Goal: Task Accomplishment & Management: Manage account settings

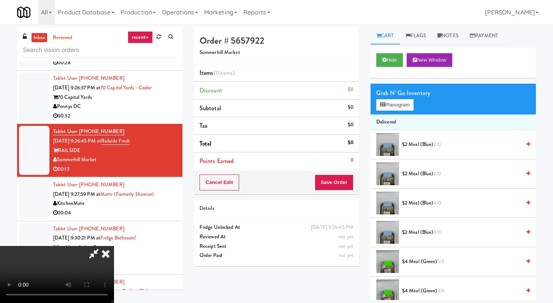
click at [114, 246] on icon at bounding box center [105, 253] width 17 height 15
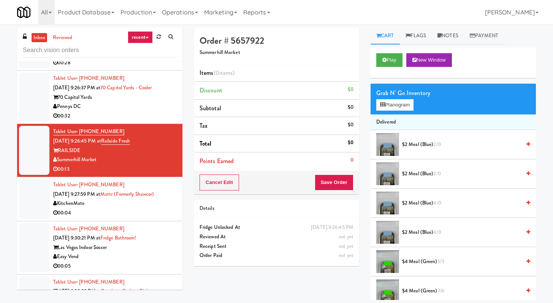
click at [100, 40] on div "inbox reviewed recent all unclear take inventory issue suspicious failed recent…" at bounding box center [99, 44] width 165 height 34
click at [100, 51] on input "text" at bounding box center [100, 50] width 154 height 14
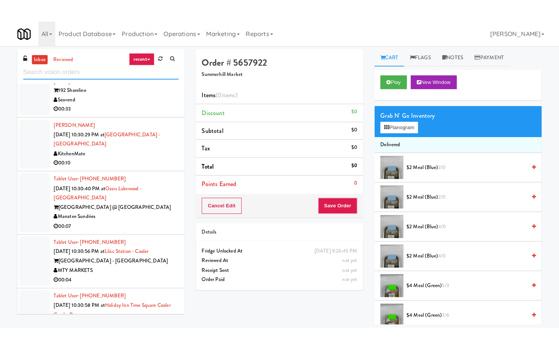
scroll to position [1225, 0]
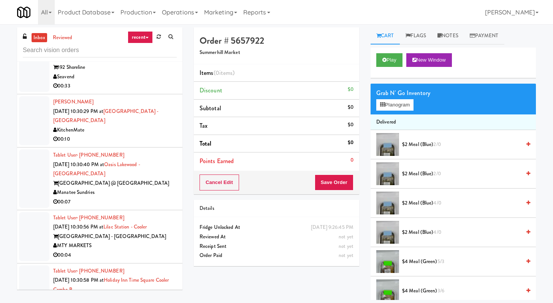
click at [148, 197] on div "00:07" at bounding box center [115, 202] width 124 height 10
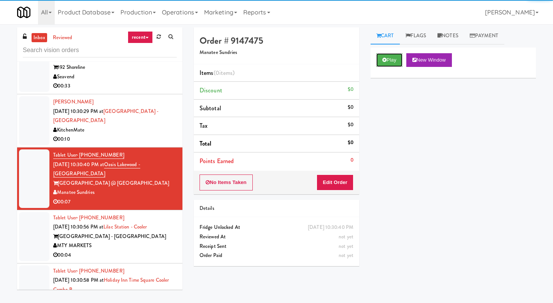
drag, startPoint x: 397, startPoint y: 59, endPoint x: 387, endPoint y: 102, distance: 44.4
click at [397, 59] on button "Play" at bounding box center [389, 60] width 26 height 14
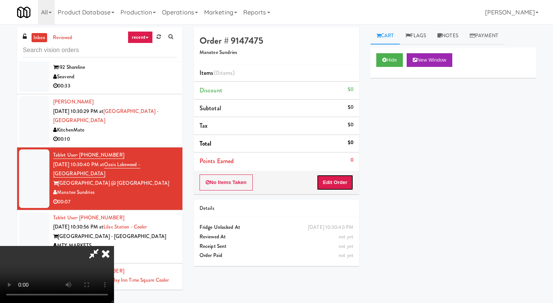
click at [348, 181] on button "Edit Order" at bounding box center [335, 182] width 37 height 16
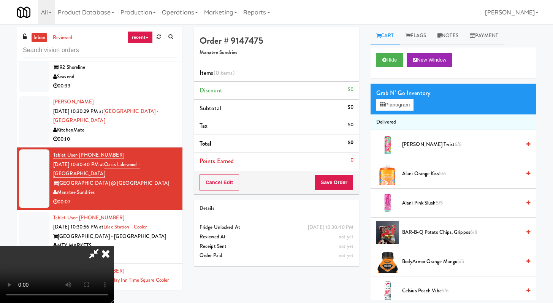
scroll to position [1216, 0]
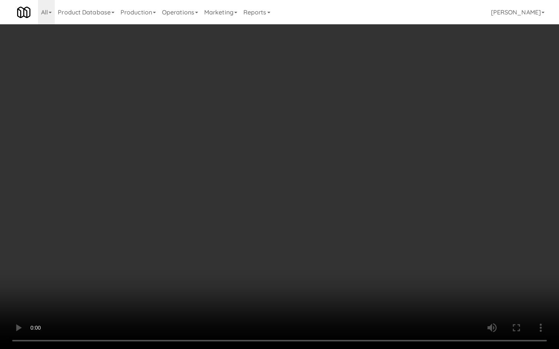
click at [328, 220] on video at bounding box center [279, 174] width 559 height 349
click at [331, 218] on video at bounding box center [279, 174] width 559 height 349
click at [332, 217] on video at bounding box center [279, 174] width 559 height 349
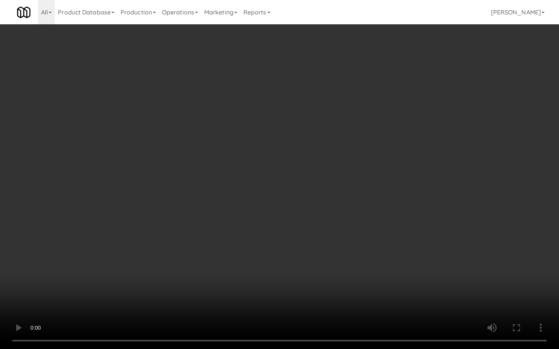
click at [332, 217] on video at bounding box center [279, 174] width 559 height 349
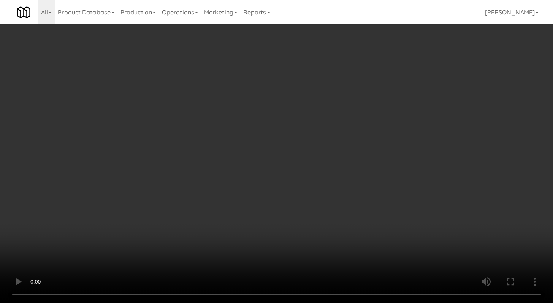
scroll to position [1225, 0]
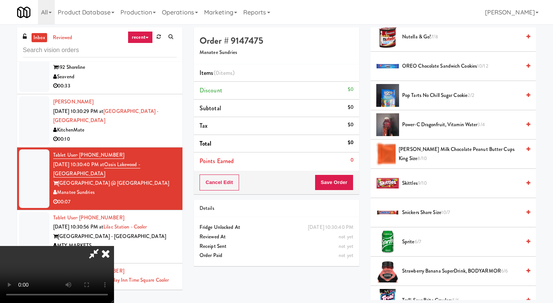
click at [411, 183] on span "Skittles 9/10" at bounding box center [461, 184] width 119 height 10
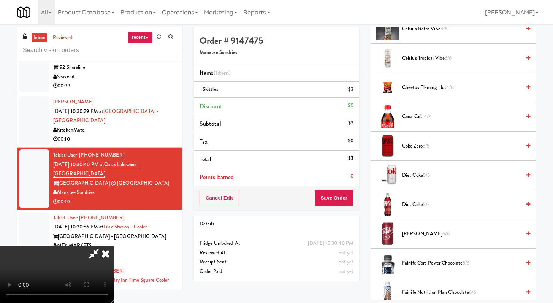
scroll to position [174, 0]
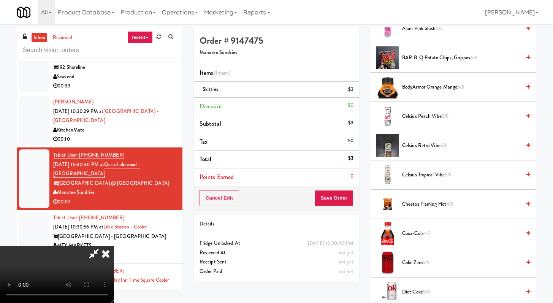
click at [410, 231] on span "Coca-Cola 4/7" at bounding box center [461, 234] width 119 height 10
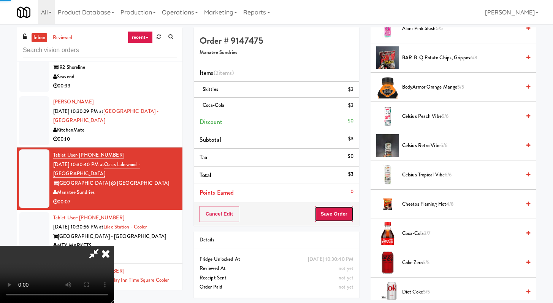
click at [348, 218] on button "Save Order" at bounding box center [334, 214] width 39 height 16
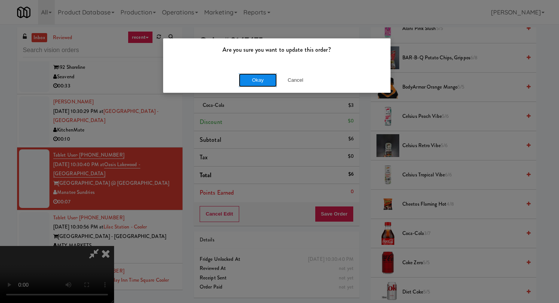
click at [264, 78] on button "Okay" at bounding box center [258, 80] width 38 height 14
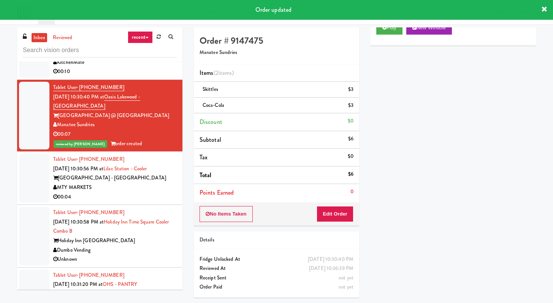
scroll to position [1294, 0]
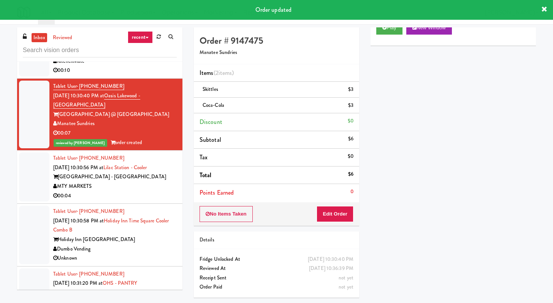
click at [149, 191] on div "00:04" at bounding box center [115, 196] width 124 height 10
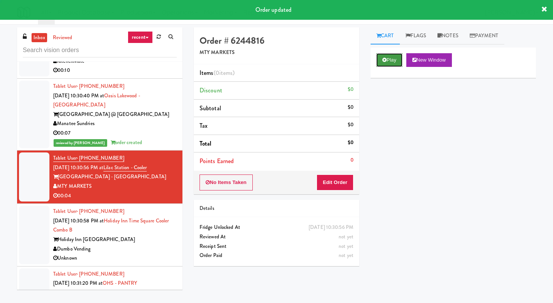
click at [394, 54] on button "Play" at bounding box center [389, 60] width 26 height 14
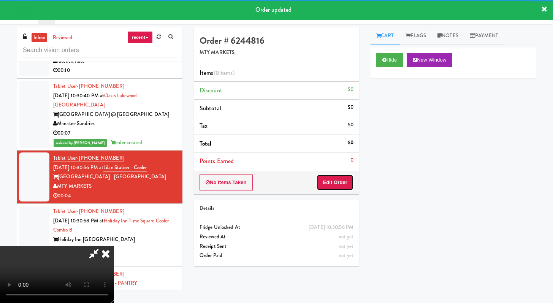
click at [341, 179] on button "Edit Order" at bounding box center [335, 182] width 37 height 16
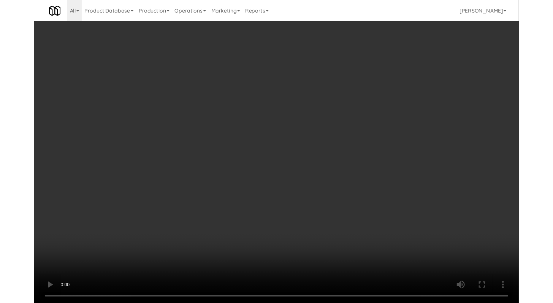
scroll to position [1285, 0]
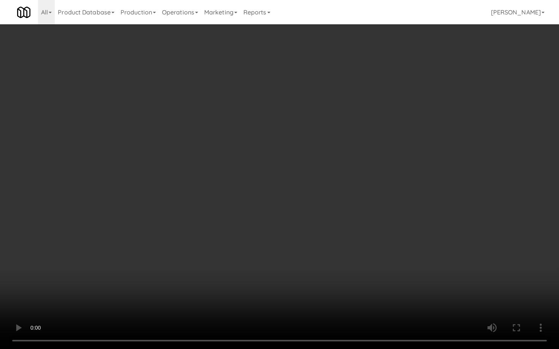
click at [303, 243] on video at bounding box center [279, 174] width 559 height 349
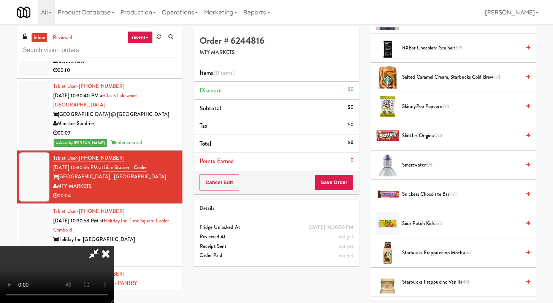
scroll to position [877, 0]
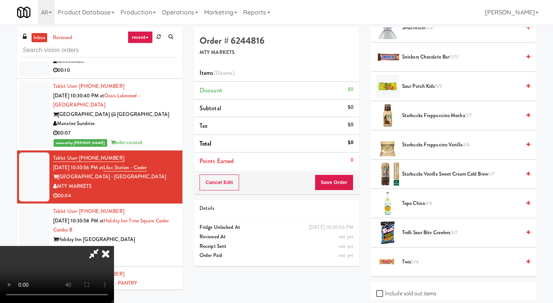
click at [415, 233] on span "Trolli Sour Bite Crawlers 5/7" at bounding box center [461, 233] width 119 height 10
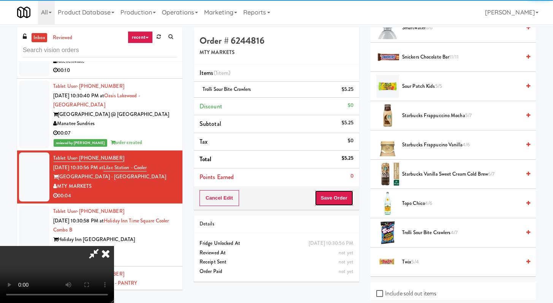
click at [348, 198] on button "Save Order" at bounding box center [334, 198] width 39 height 16
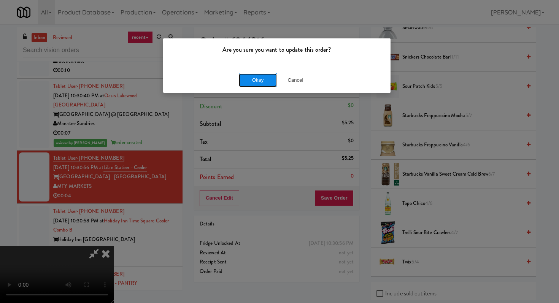
click at [264, 77] on button "Okay" at bounding box center [258, 80] width 38 height 14
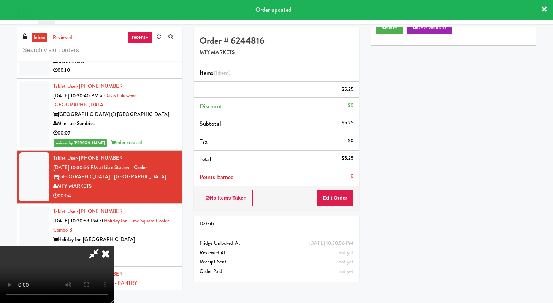
scroll to position [32, 0]
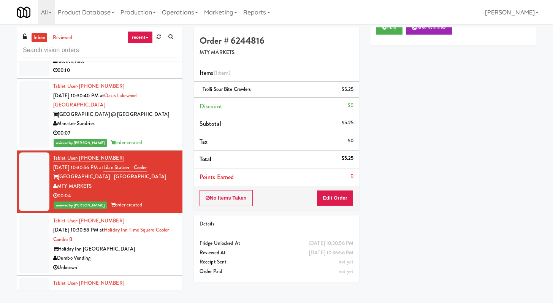
click at [141, 253] on div "Dumbo Vending" at bounding box center [115, 258] width 124 height 10
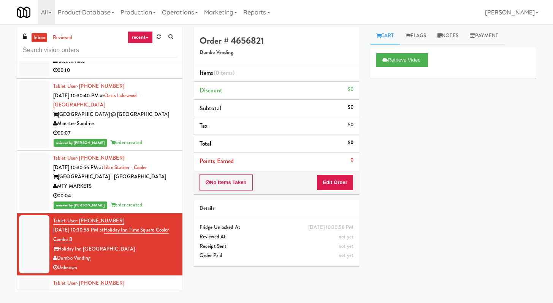
scroll to position [1436, 0]
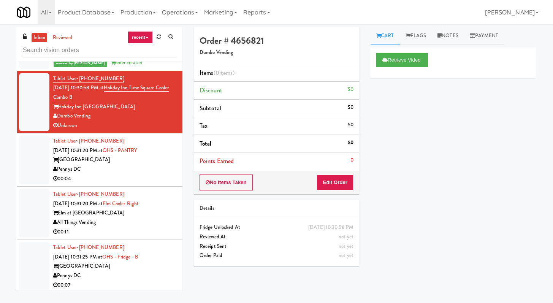
click at [139, 165] on div "Pennys DC" at bounding box center [115, 170] width 124 height 10
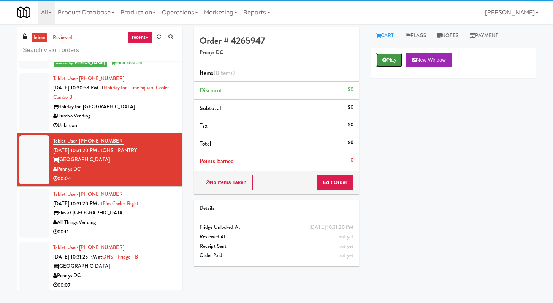
click at [388, 59] on button "Play" at bounding box center [389, 60] width 26 height 14
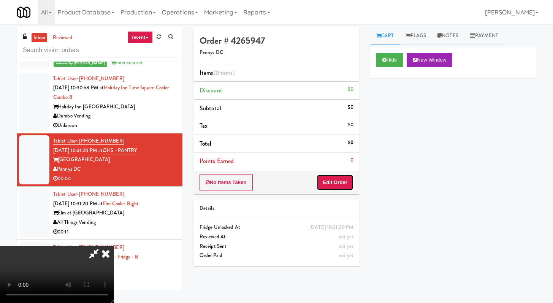
click at [341, 178] on button "Edit Order" at bounding box center [335, 182] width 37 height 16
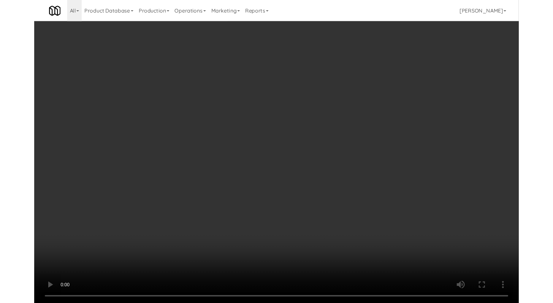
scroll to position [1427, 0]
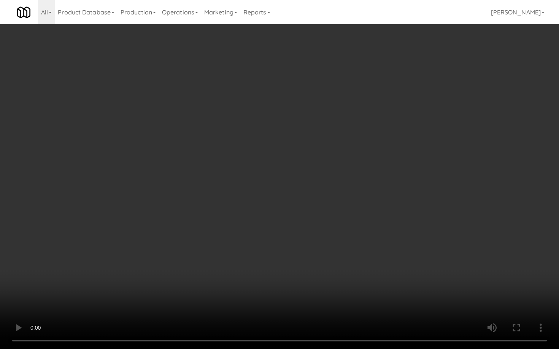
click at [285, 261] on video at bounding box center [279, 174] width 559 height 349
click at [285, 260] on video at bounding box center [279, 174] width 559 height 349
click at [295, 250] on video at bounding box center [279, 174] width 559 height 349
click at [328, 244] on video at bounding box center [279, 174] width 559 height 349
click at [328, 235] on video at bounding box center [279, 174] width 559 height 349
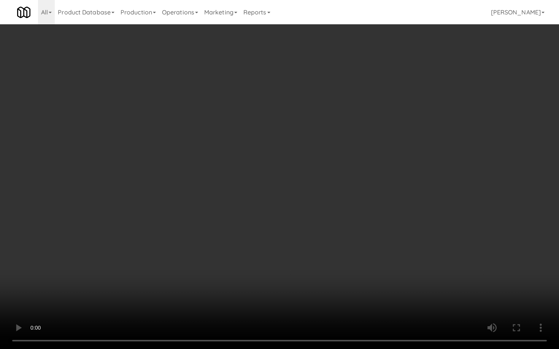
click at [328, 235] on video at bounding box center [279, 174] width 559 height 349
click at [334, 230] on video at bounding box center [279, 174] width 559 height 349
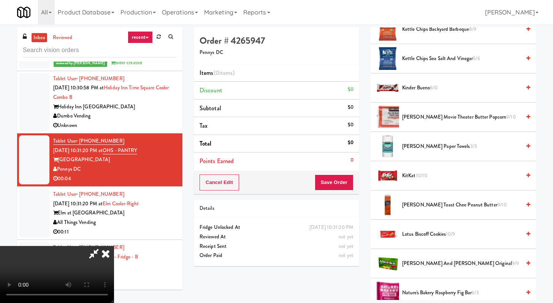
scroll to position [318, 0]
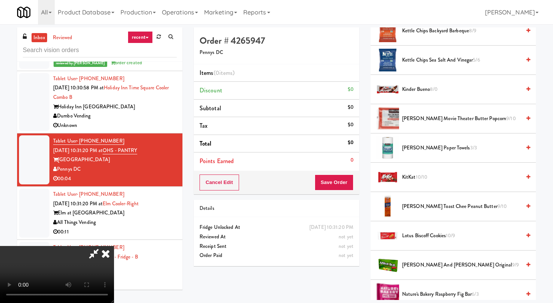
click at [420, 90] on span "Kinder Bueno 8/0" at bounding box center [461, 90] width 119 height 10
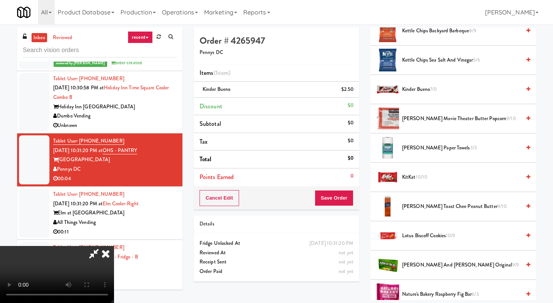
click at [420, 90] on span "Kinder Bueno 7/0" at bounding box center [461, 90] width 119 height 10
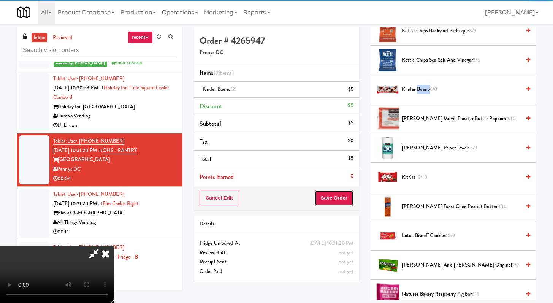
click at [341, 198] on button "Save Order" at bounding box center [334, 198] width 39 height 16
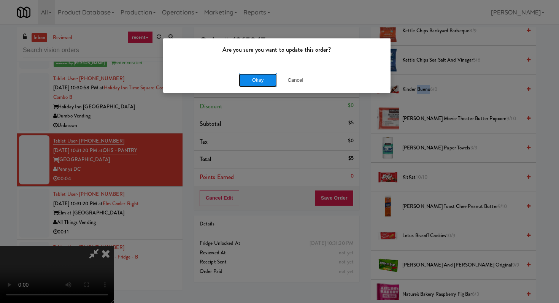
click at [259, 84] on button "Okay" at bounding box center [258, 80] width 38 height 14
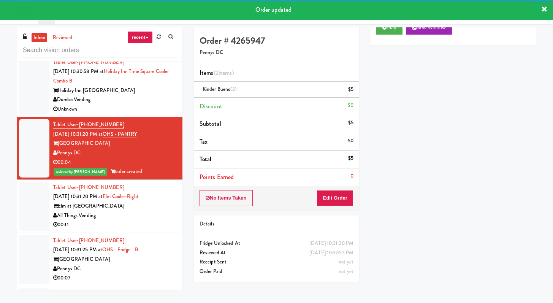
scroll to position [1455, 0]
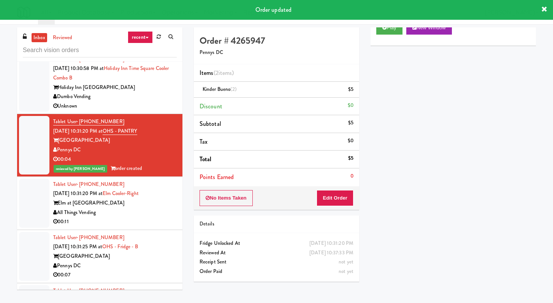
click at [156, 217] on div "00:11" at bounding box center [115, 222] width 124 height 10
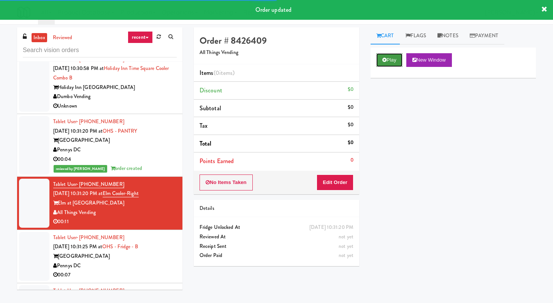
click at [385, 65] on button "Play" at bounding box center [389, 60] width 26 height 14
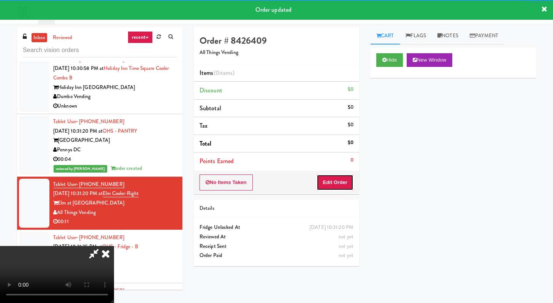
click at [336, 184] on button "Edit Order" at bounding box center [335, 182] width 37 height 16
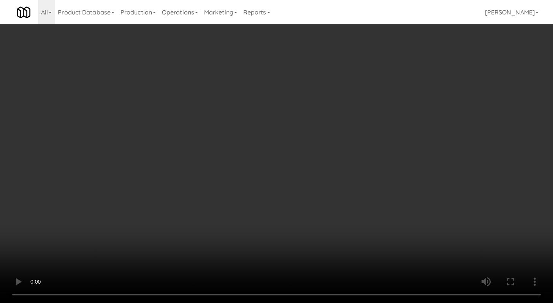
scroll to position [1446, 0]
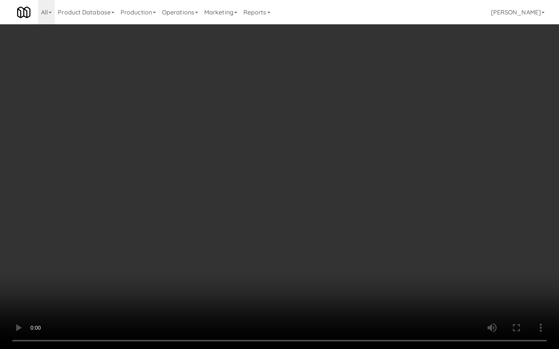
click at [297, 257] on video at bounding box center [279, 174] width 559 height 349
click at [325, 239] on video at bounding box center [279, 174] width 559 height 349
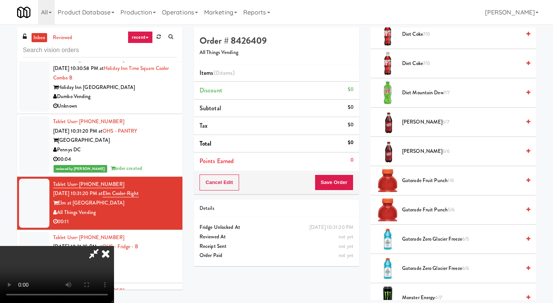
scroll to position [691, 0]
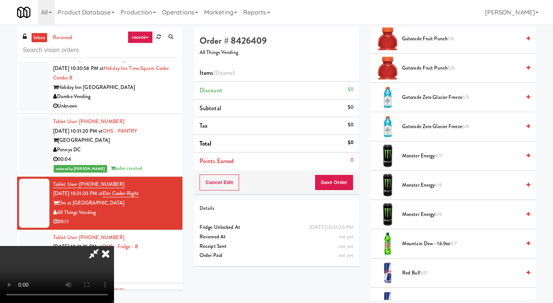
click at [417, 64] on span "Gatorade Fruit Punch 5/6" at bounding box center [461, 68] width 119 height 10
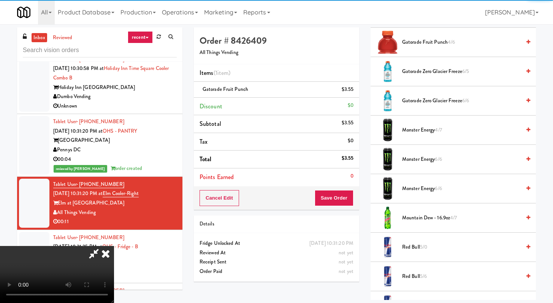
scroll to position [760, 0]
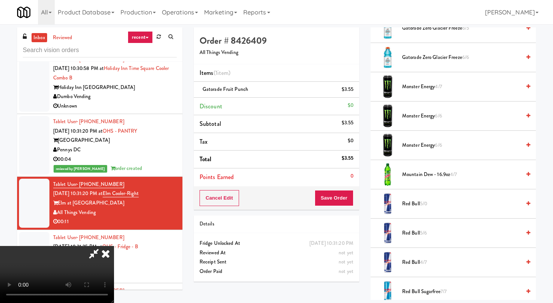
click at [421, 170] on span "Mountain Dew - 16.9oz 4/7" at bounding box center [461, 175] width 119 height 10
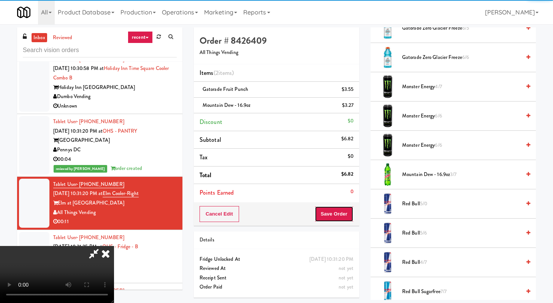
click at [347, 215] on button "Save Order" at bounding box center [334, 214] width 39 height 16
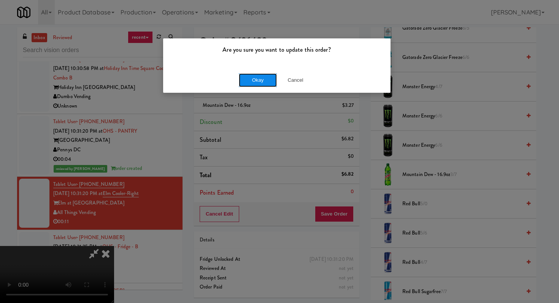
click at [261, 78] on button "Okay" at bounding box center [258, 80] width 38 height 14
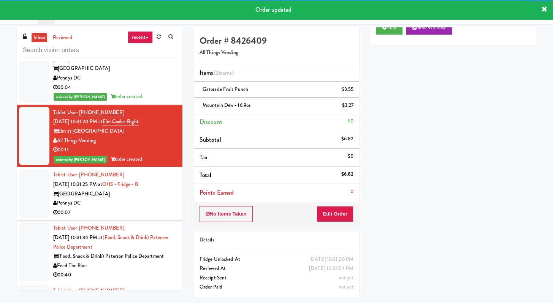
scroll to position [1532, 0]
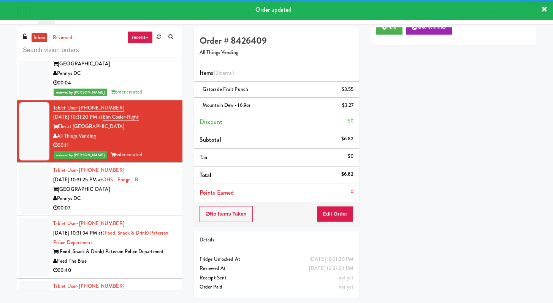
click at [148, 195] on li "Tablet User · (979) 492-6024 [DATE] 10:31:25 PM at [GEOGRAPHIC_DATA] 00:07" at bounding box center [99, 189] width 165 height 53
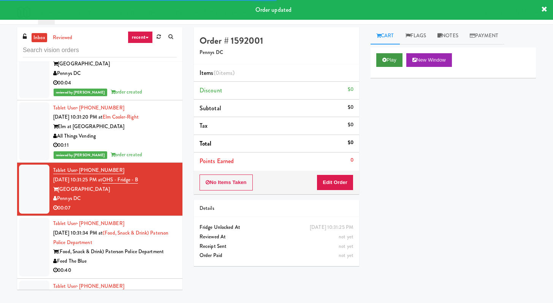
drag, startPoint x: 374, startPoint y: 56, endPoint x: 378, endPoint y: 57, distance: 4.4
click at [374, 56] on div "Play New Window" at bounding box center [453, 63] width 165 height 30
click at [378, 57] on button "Play" at bounding box center [389, 60] width 26 height 14
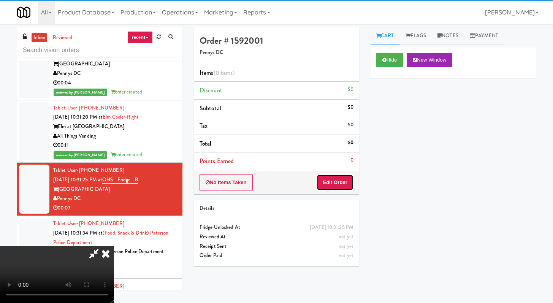
click at [328, 188] on button "Edit Order" at bounding box center [335, 182] width 37 height 16
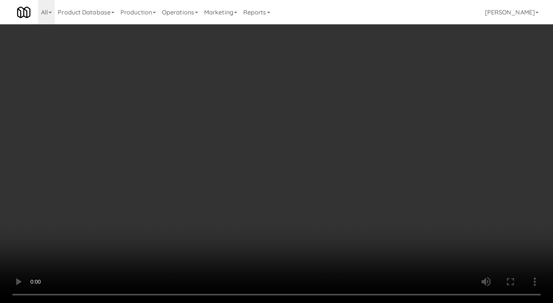
scroll to position [1523, 0]
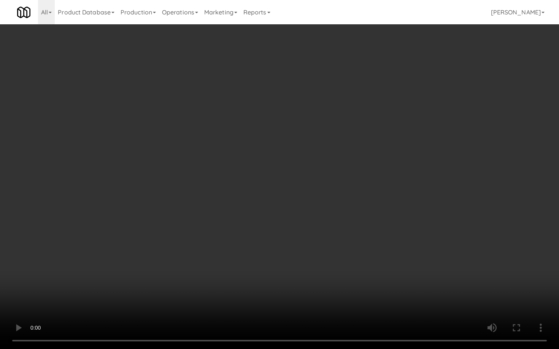
click at [286, 257] on video at bounding box center [279, 174] width 559 height 349
click at [299, 245] on video at bounding box center [279, 174] width 559 height 349
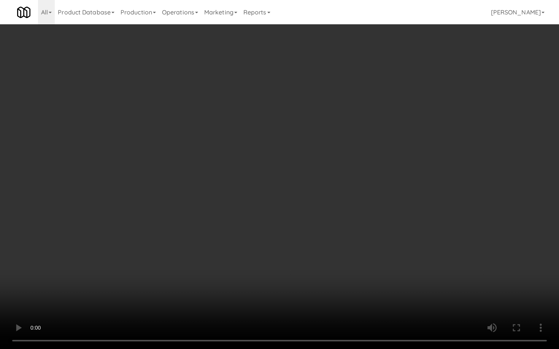
click at [299, 245] on video at bounding box center [279, 174] width 559 height 349
click at [422, 290] on video at bounding box center [279, 174] width 559 height 349
click at [421, 287] on video at bounding box center [279, 174] width 559 height 349
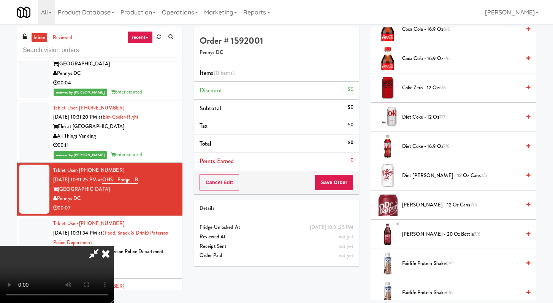
scroll to position [420, 0]
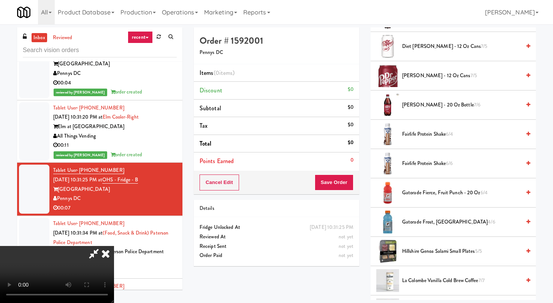
click at [419, 226] on span "Gatorade Frost, Glacier Freeze 4/6" at bounding box center [461, 222] width 119 height 10
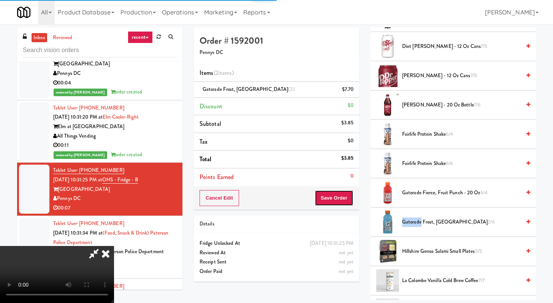
click at [340, 196] on button "Save Order" at bounding box center [334, 198] width 39 height 16
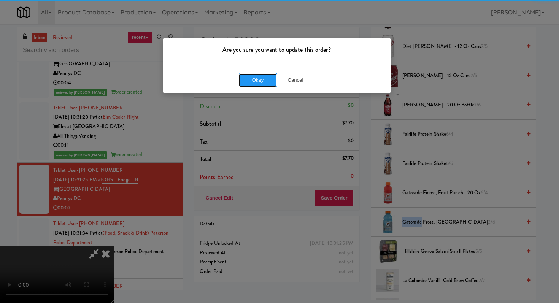
click at [258, 85] on button "Okay" at bounding box center [258, 80] width 38 height 14
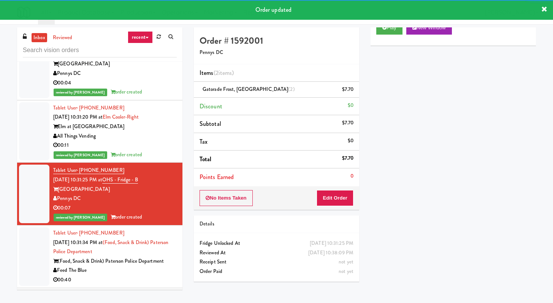
scroll to position [1647, 0]
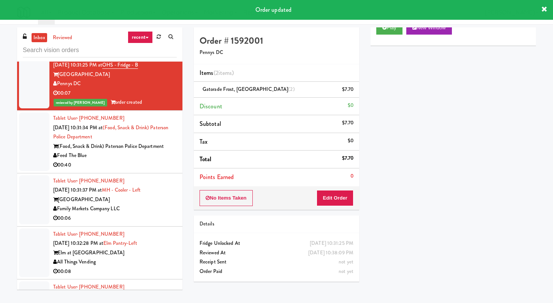
click at [156, 154] on li "Tablet User · (973) 997-7759 [DATE] 10:31:34 PM at (Food, Snack & Drink) Paters…" at bounding box center [99, 142] width 165 height 63
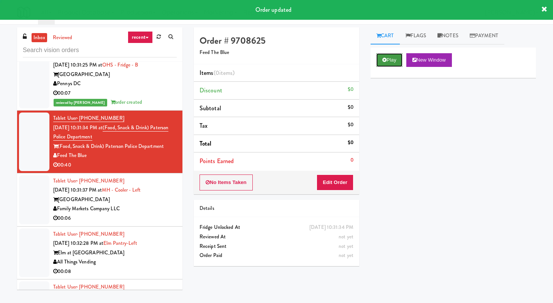
click at [388, 61] on button "Play" at bounding box center [389, 60] width 26 height 14
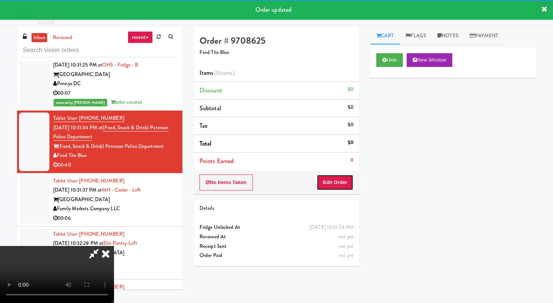
click at [340, 176] on button "Edit Order" at bounding box center [335, 182] width 37 height 16
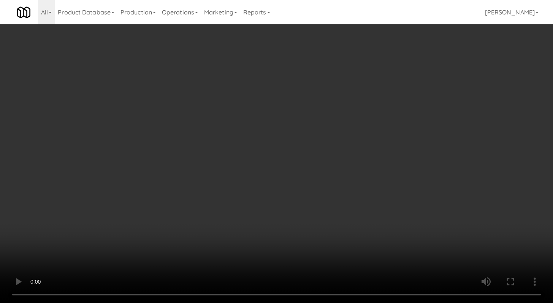
scroll to position [1637, 0]
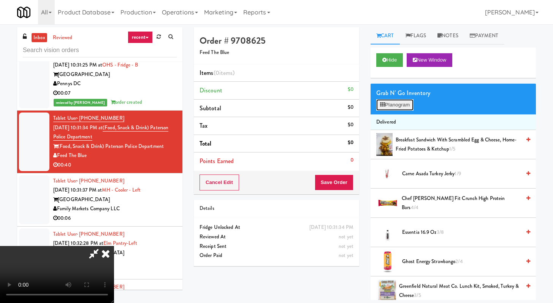
click at [398, 108] on button "Planogram" at bounding box center [394, 104] width 37 height 11
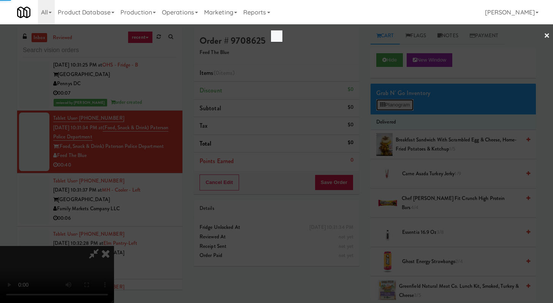
scroll to position [1637, 0]
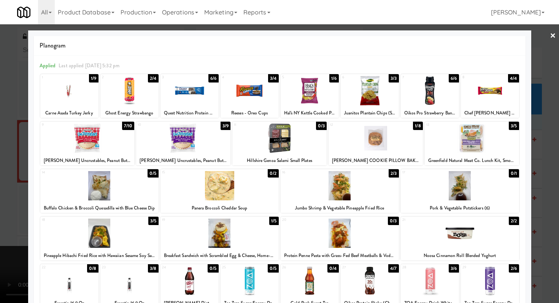
click at [174, 97] on div at bounding box center [189, 90] width 58 height 29
click at [0, 110] on div at bounding box center [279, 151] width 559 height 303
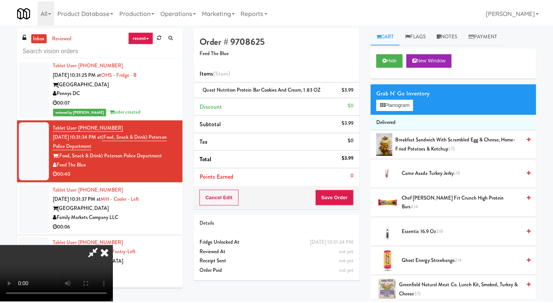
scroll to position [1647, 0]
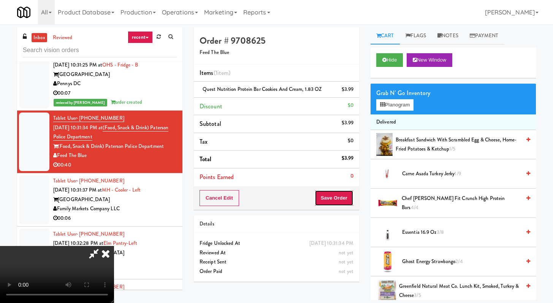
click at [343, 198] on button "Save Order" at bounding box center [334, 198] width 39 height 16
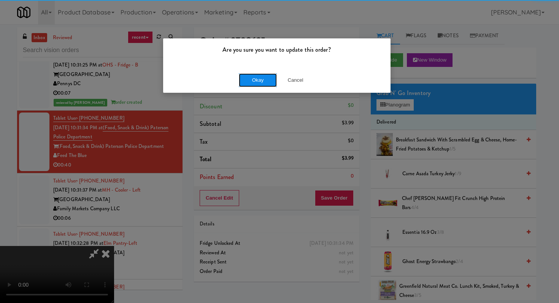
click at [261, 74] on button "Okay" at bounding box center [258, 80] width 38 height 14
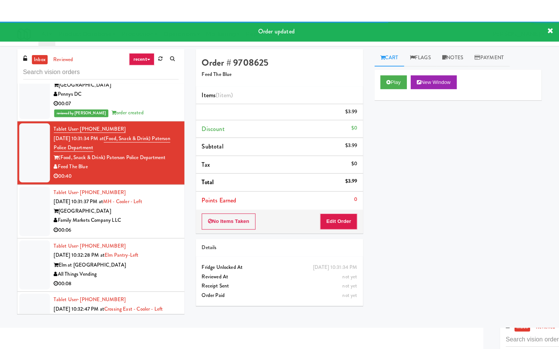
scroll to position [1663, 0]
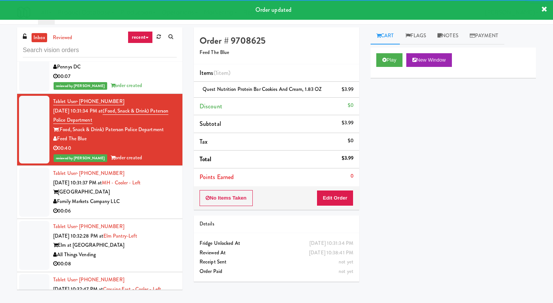
click at [157, 206] on div "00:06" at bounding box center [115, 211] width 124 height 10
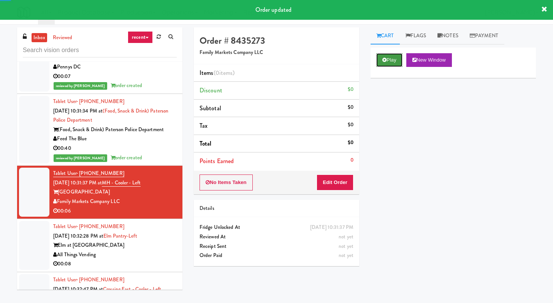
click at [390, 55] on button "Play" at bounding box center [389, 60] width 26 height 14
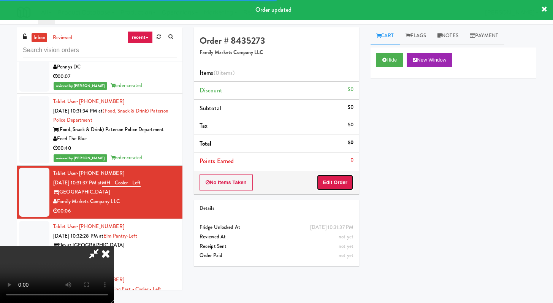
click at [325, 185] on button "Edit Order" at bounding box center [335, 182] width 37 height 16
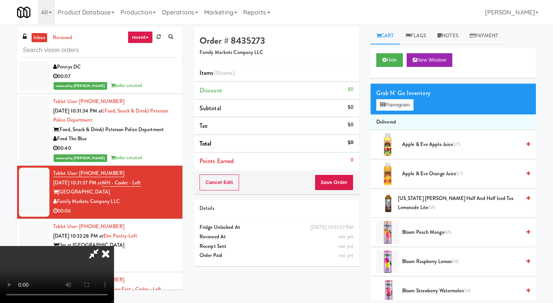
scroll to position [1654, 0]
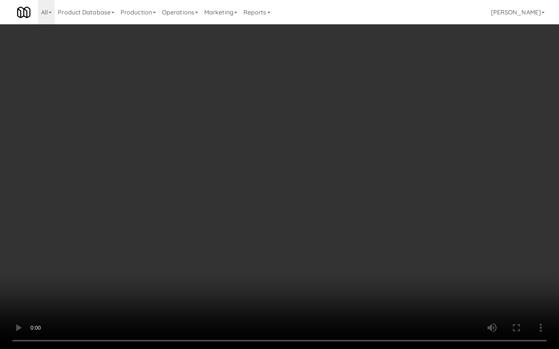
click at [263, 217] on video at bounding box center [279, 174] width 559 height 349
click at [266, 214] on video at bounding box center [279, 174] width 559 height 349
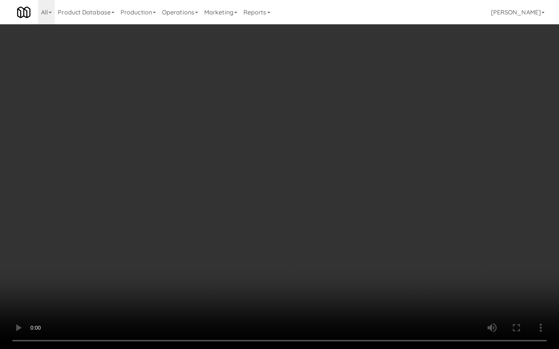
click at [266, 214] on video at bounding box center [279, 174] width 559 height 349
click at [285, 220] on video at bounding box center [279, 174] width 559 height 349
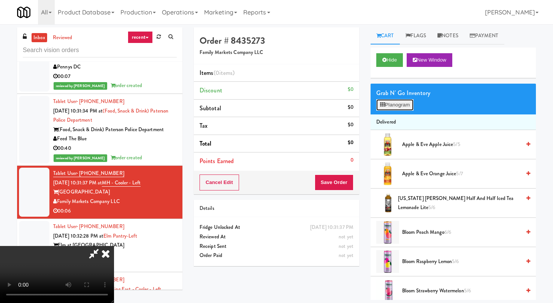
click at [399, 110] on button "Planogram" at bounding box center [394, 104] width 37 height 11
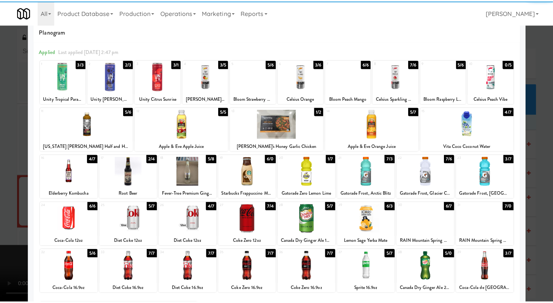
scroll to position [14, 0]
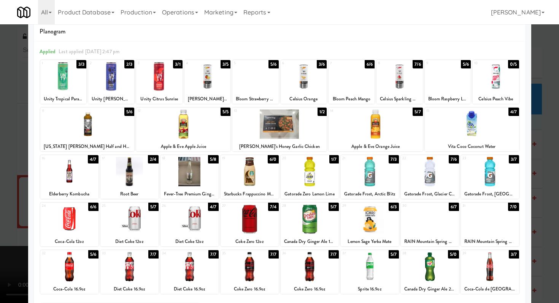
click at [125, 170] on div at bounding box center [129, 171] width 58 height 29
click at [0, 212] on div at bounding box center [279, 151] width 559 height 303
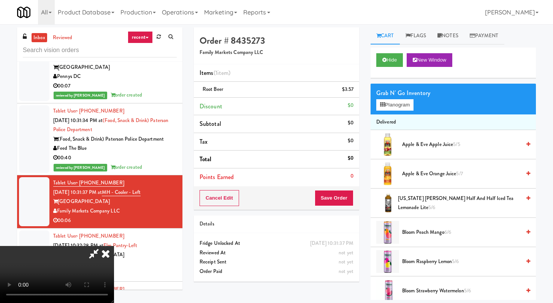
scroll to position [1663, 0]
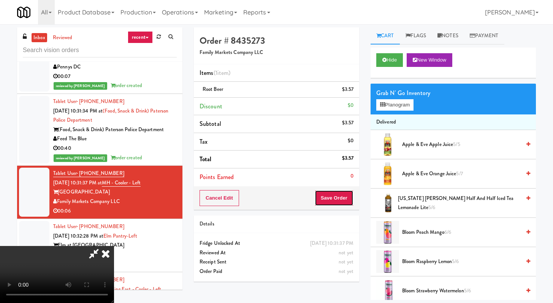
click at [347, 199] on button "Save Order" at bounding box center [334, 198] width 39 height 16
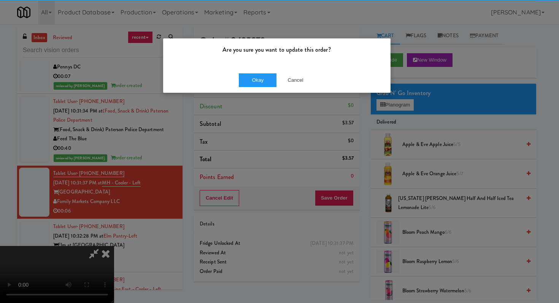
click at [241, 73] on div "Okay Cancel" at bounding box center [276, 79] width 227 height 25
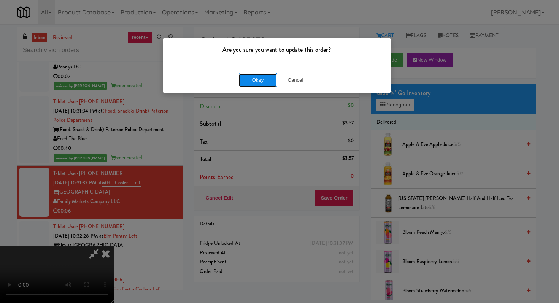
click at [248, 74] on button "Okay" at bounding box center [258, 80] width 38 height 14
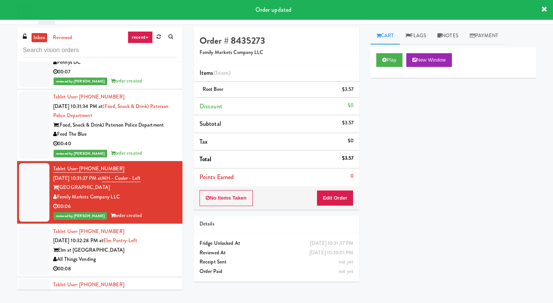
scroll to position [1681, 0]
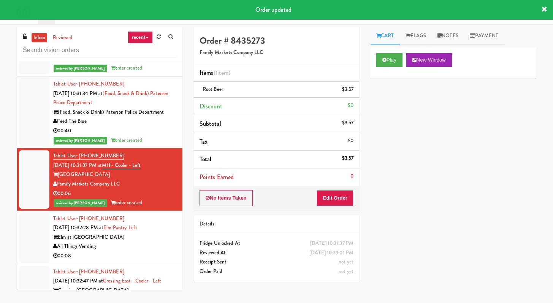
click at [154, 251] on div "00:08" at bounding box center [115, 256] width 124 height 10
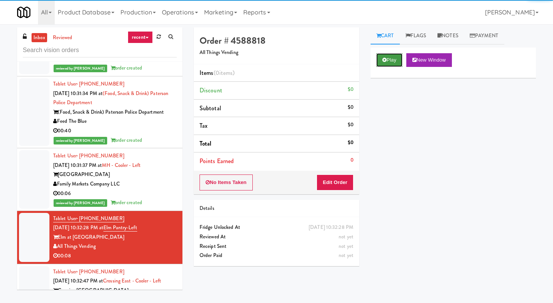
click at [382, 62] on icon at bounding box center [384, 59] width 4 height 5
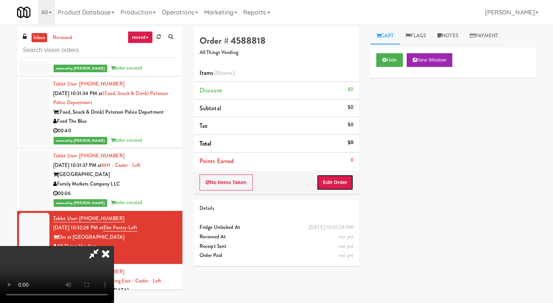
click at [343, 183] on button "Edit Order" at bounding box center [335, 182] width 37 height 16
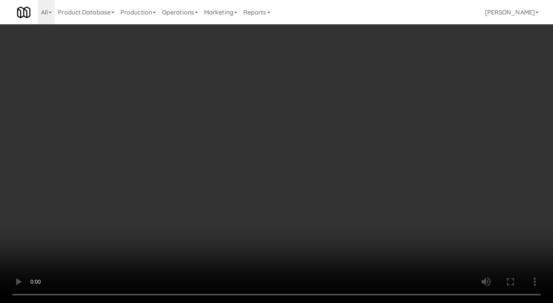
scroll to position [1671, 0]
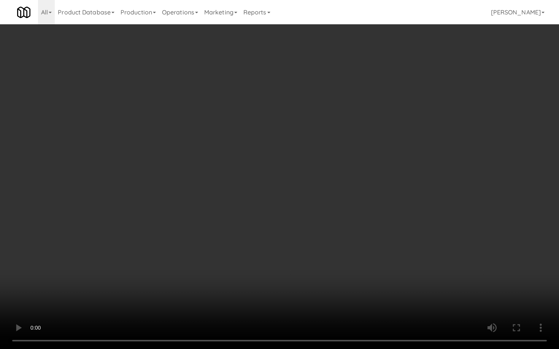
click at [300, 274] on video at bounding box center [279, 174] width 559 height 349
click at [300, 273] on video at bounding box center [279, 174] width 559 height 349
click at [352, 278] on video at bounding box center [279, 174] width 559 height 349
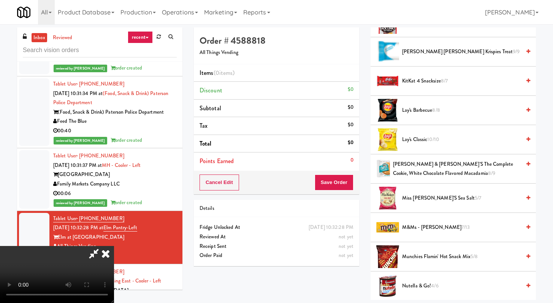
scroll to position [393, 0]
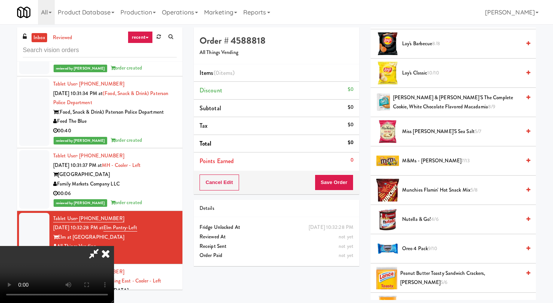
click at [416, 162] on span "M&Ms - [PERSON_NAME] 7/13" at bounding box center [461, 161] width 119 height 10
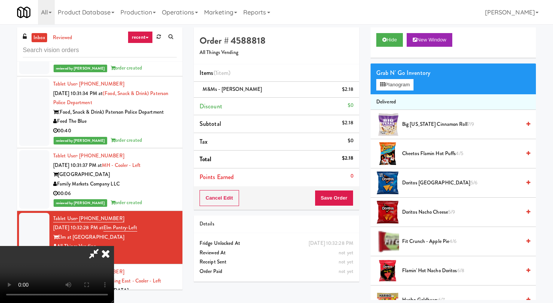
scroll to position [35, 0]
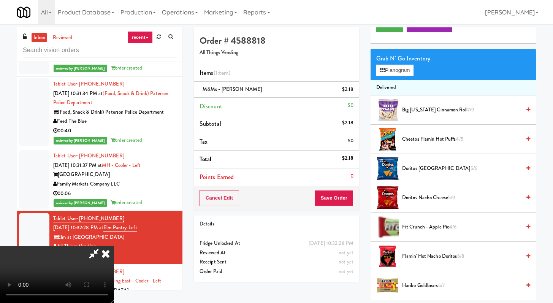
click at [418, 169] on span "Doritos Cool Ranch 5/6" at bounding box center [461, 169] width 119 height 10
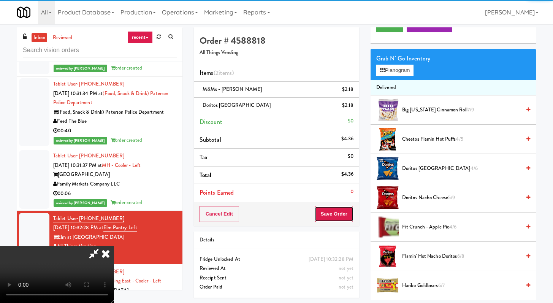
click at [350, 212] on button "Save Order" at bounding box center [334, 214] width 39 height 16
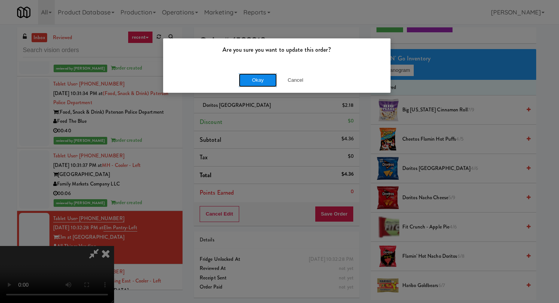
click at [245, 83] on button "Okay" at bounding box center [258, 80] width 38 height 14
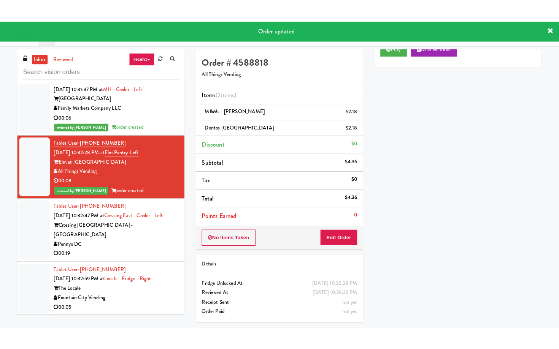
scroll to position [1783, 0]
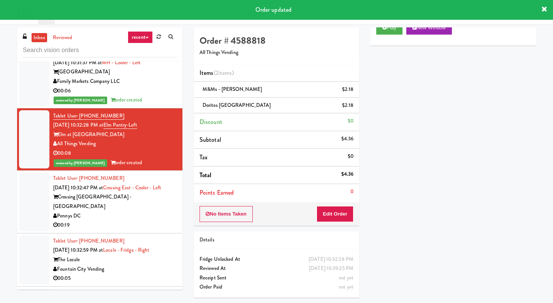
click at [149, 211] on div "Pennys DC" at bounding box center [115, 216] width 124 height 10
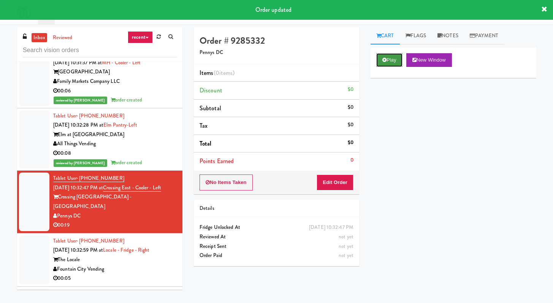
click at [391, 59] on button "Play" at bounding box center [389, 60] width 26 height 14
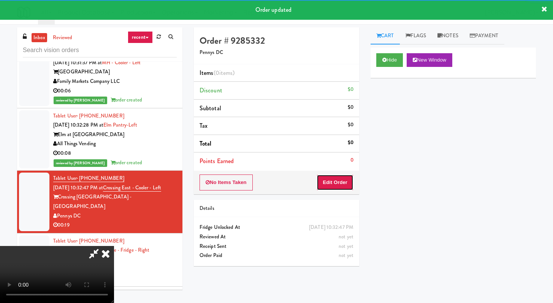
click at [339, 182] on button "Edit Order" at bounding box center [335, 182] width 37 height 16
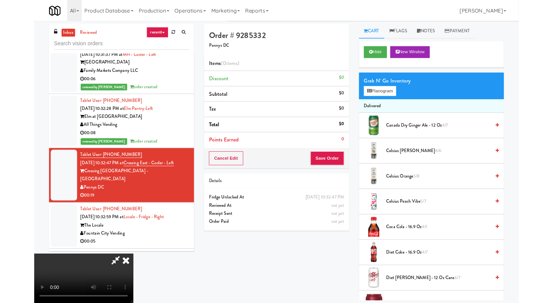
scroll to position [1774, 0]
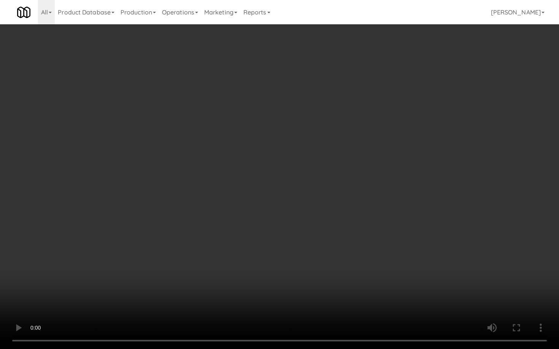
click at [337, 253] on video at bounding box center [279, 174] width 559 height 349
click at [339, 251] on video at bounding box center [279, 174] width 559 height 349
click at [349, 237] on video at bounding box center [279, 174] width 559 height 349
click at [359, 230] on video at bounding box center [279, 174] width 559 height 349
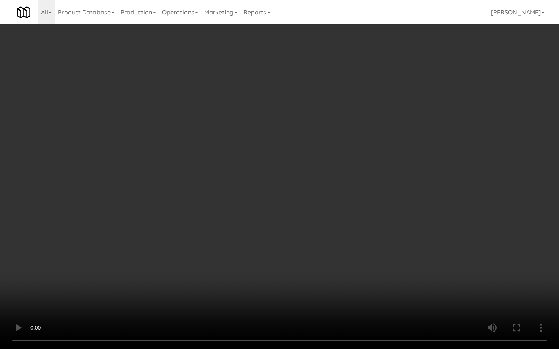
click at [359, 230] on video at bounding box center [279, 174] width 559 height 349
click at [364, 226] on video at bounding box center [279, 174] width 559 height 349
click at [364, 227] on video at bounding box center [279, 174] width 559 height 349
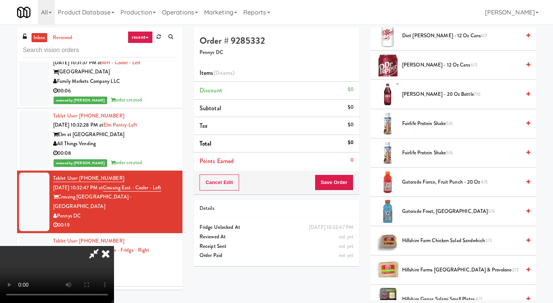
scroll to position [169, 0]
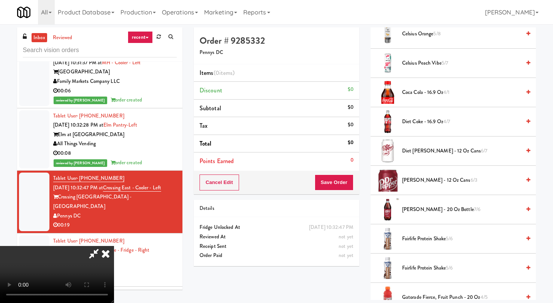
click at [424, 122] on span "Diet Coke - 16.9 oz 4/7" at bounding box center [461, 122] width 119 height 10
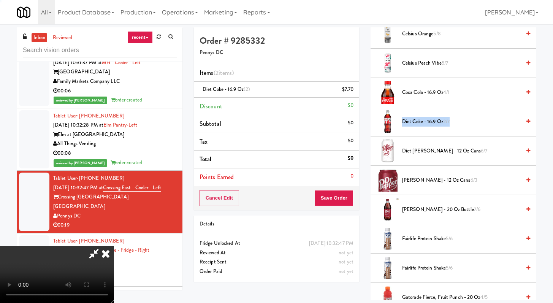
click at [424, 122] on span "Diet Coke - 16.9 oz 2/7" at bounding box center [461, 122] width 119 height 10
click at [346, 203] on button "Save Order" at bounding box center [334, 198] width 39 height 16
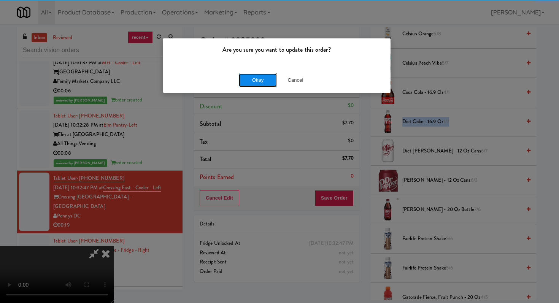
click at [260, 81] on button "Okay" at bounding box center [258, 80] width 38 height 14
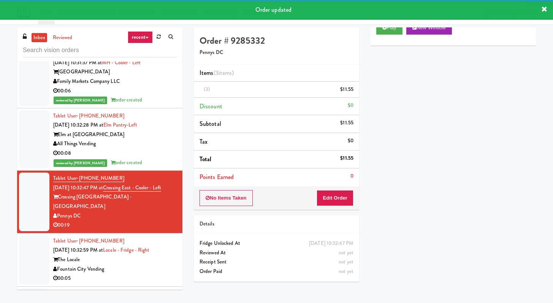
scroll to position [1880, 0]
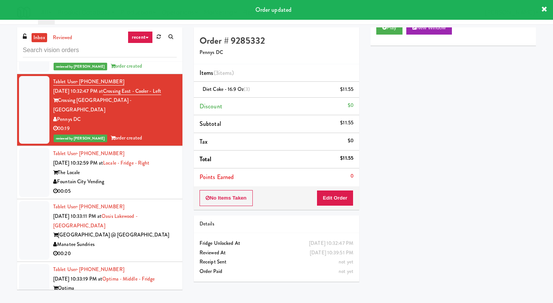
click at [137, 187] on div "00:05" at bounding box center [115, 192] width 124 height 10
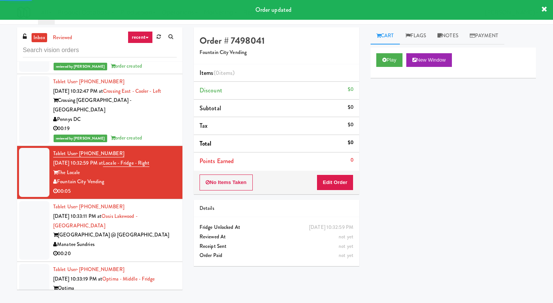
click at [405, 64] on div "Play New Window" at bounding box center [453, 60] width 154 height 14
click at [394, 61] on button "Play" at bounding box center [389, 60] width 26 height 14
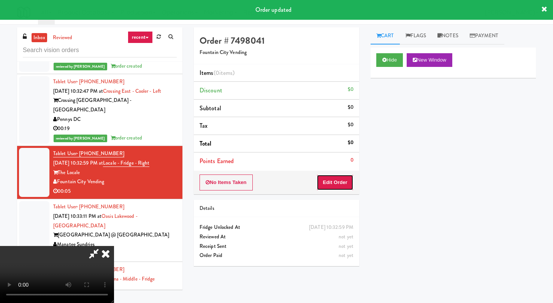
click at [338, 179] on button "Edit Order" at bounding box center [335, 182] width 37 height 16
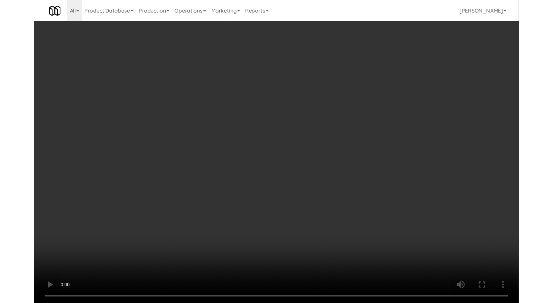
scroll to position [1870, 0]
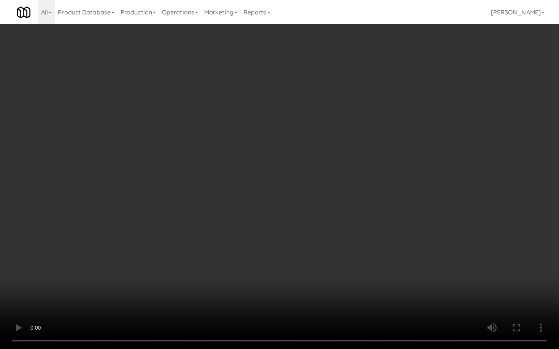
click at [304, 241] on video at bounding box center [279, 174] width 559 height 349
click at [305, 241] on video at bounding box center [279, 174] width 559 height 349
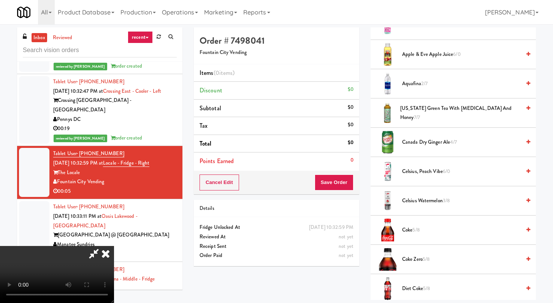
scroll to position [342, 0]
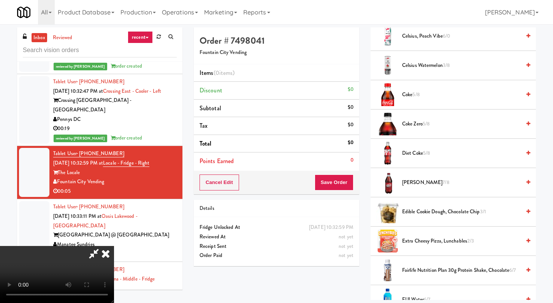
drag, startPoint x: 410, startPoint y: 97, endPoint x: 406, endPoint y: 141, distance: 44.6
click at [409, 97] on span "Coke 5/8" at bounding box center [461, 95] width 119 height 10
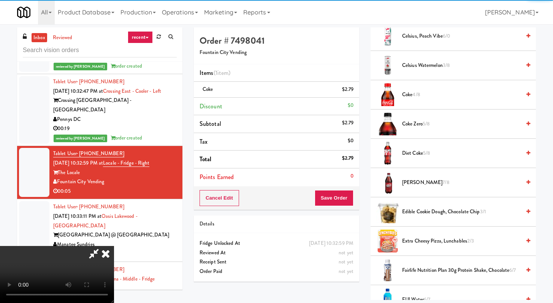
click at [404, 156] on span "Diet Coke 5/8" at bounding box center [461, 154] width 119 height 10
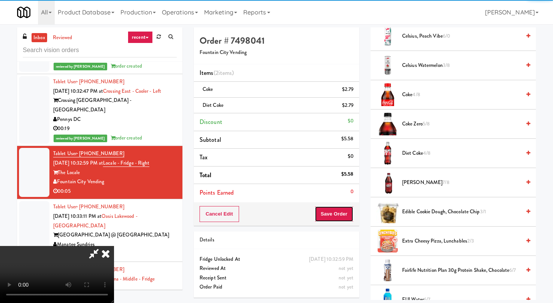
click at [345, 222] on button "Save Order" at bounding box center [334, 214] width 39 height 16
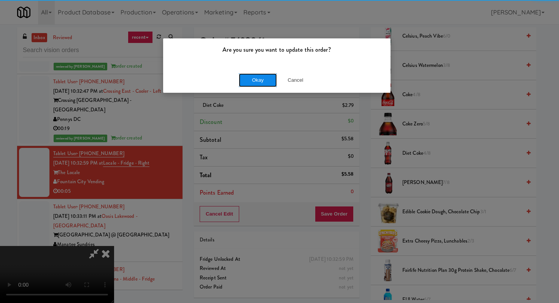
click at [247, 78] on button "Okay" at bounding box center [258, 80] width 38 height 14
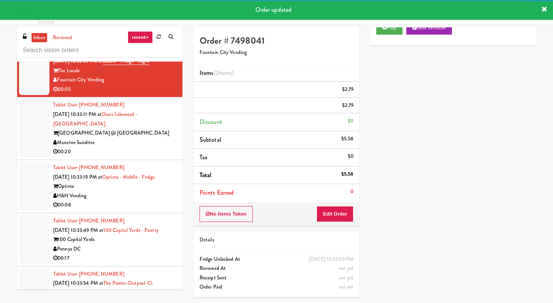
scroll to position [1983, 0]
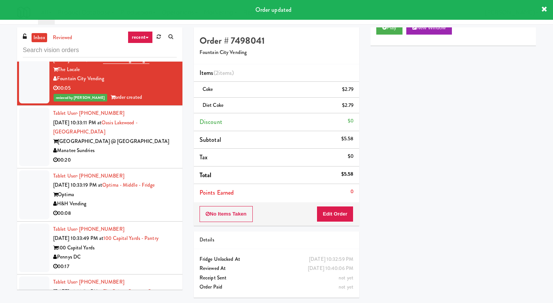
click at [149, 155] on div "00:20" at bounding box center [115, 160] width 124 height 10
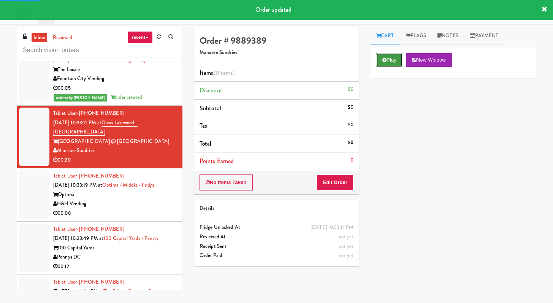
click at [394, 54] on button "Play" at bounding box center [389, 60] width 26 height 14
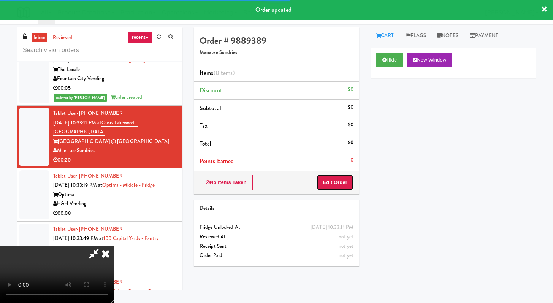
click at [342, 190] on button "Edit Order" at bounding box center [335, 182] width 37 height 16
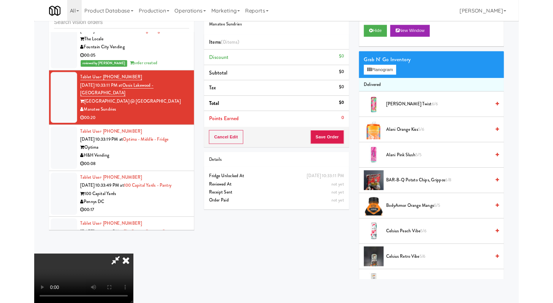
scroll to position [1974, 0]
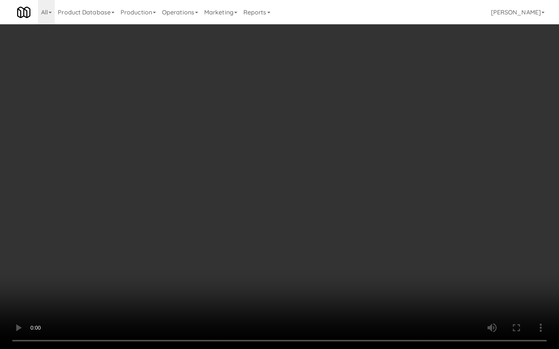
click at [302, 233] on video at bounding box center [279, 174] width 559 height 349
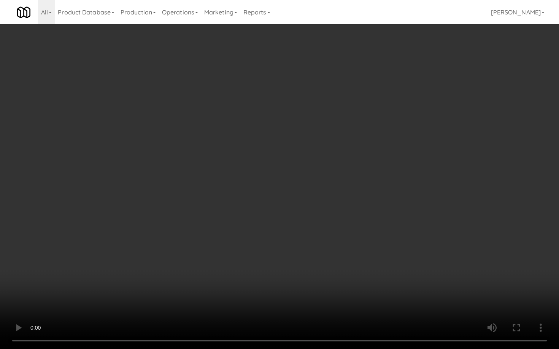
click at [302, 233] on video at bounding box center [279, 174] width 559 height 349
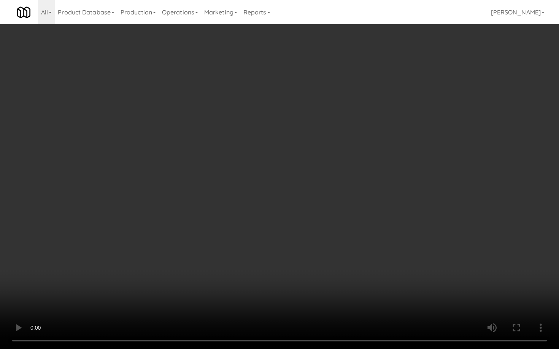
click at [302, 233] on video at bounding box center [279, 174] width 559 height 349
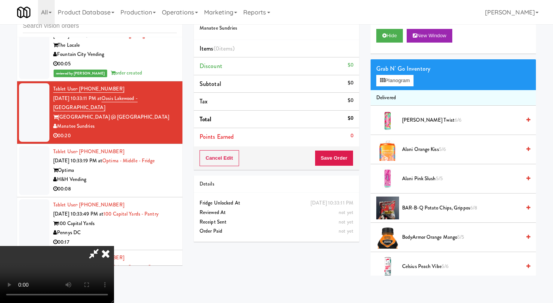
scroll to position [254, 0]
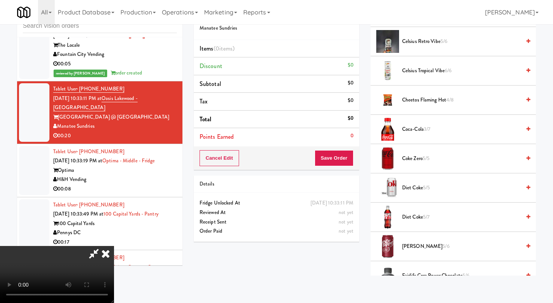
click at [413, 244] on span "[PERSON_NAME] 5/6" at bounding box center [461, 247] width 119 height 10
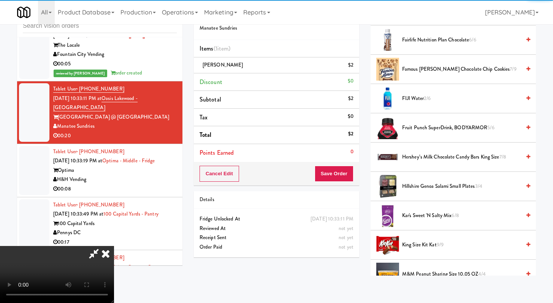
scroll to position [521, 0]
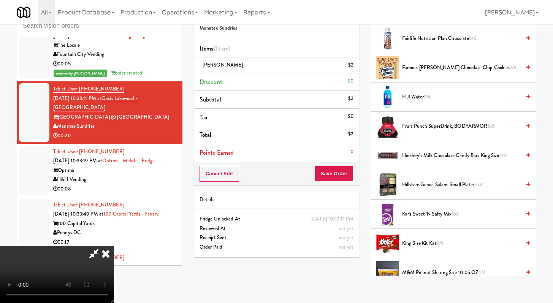
click at [407, 249] on li "King Size Kit Kat 9/9" at bounding box center [453, 243] width 165 height 29
click at [405, 244] on span "King Size Kit Kat 9/9" at bounding box center [461, 244] width 119 height 10
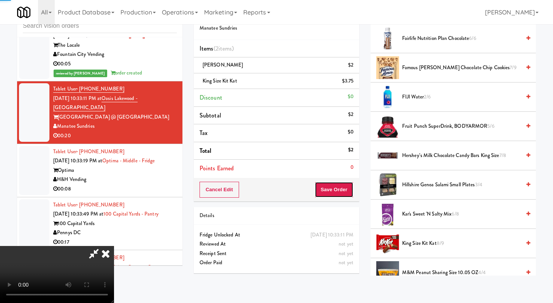
click at [340, 193] on button "Save Order" at bounding box center [334, 190] width 39 height 16
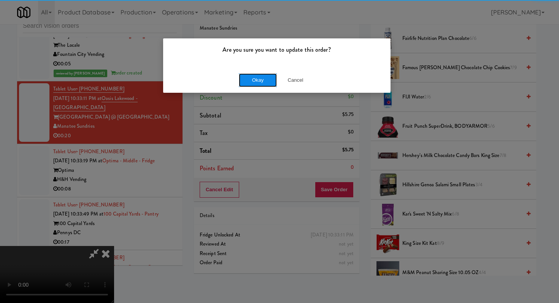
click at [262, 78] on button "Okay" at bounding box center [258, 80] width 38 height 14
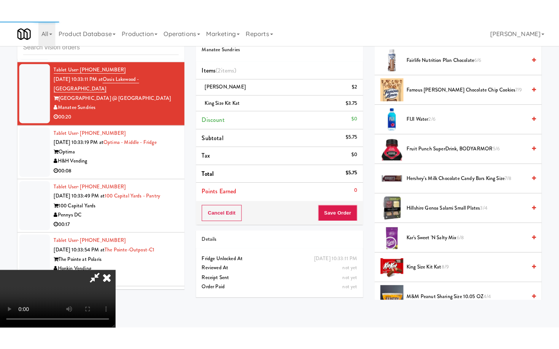
scroll to position [32, 0]
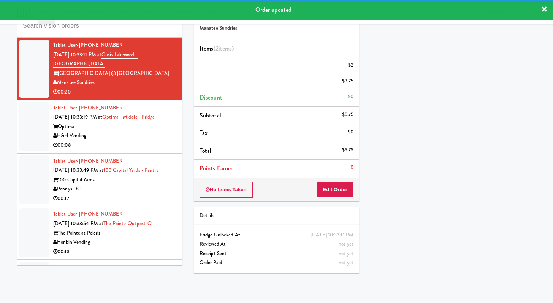
click at [153, 141] on div "00:08" at bounding box center [115, 146] width 124 height 10
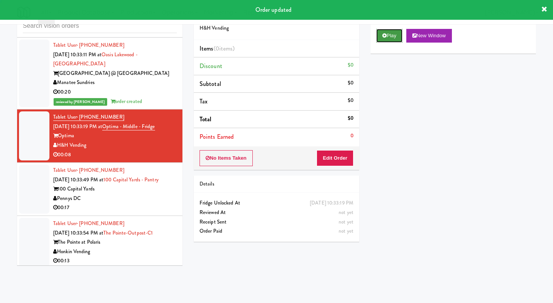
click at [386, 40] on button "Play" at bounding box center [389, 36] width 26 height 14
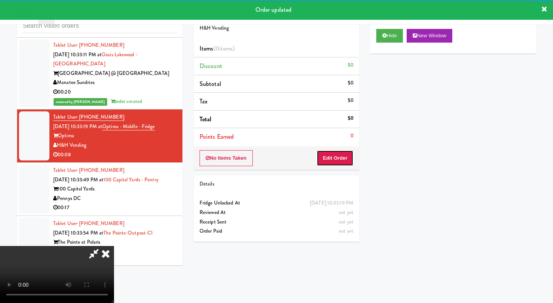
click at [327, 150] on button "Edit Order" at bounding box center [335, 158] width 37 height 16
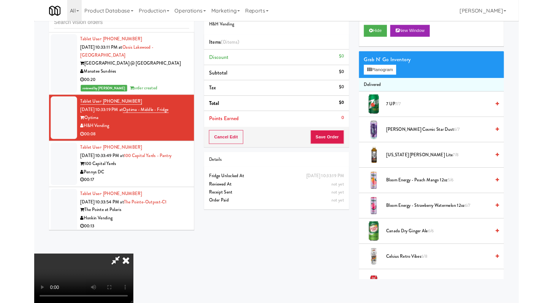
scroll to position [2017, 0]
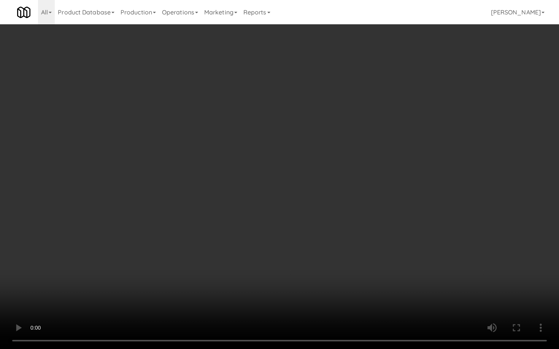
click at [317, 252] on video at bounding box center [279, 174] width 559 height 349
click at [318, 250] on video at bounding box center [279, 174] width 559 height 349
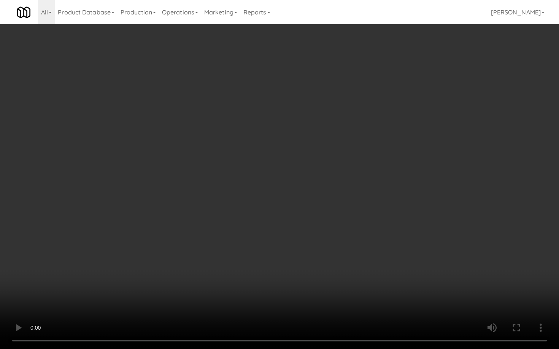
click at [318, 250] on video at bounding box center [279, 174] width 559 height 349
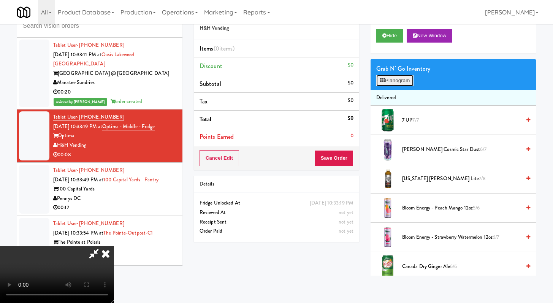
click at [397, 83] on button "Planogram" at bounding box center [394, 80] width 37 height 11
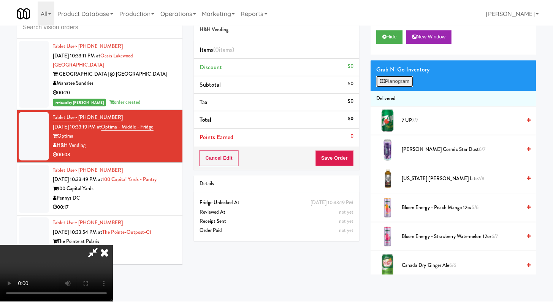
scroll to position [2017, 0]
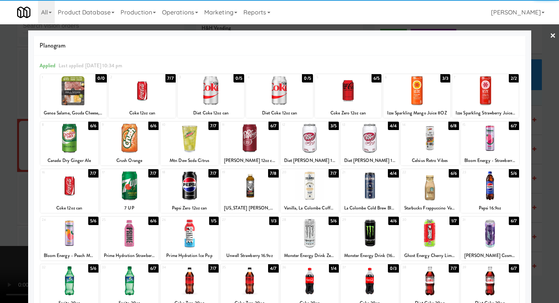
click at [367, 192] on div at bounding box center [369, 185] width 58 height 29
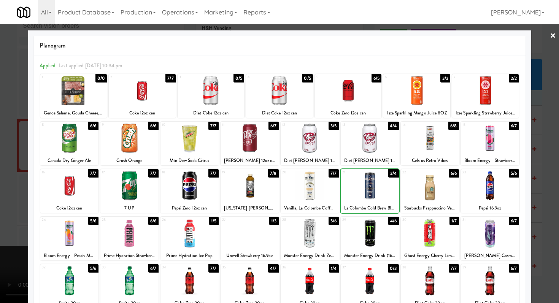
click at [0, 192] on div at bounding box center [279, 151] width 559 height 303
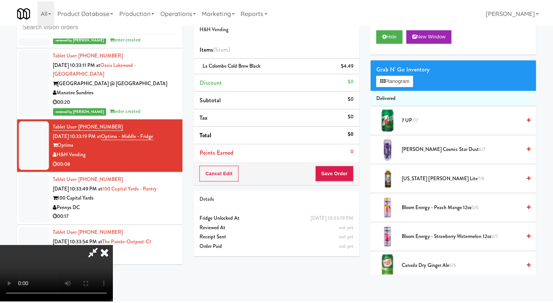
scroll to position [2027, 0]
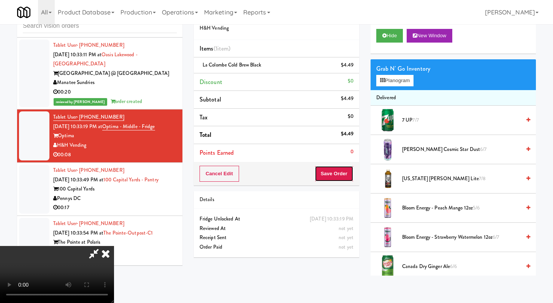
click at [341, 177] on button "Save Order" at bounding box center [334, 174] width 39 height 16
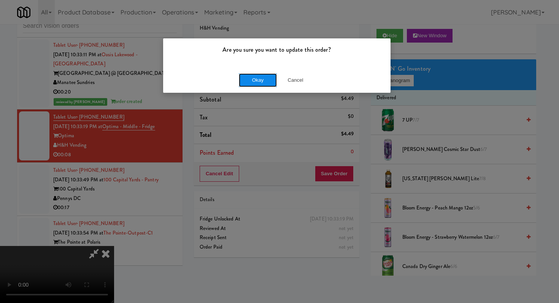
click at [267, 80] on button "Okay" at bounding box center [258, 80] width 38 height 14
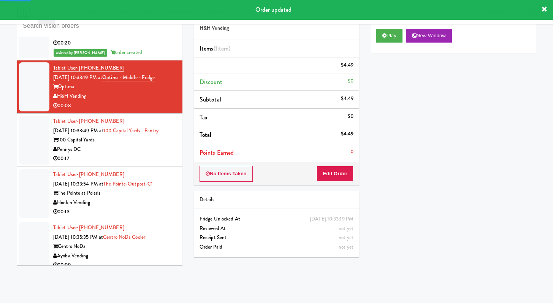
scroll to position [2122, 0]
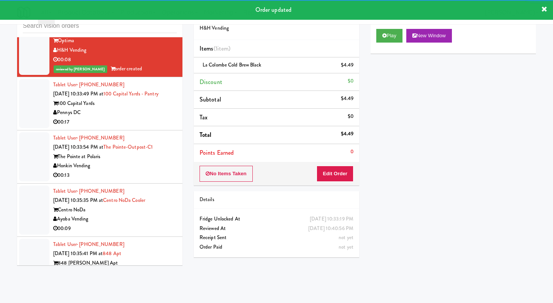
click at [147, 108] on div "Pennys DC" at bounding box center [115, 113] width 124 height 10
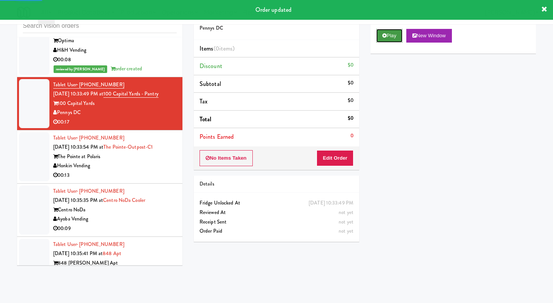
click at [390, 39] on button "Play" at bounding box center [389, 36] width 26 height 14
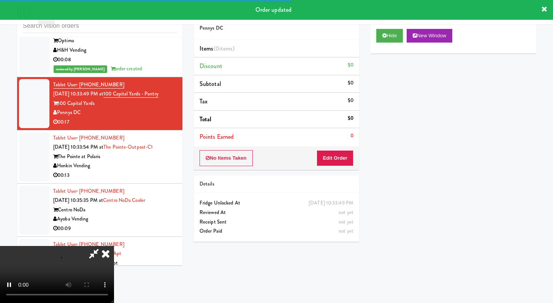
click at [334, 168] on div "No Items Taken Edit Order" at bounding box center [276, 158] width 165 height 24
click at [336, 163] on button "Edit Order" at bounding box center [335, 158] width 37 height 16
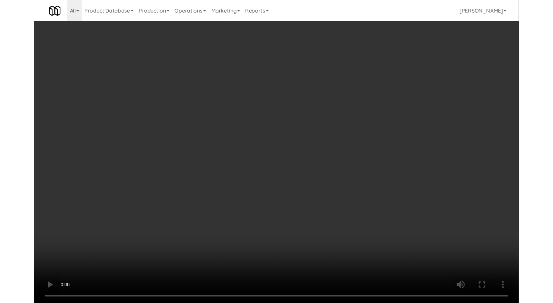
scroll to position [2112, 0]
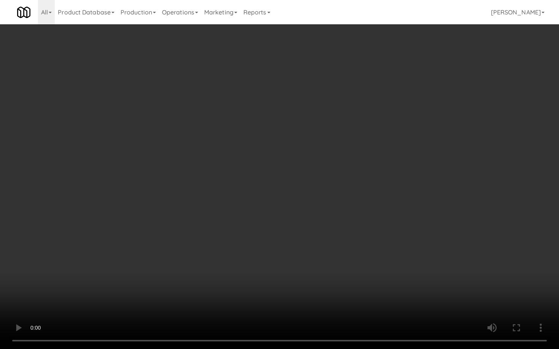
click at [306, 255] on video at bounding box center [279, 174] width 559 height 349
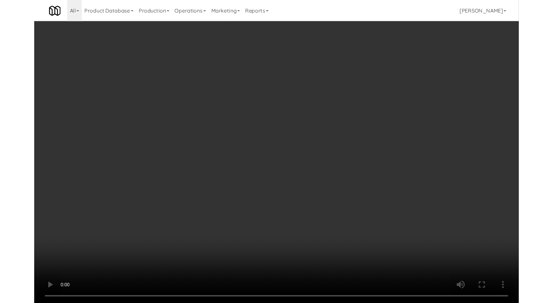
scroll to position [2122, 0]
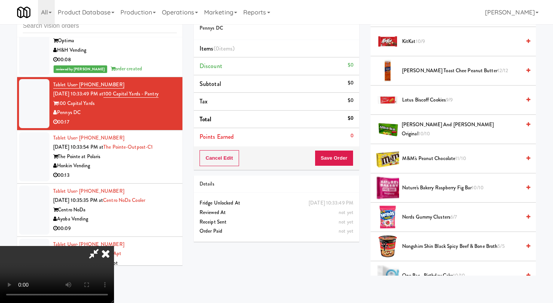
click at [437, 189] on span "Nature's Bakery Raspberry Fig Bar 10/10" at bounding box center [461, 188] width 119 height 10
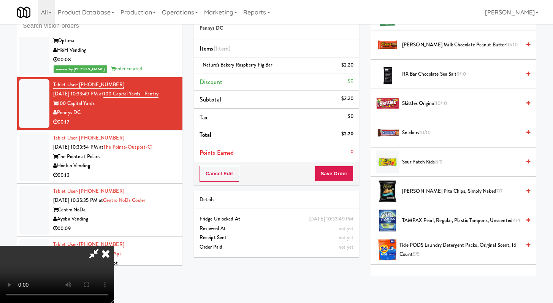
scroll to position [819, 0]
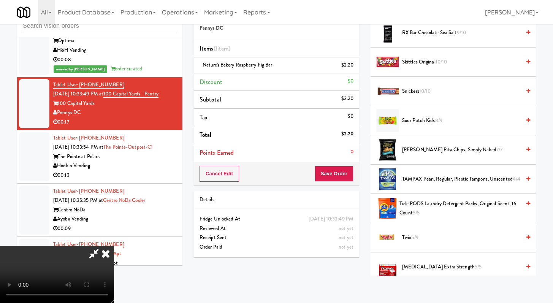
click at [417, 121] on span "Sour Patch Kids 8/9" at bounding box center [461, 121] width 119 height 10
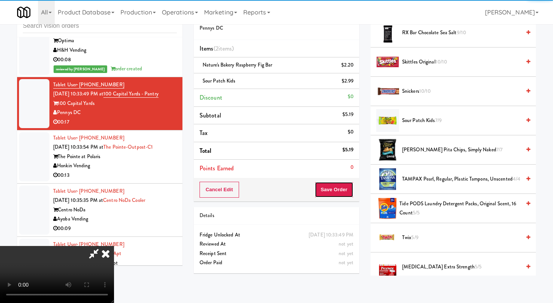
click at [344, 195] on button "Save Order" at bounding box center [334, 190] width 39 height 16
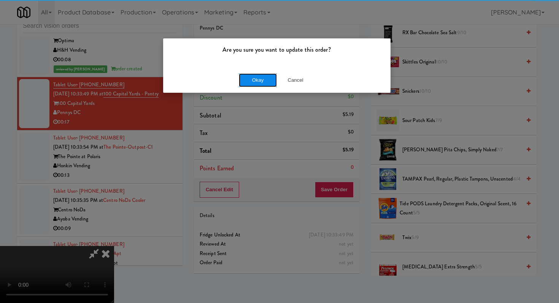
click at [259, 80] on button "Okay" at bounding box center [258, 80] width 38 height 14
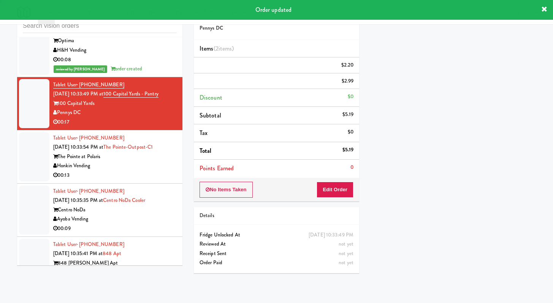
scroll to position [32, 0]
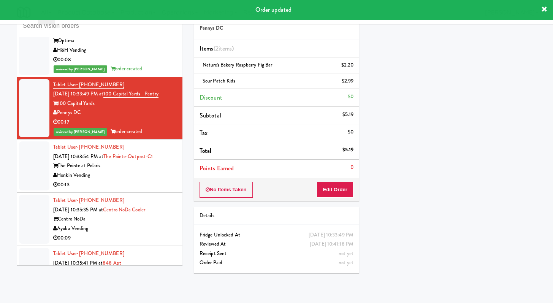
click at [151, 180] on div "00:13" at bounding box center [115, 185] width 124 height 10
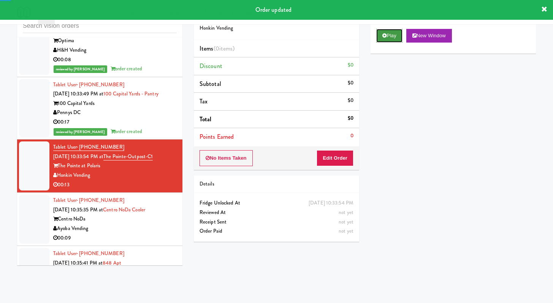
click at [386, 36] on button "Play" at bounding box center [389, 36] width 26 height 14
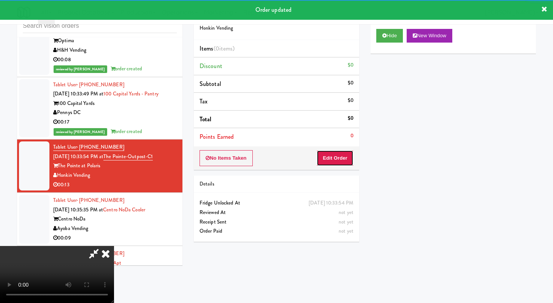
click at [334, 154] on button "Edit Order" at bounding box center [335, 158] width 37 height 16
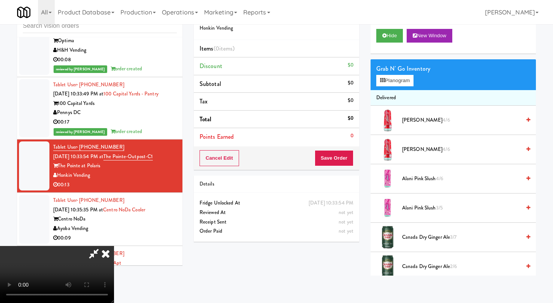
scroll to position [253, 0]
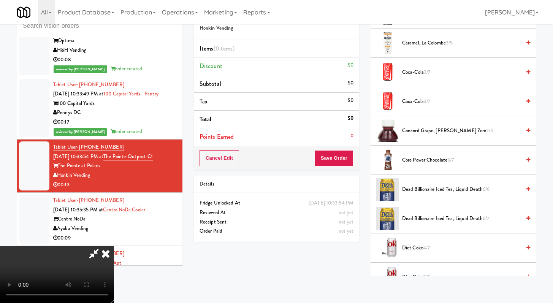
click at [419, 73] on span "Coca-Cola 3/7" at bounding box center [461, 73] width 119 height 10
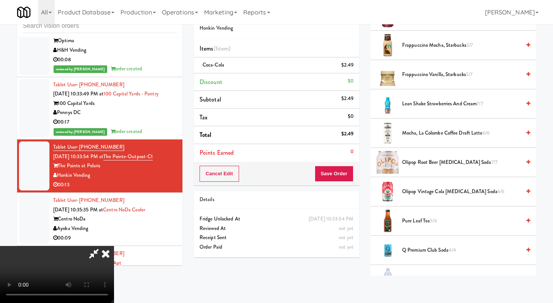
scroll to position [806, 0]
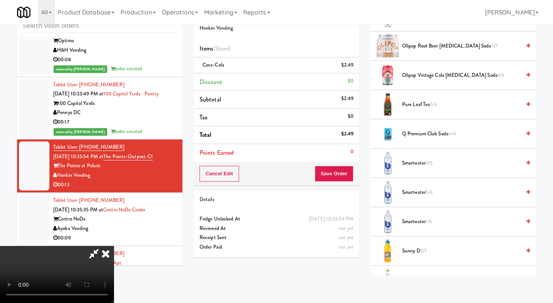
click at [413, 221] on span "Smartwater 1/6" at bounding box center [461, 222] width 119 height 10
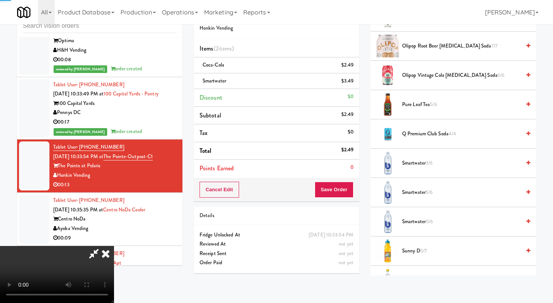
scroll to position [951, 0]
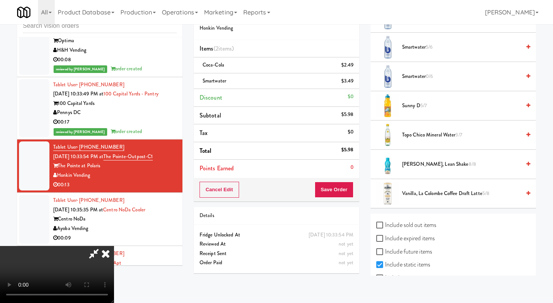
click at [428, 136] on span "Topo Chico Mineral Water 3/7" at bounding box center [461, 135] width 119 height 10
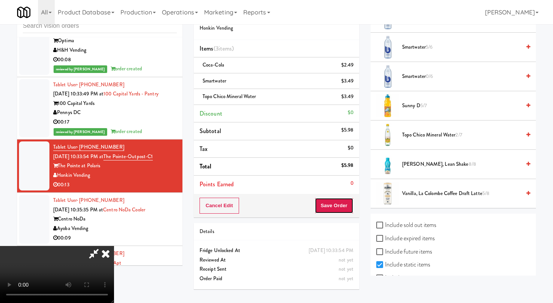
click at [349, 206] on button "Save Order" at bounding box center [334, 206] width 39 height 16
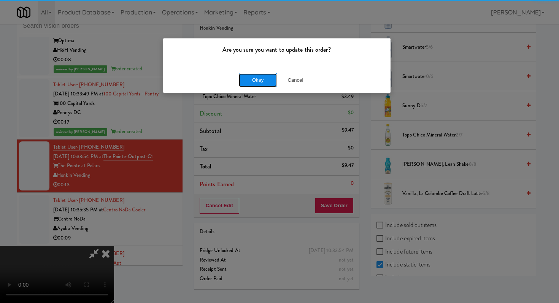
click at [252, 78] on button "Okay" at bounding box center [258, 80] width 38 height 14
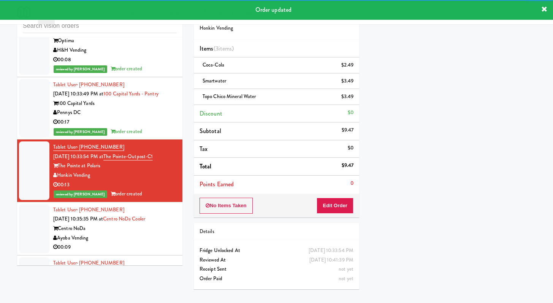
scroll to position [2249, 0]
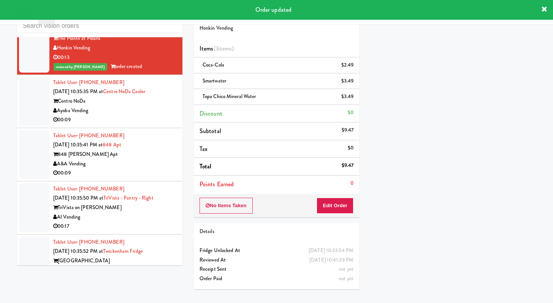
click at [142, 115] on div "00:09" at bounding box center [115, 120] width 124 height 10
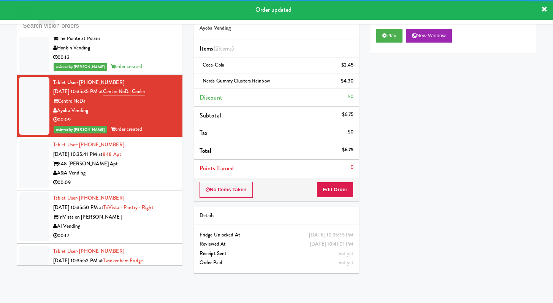
click at [120, 168] on div "A&A Vending" at bounding box center [115, 173] width 124 height 10
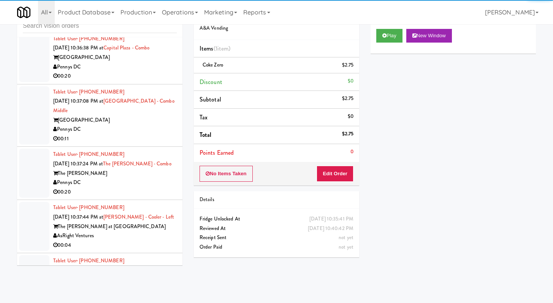
scroll to position [2633, 0]
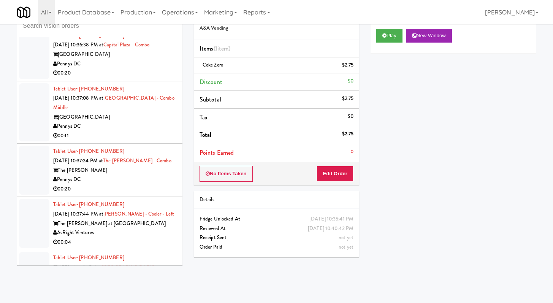
click at [147, 184] on div "00:20" at bounding box center [115, 189] width 124 height 10
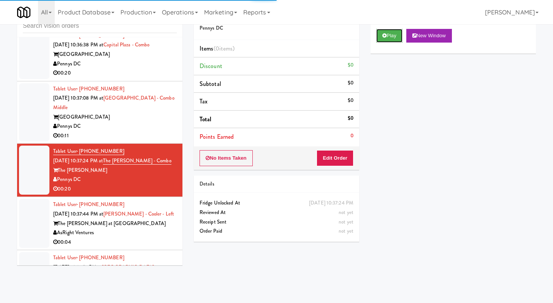
drag, startPoint x: 396, startPoint y: 37, endPoint x: 388, endPoint y: 51, distance: 16.0
click at [396, 37] on button "Play" at bounding box center [389, 36] width 26 height 14
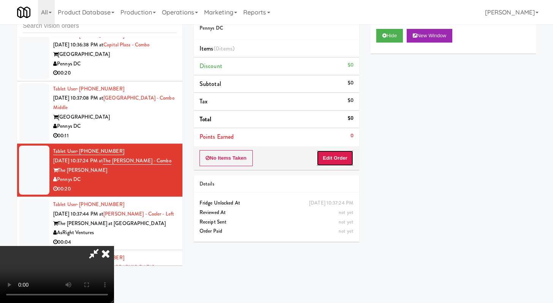
click at [336, 161] on button "Edit Order" at bounding box center [335, 158] width 37 height 16
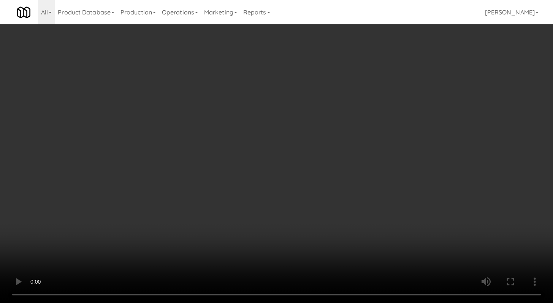
scroll to position [2624, 0]
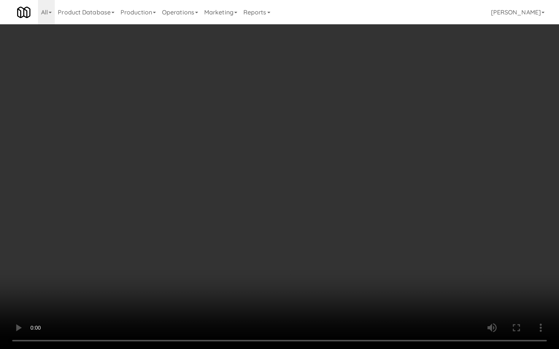
click at [298, 284] on video at bounding box center [279, 174] width 559 height 349
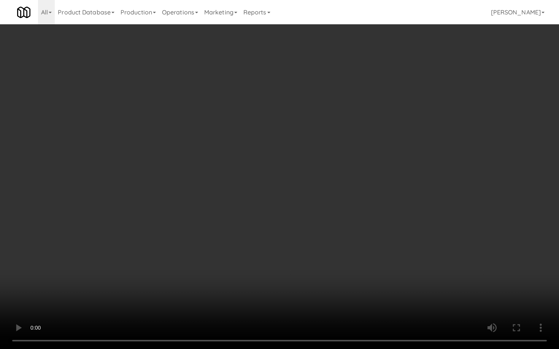
click at [298, 284] on video at bounding box center [279, 174] width 559 height 349
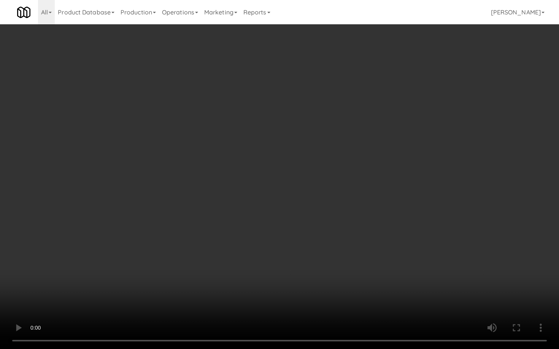
click at [302, 280] on video at bounding box center [279, 174] width 559 height 349
click at [302, 281] on video at bounding box center [279, 174] width 559 height 349
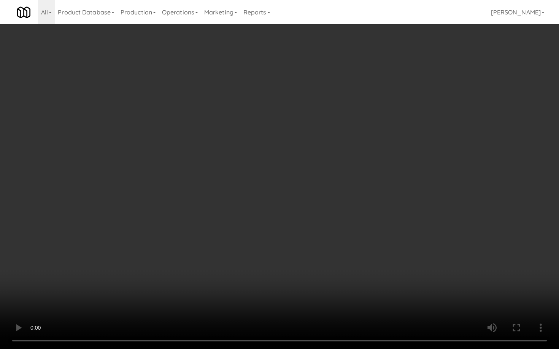
click at [302, 281] on video at bounding box center [279, 174] width 559 height 349
click at [356, 272] on video at bounding box center [279, 174] width 559 height 349
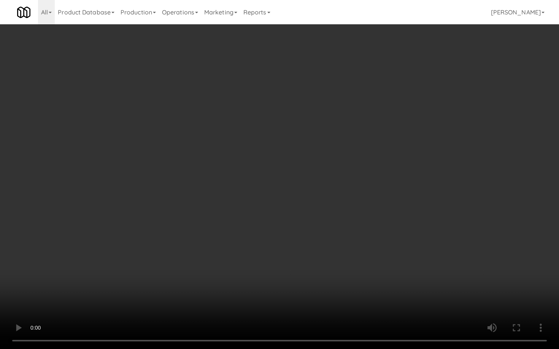
click at [364, 271] on video at bounding box center [279, 174] width 559 height 349
click at [465, 302] on video at bounding box center [279, 174] width 559 height 349
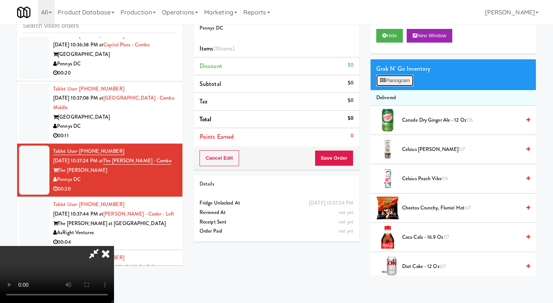
click at [411, 83] on button "Planogram" at bounding box center [394, 80] width 37 height 11
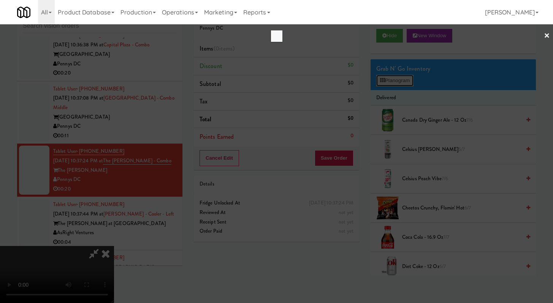
scroll to position [2624, 0]
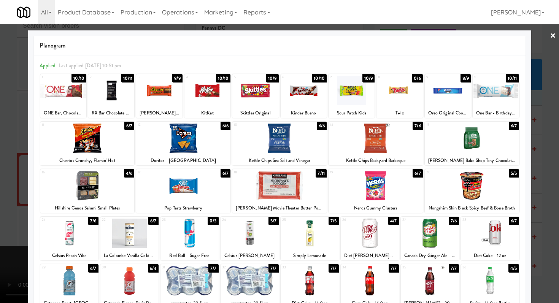
click at [222, 94] on div at bounding box center [207, 90] width 46 height 29
click at [264, 95] on div at bounding box center [255, 90] width 46 height 29
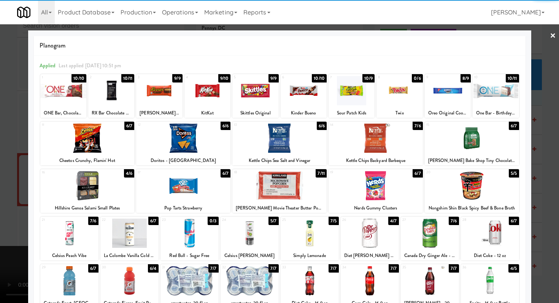
click at [346, 95] on div at bounding box center [351, 90] width 46 height 29
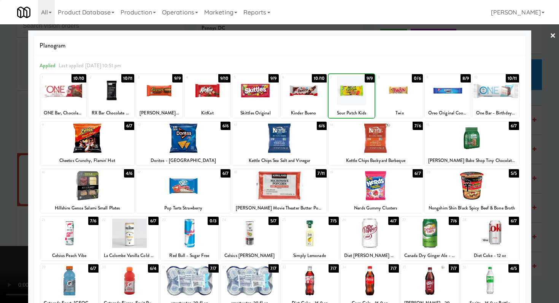
click at [390, 96] on div at bounding box center [399, 90] width 46 height 29
click at [148, 90] on div at bounding box center [159, 90] width 46 height 29
click at [173, 135] on div at bounding box center [183, 138] width 94 height 29
click at [0, 173] on div at bounding box center [279, 151] width 559 height 303
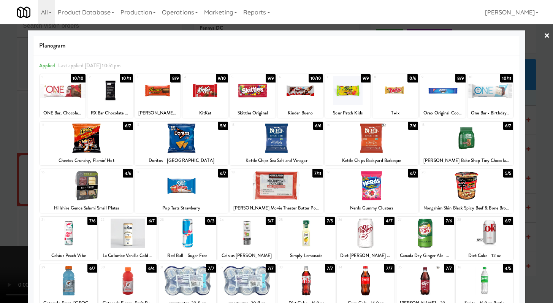
scroll to position [2633, 0]
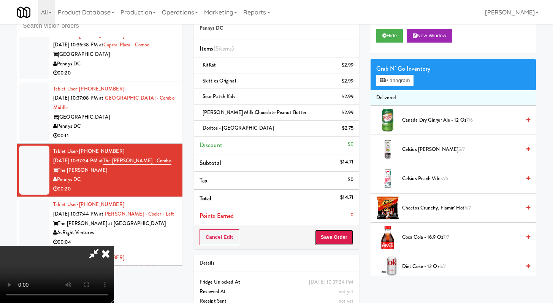
click at [340, 234] on button "Save Order" at bounding box center [334, 237] width 39 height 16
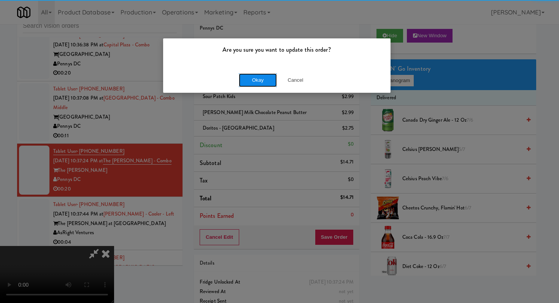
click at [255, 79] on button "Okay" at bounding box center [258, 80] width 38 height 14
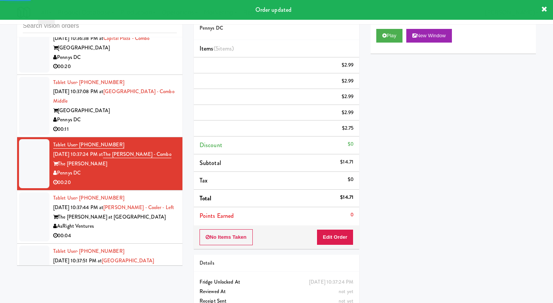
scroll to position [2708, 0]
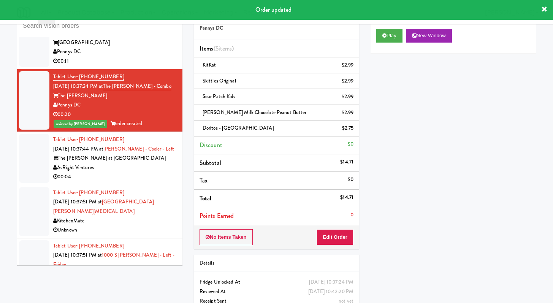
click at [129, 172] on div "00:04" at bounding box center [115, 177] width 124 height 10
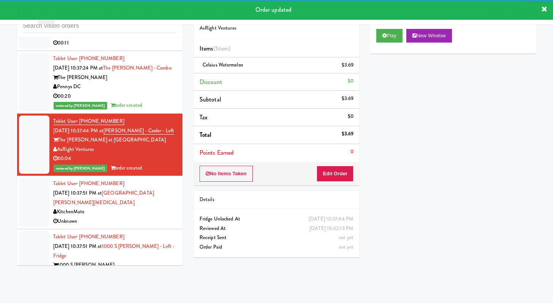
scroll to position [2727, 0]
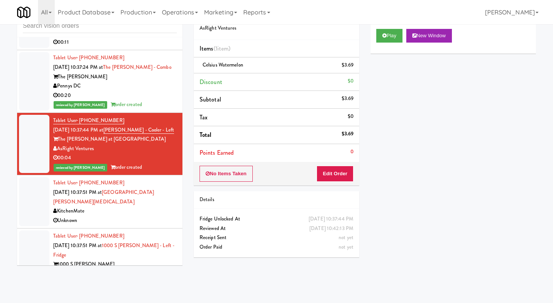
click at [126, 216] on div "Unknown" at bounding box center [115, 221] width 124 height 10
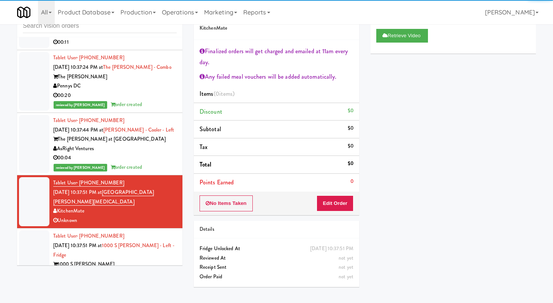
click at [147, 269] on div "H&H Vending" at bounding box center [115, 274] width 124 height 10
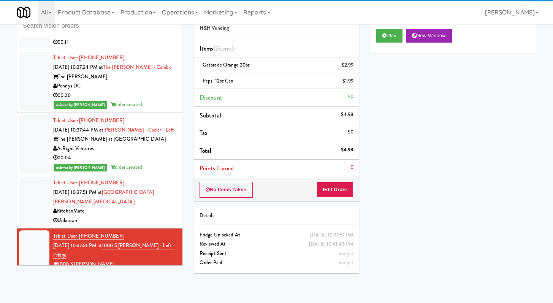
scroll to position [2545, 0]
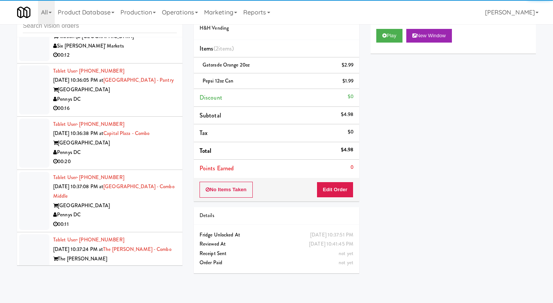
click at [138, 157] on div "00:20" at bounding box center [115, 162] width 124 height 10
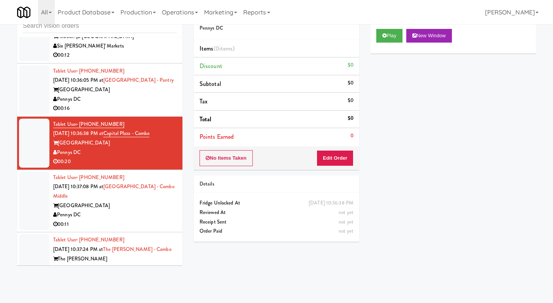
click at [150, 210] on div "Pennys DC" at bounding box center [115, 215] width 124 height 10
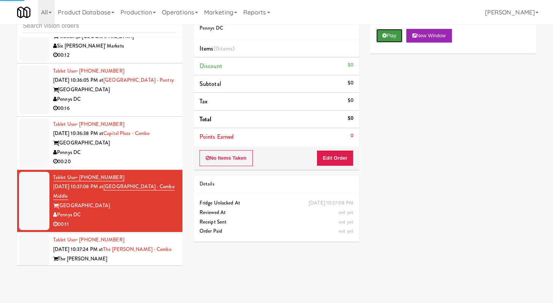
click at [396, 37] on button "Play" at bounding box center [389, 36] width 26 height 14
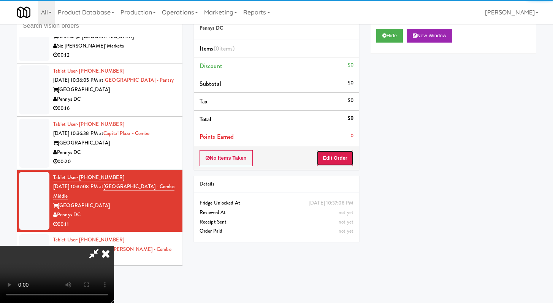
click at [337, 156] on button "Edit Order" at bounding box center [335, 158] width 37 height 16
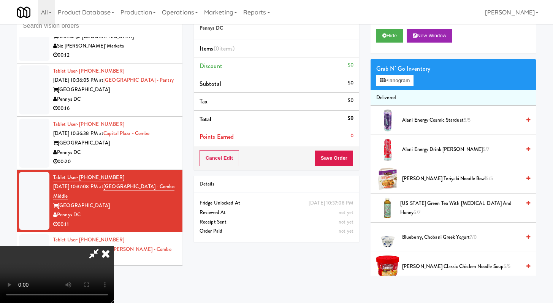
scroll to position [65, 0]
click at [114, 246] on video at bounding box center [57, 274] width 114 height 57
click at [391, 35] on button "Hide" at bounding box center [389, 36] width 27 height 14
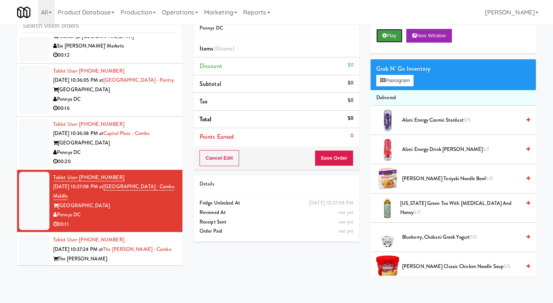
scroll to position [0, 0]
click at [391, 35] on button "Play" at bounding box center [389, 36] width 26 height 14
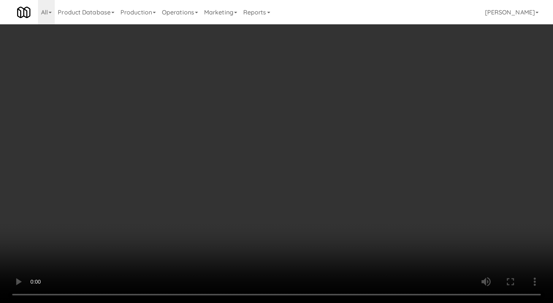
scroll to position [2536, 0]
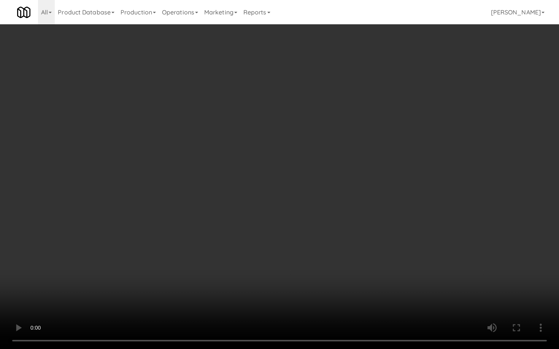
click at [279, 256] on video at bounding box center [279, 174] width 559 height 349
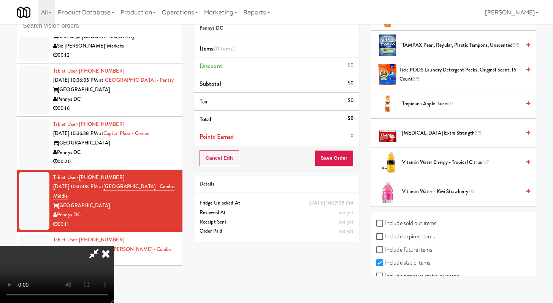
scroll to position [913, 0]
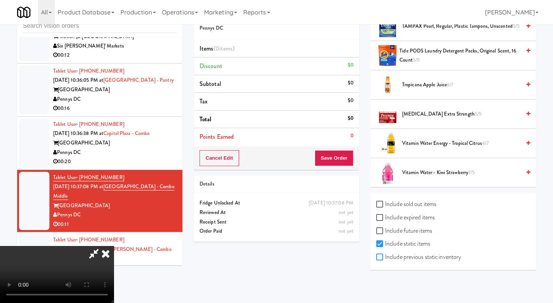
click at [380, 254] on input "Include previous static inventory" at bounding box center [380, 257] width 9 height 6
checkbox input "true"
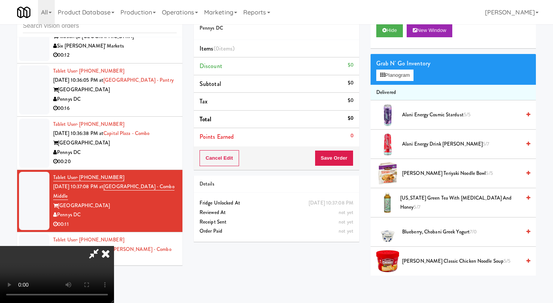
scroll to position [0, 0]
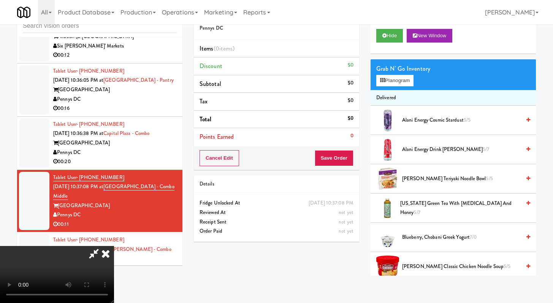
click at [114, 246] on icon at bounding box center [105, 253] width 17 height 15
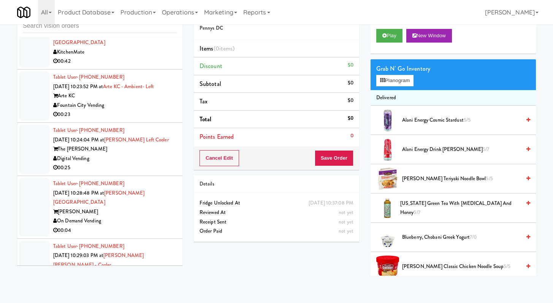
scroll to position [782, 0]
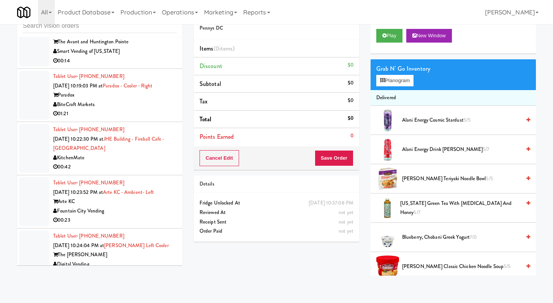
click at [138, 122] on li "Tablet User · (728) 205-4228 [DATE] 10:19:03 PM at Paradox - Cooler - Right Par…" at bounding box center [99, 95] width 165 height 53
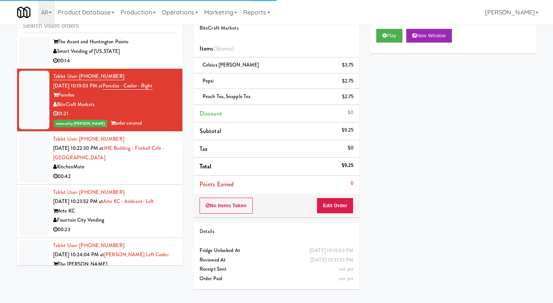
click at [146, 172] on div "KitchenMate" at bounding box center [115, 167] width 124 height 10
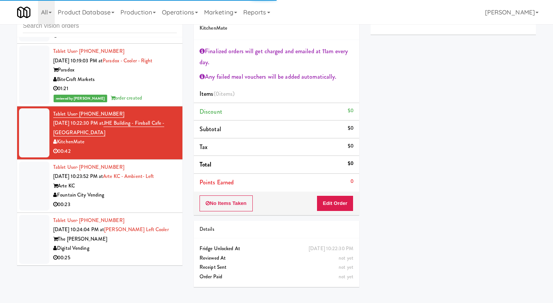
scroll to position [699, 0]
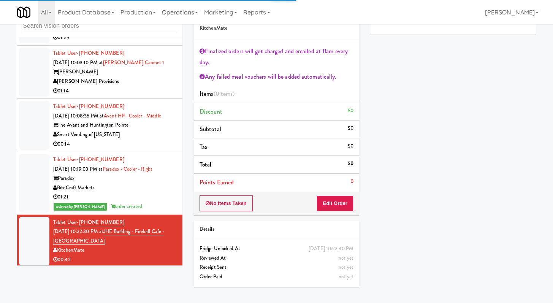
click at [147, 100] on li "Tablet User · (757) 759-6135 [DATE] 10:08:35 PM at Avant HP - Cooler - Middle T…" at bounding box center [99, 125] width 165 height 53
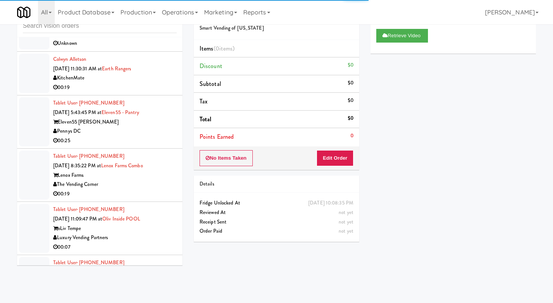
scroll to position [223, 0]
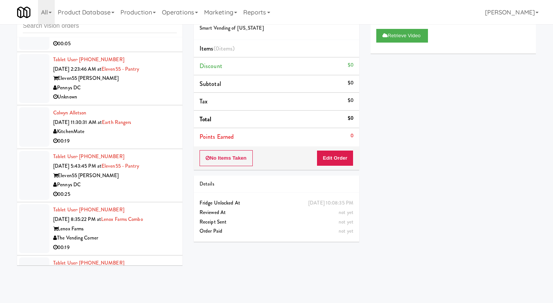
click at [149, 159] on li "Tablet User · (912) 667-6220 [DATE] 5:43:45 PM at Eleven55 - Pantry Eleven55 [P…" at bounding box center [99, 175] width 165 height 53
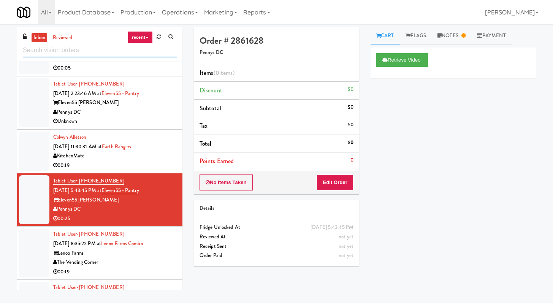
click at [104, 55] on input "text" at bounding box center [100, 50] width 154 height 14
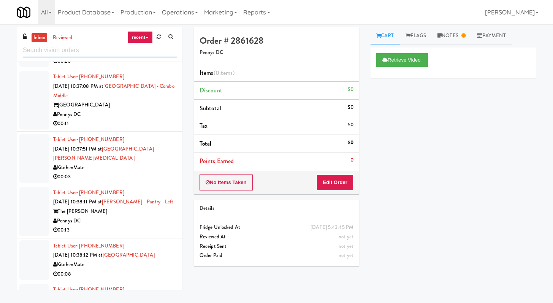
scroll to position [1401, 0]
click at [149, 128] on div "00:11" at bounding box center [115, 124] width 124 height 10
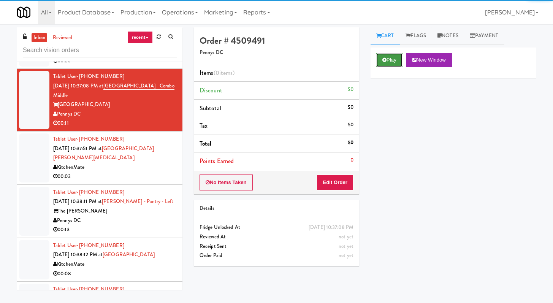
drag, startPoint x: 402, startPoint y: 60, endPoint x: 397, endPoint y: 90, distance: 30.0
click at [402, 60] on button "Play" at bounding box center [389, 60] width 26 height 14
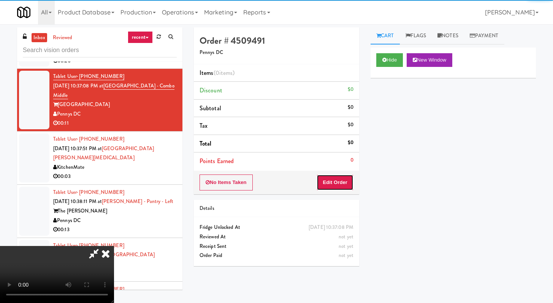
click at [341, 183] on button "Edit Order" at bounding box center [335, 182] width 37 height 16
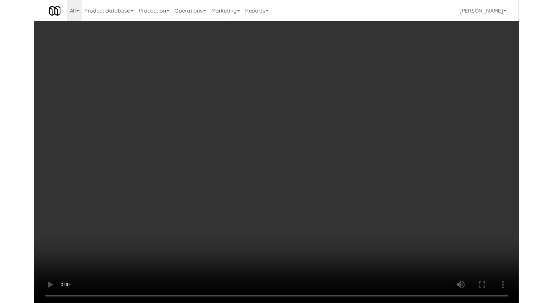
scroll to position [1391, 0]
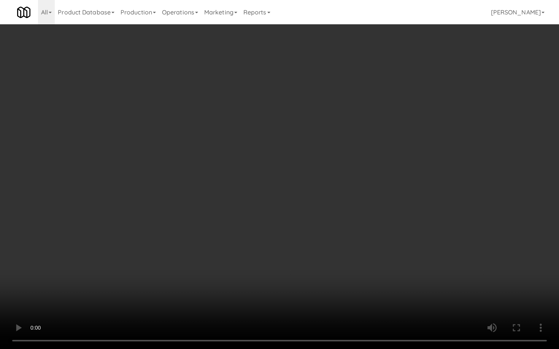
click at [296, 250] on video at bounding box center [279, 174] width 559 height 349
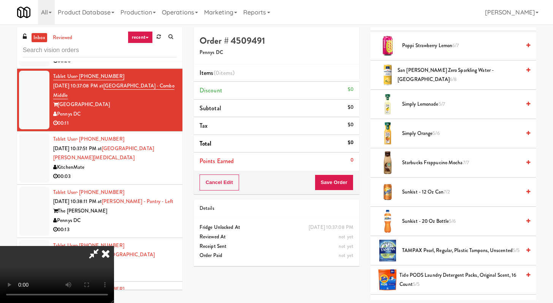
scroll to position [755, 0]
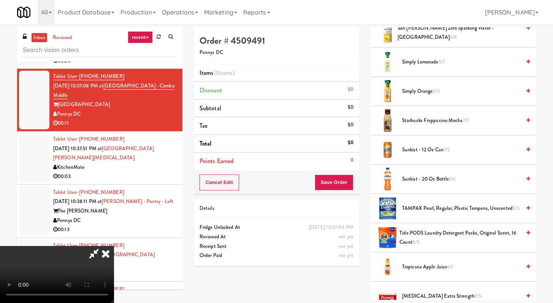
click at [114, 246] on icon at bounding box center [105, 253] width 17 height 15
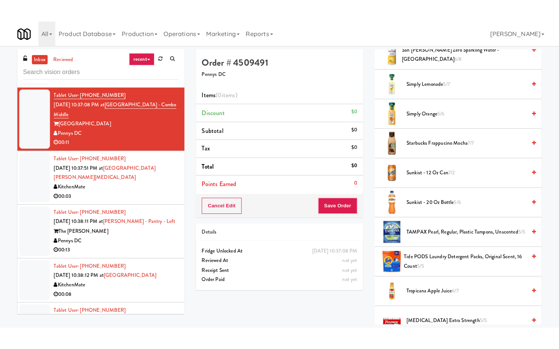
scroll to position [1425, 0]
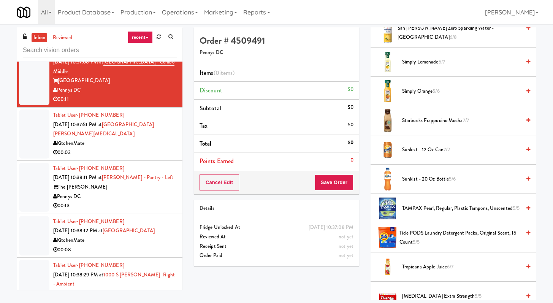
click at [109, 157] on div "00:03" at bounding box center [115, 153] width 124 height 10
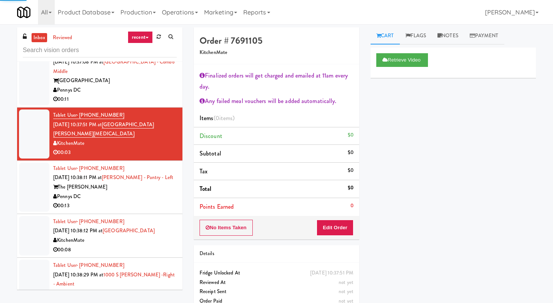
click at [145, 201] on div "Pennys DC" at bounding box center [115, 197] width 124 height 10
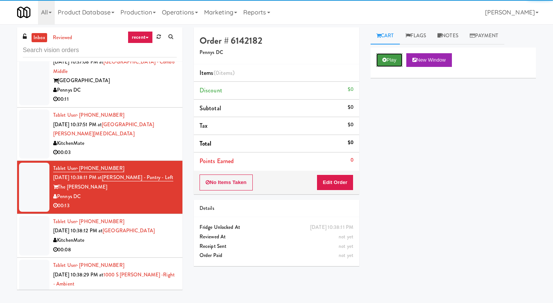
click at [385, 66] on button "Play" at bounding box center [389, 60] width 26 height 14
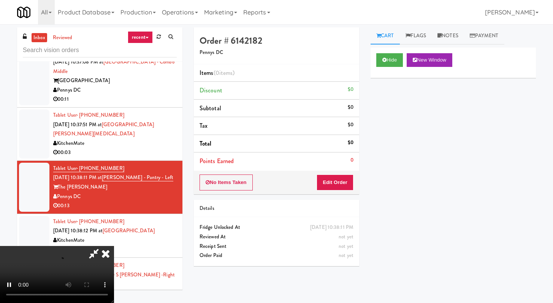
click at [336, 190] on div "No Items Taken Edit Order" at bounding box center [276, 183] width 165 height 24
click at [341, 181] on button "Edit Order" at bounding box center [335, 182] width 37 height 16
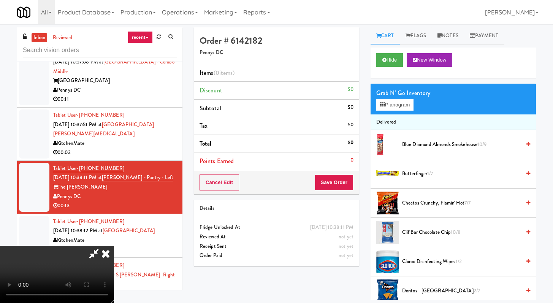
scroll to position [1416, 0]
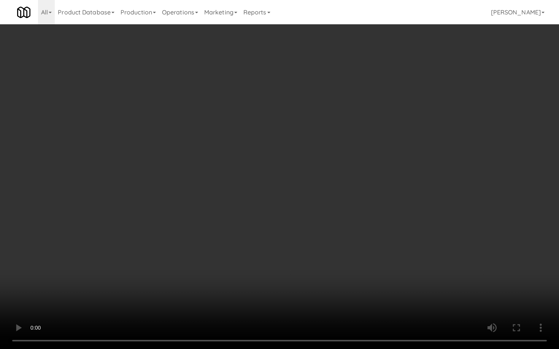
click at [357, 255] on video at bounding box center [279, 174] width 559 height 349
click at [367, 244] on video at bounding box center [279, 174] width 559 height 349
click at [371, 236] on video at bounding box center [279, 174] width 559 height 349
click at [373, 235] on video at bounding box center [279, 174] width 559 height 349
click at [376, 233] on video at bounding box center [279, 174] width 559 height 349
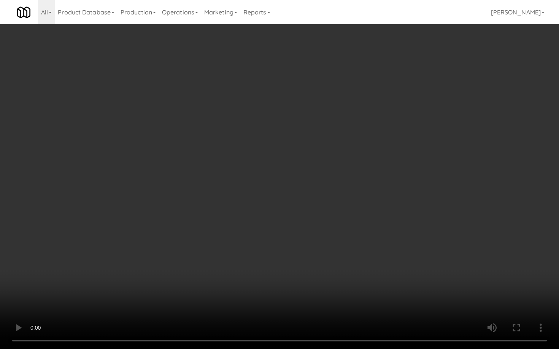
click at [376, 233] on video at bounding box center [279, 174] width 559 height 349
click at [377, 233] on video at bounding box center [279, 174] width 559 height 349
click at [378, 230] on video at bounding box center [279, 174] width 559 height 349
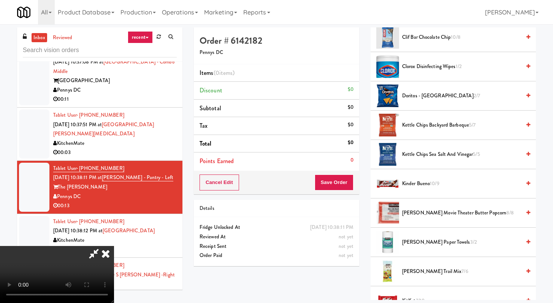
scroll to position [253, 0]
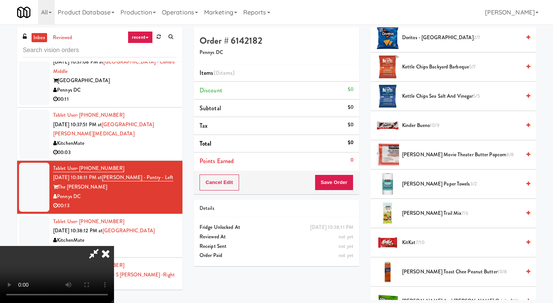
click at [418, 126] on span "Kinder Bueno 10/9" at bounding box center [461, 126] width 119 height 10
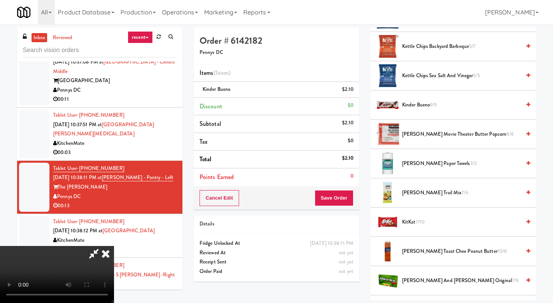
click at [416, 280] on span "[PERSON_NAME] and [PERSON_NAME] Original 7/9" at bounding box center [461, 281] width 119 height 10
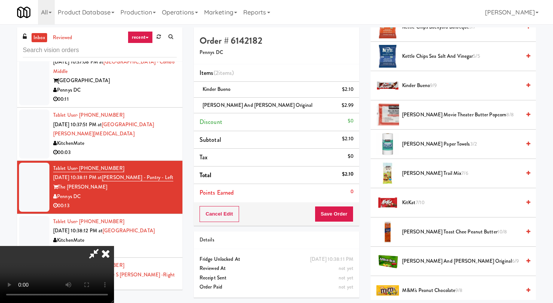
scroll to position [300, 0]
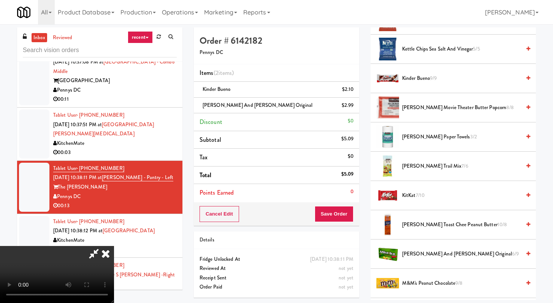
click at [410, 286] on span "M&M's Peanut Chocolate 9/8" at bounding box center [461, 284] width 119 height 10
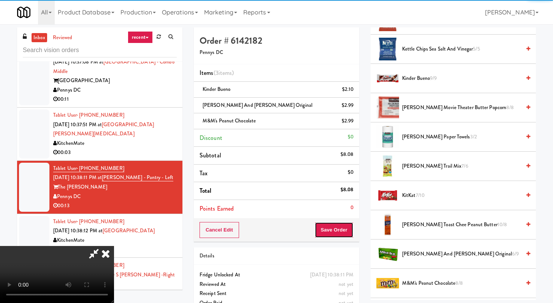
click at [348, 224] on button "Save Order" at bounding box center [334, 230] width 39 height 16
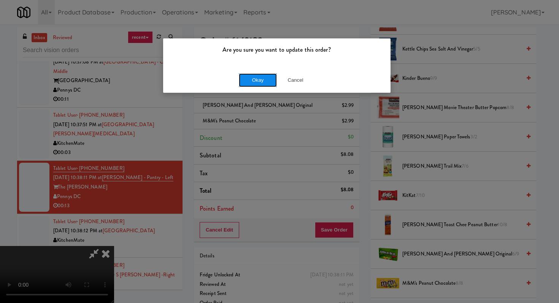
click at [252, 80] on button "Okay" at bounding box center [258, 80] width 38 height 14
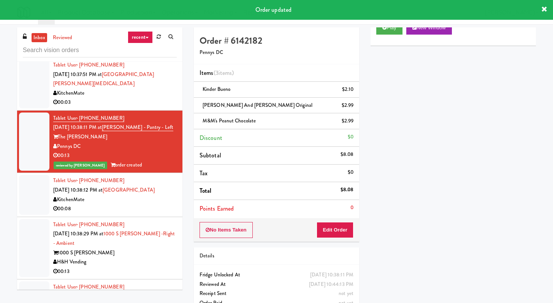
scroll to position [1545, 0]
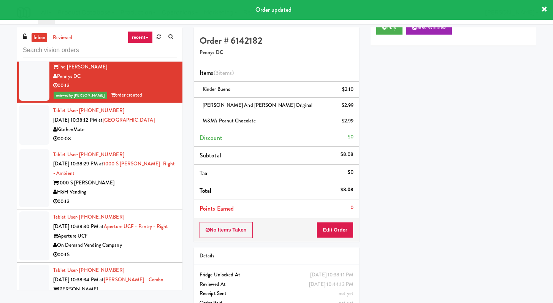
click at [149, 197] on div "H&H Vending" at bounding box center [115, 192] width 124 height 10
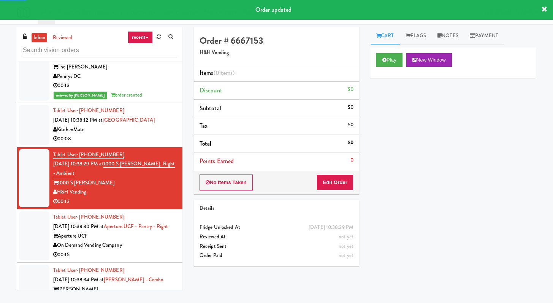
click at [395, 51] on div "Play New Window" at bounding box center [453, 63] width 165 height 30
click at [391, 57] on button "Play" at bounding box center [389, 60] width 26 height 14
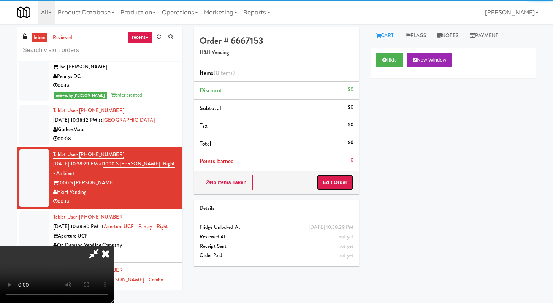
click at [334, 185] on button "Edit Order" at bounding box center [335, 182] width 37 height 16
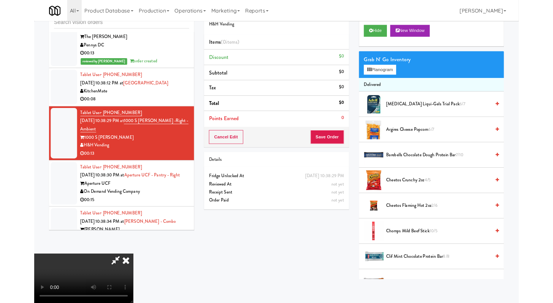
scroll to position [1536, 0]
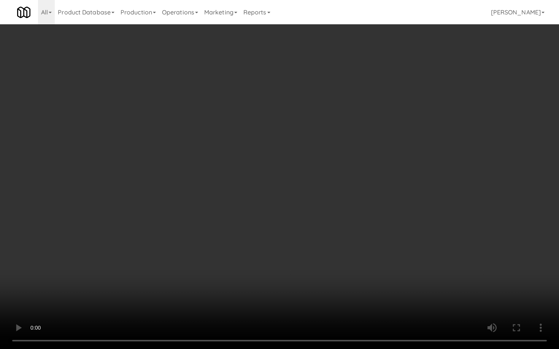
click at [386, 266] on video at bounding box center [279, 174] width 559 height 349
click at [396, 257] on video at bounding box center [279, 174] width 559 height 349
click at [398, 256] on video at bounding box center [279, 174] width 559 height 349
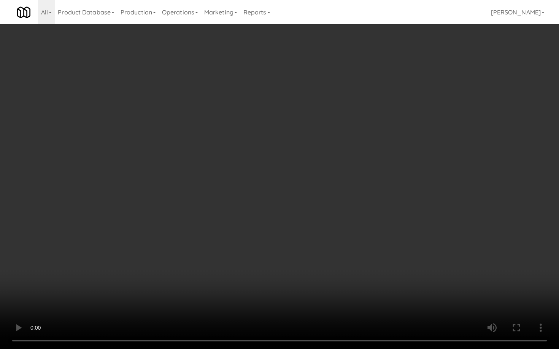
click at [398, 256] on video at bounding box center [279, 174] width 559 height 349
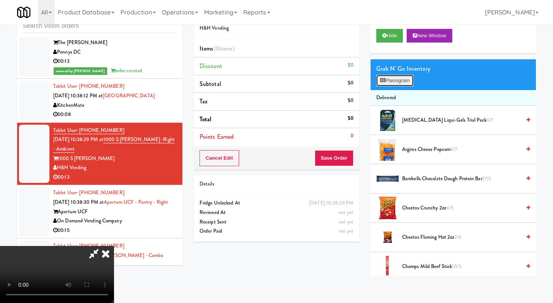
click at [396, 84] on button "Planogram" at bounding box center [394, 80] width 37 height 11
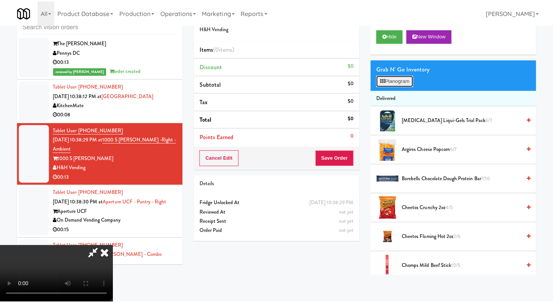
scroll to position [1536, 0]
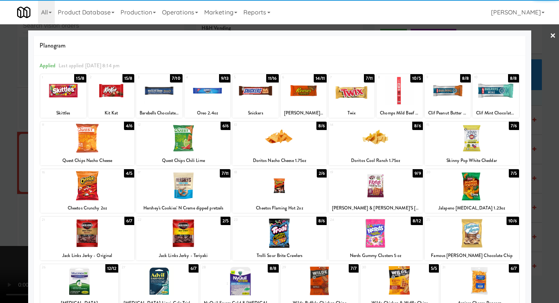
click at [473, 189] on div at bounding box center [471, 185] width 94 height 29
click at [388, 146] on div at bounding box center [375, 138] width 94 height 29
click at [0, 160] on div at bounding box center [279, 151] width 559 height 303
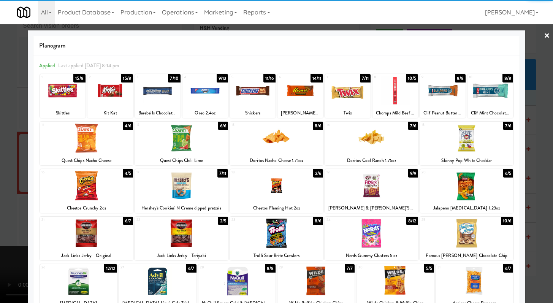
scroll to position [1545, 0]
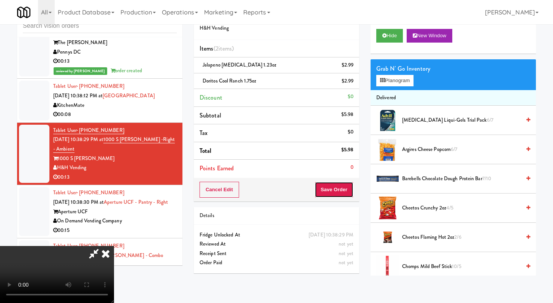
click at [339, 188] on button "Save Order" at bounding box center [334, 190] width 39 height 16
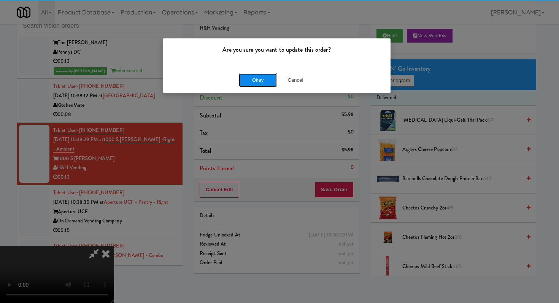
click at [255, 79] on button "Okay" at bounding box center [258, 80] width 38 height 14
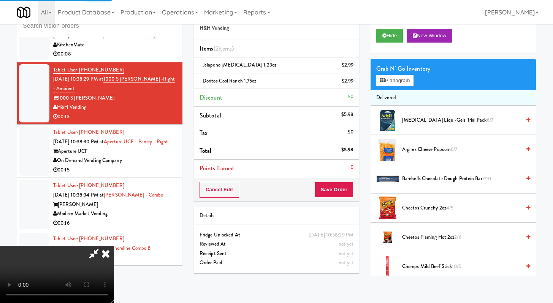
scroll to position [1657, 0]
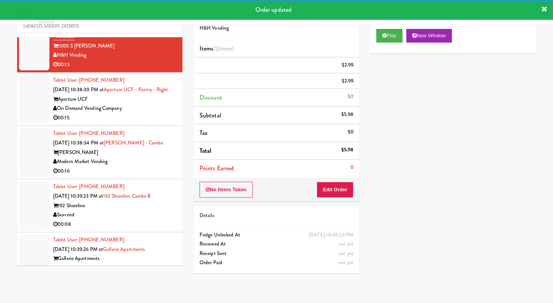
click at [158, 113] on div "On Demand Vending Company" at bounding box center [115, 109] width 124 height 10
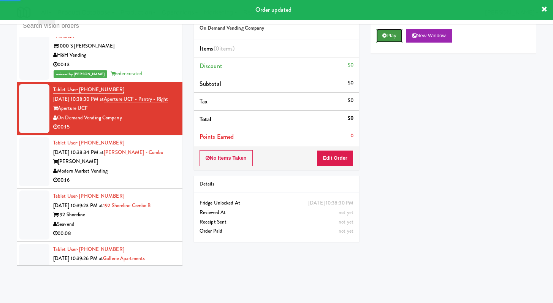
click at [388, 41] on button "Play" at bounding box center [389, 36] width 26 height 14
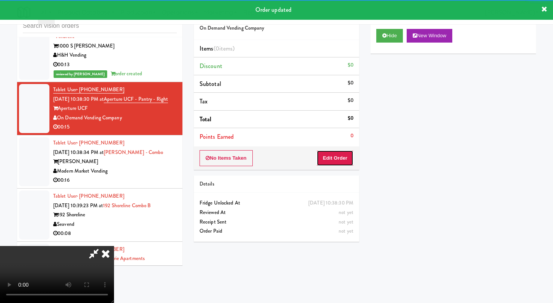
click at [351, 162] on button "Edit Order" at bounding box center [335, 158] width 37 height 16
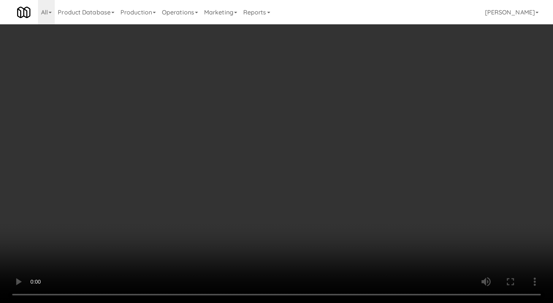
scroll to position [1648, 0]
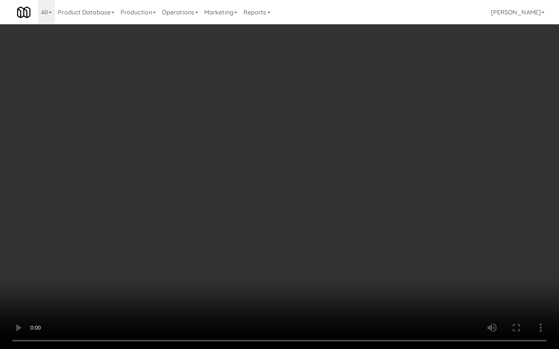
click at [331, 217] on video at bounding box center [279, 174] width 559 height 349
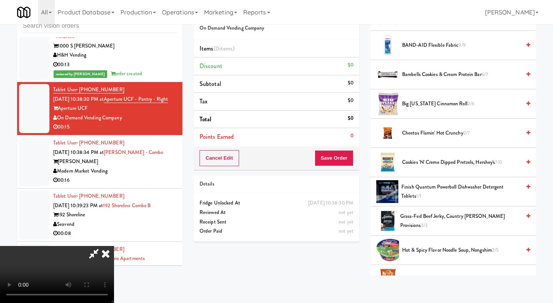
scroll to position [256, 0]
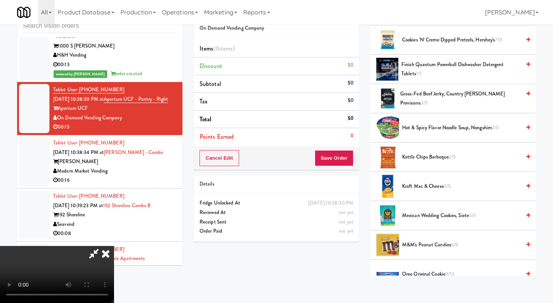
click at [431, 245] on span "M&M's Peanut Candies 6/9" at bounding box center [461, 245] width 119 height 10
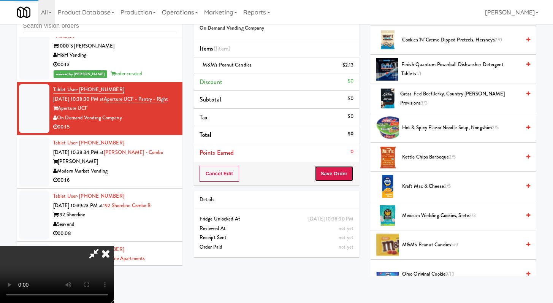
click at [336, 172] on button "Save Order" at bounding box center [334, 174] width 39 height 16
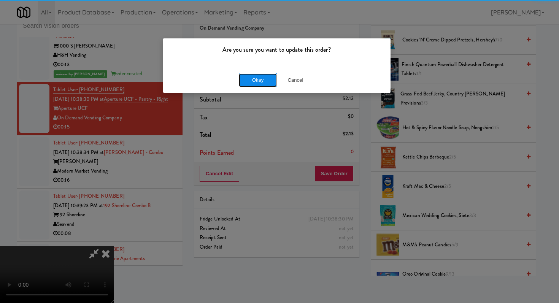
click at [252, 78] on button "Okay" at bounding box center [258, 80] width 38 height 14
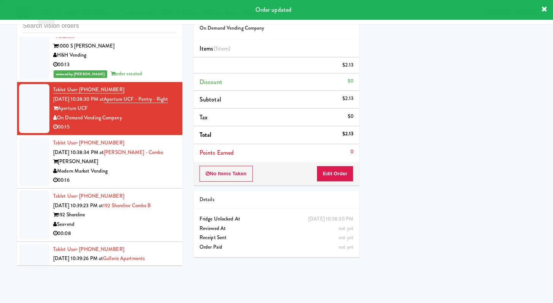
scroll to position [32, 0]
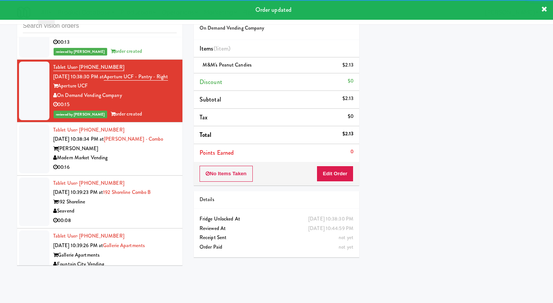
click at [148, 172] on div "00:16" at bounding box center [115, 168] width 124 height 10
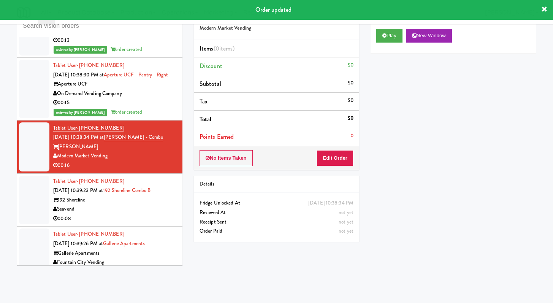
scroll to position [1775, 0]
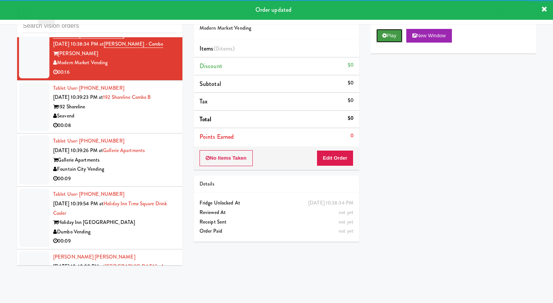
click at [397, 41] on button "Play" at bounding box center [389, 36] width 26 height 14
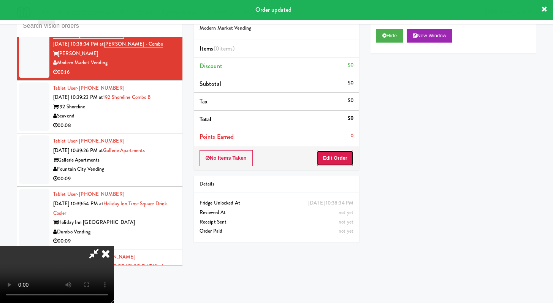
click at [345, 152] on button "Edit Order" at bounding box center [335, 158] width 37 height 16
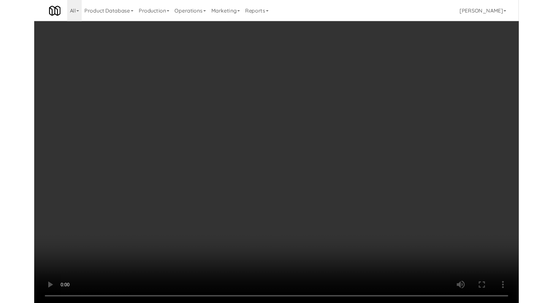
scroll to position [1766, 0]
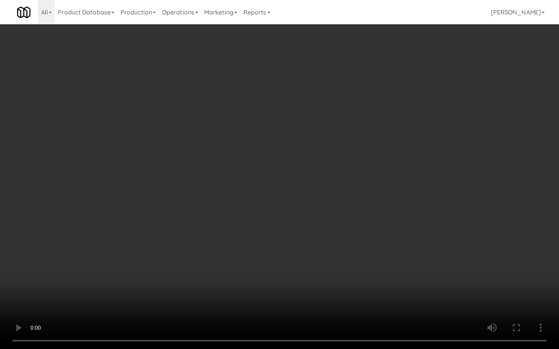
click at [304, 258] on video at bounding box center [279, 174] width 559 height 349
click at [312, 255] on video at bounding box center [279, 174] width 559 height 349
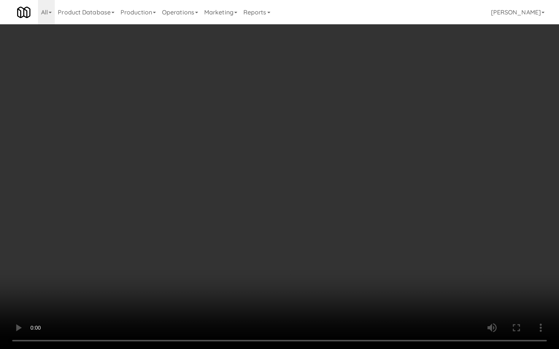
click at [312, 255] on video at bounding box center [279, 174] width 559 height 349
click at [317, 252] on video at bounding box center [279, 174] width 559 height 349
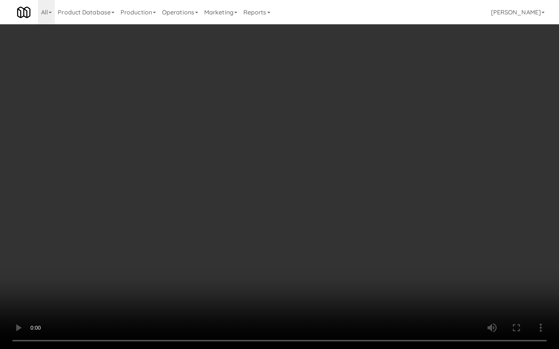
click at [318, 250] on video at bounding box center [279, 174] width 559 height 349
click at [317, 252] on video at bounding box center [279, 174] width 559 height 349
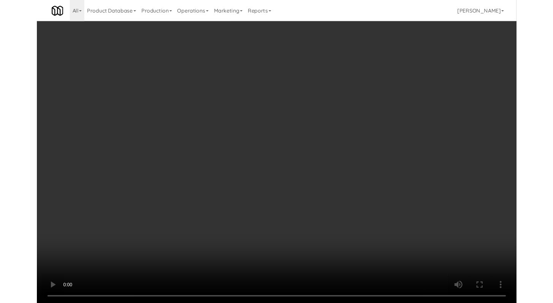
scroll to position [1775, 0]
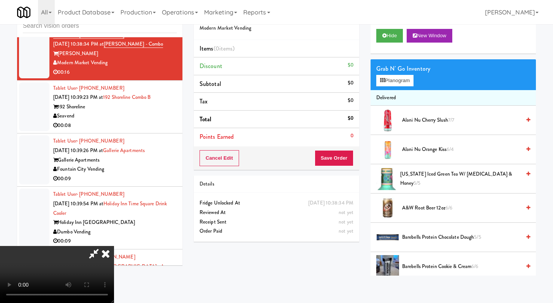
click at [428, 149] on span "Alani Nu Orange Kiss 6/4" at bounding box center [461, 150] width 119 height 10
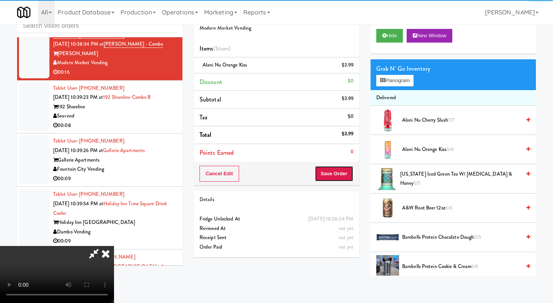
click at [335, 174] on button "Save Order" at bounding box center [334, 174] width 39 height 16
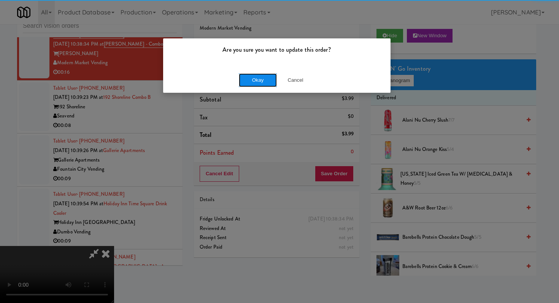
click at [256, 75] on button "Okay" at bounding box center [258, 80] width 38 height 14
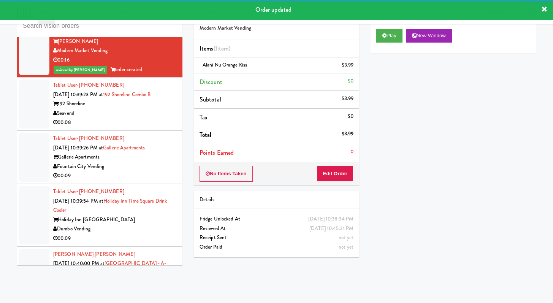
scroll to position [1797, 0]
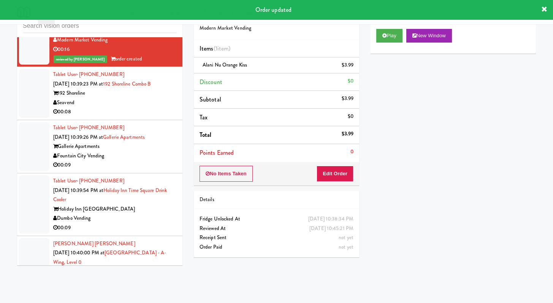
drag, startPoint x: 149, startPoint y: 139, endPoint x: 187, endPoint y: 139, distance: 37.6
click at [149, 117] on div "00:08" at bounding box center [115, 112] width 124 height 10
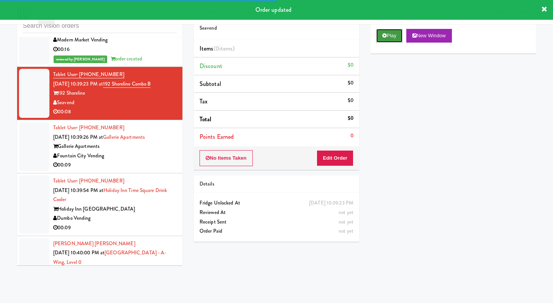
click at [393, 37] on button "Play" at bounding box center [389, 36] width 26 height 14
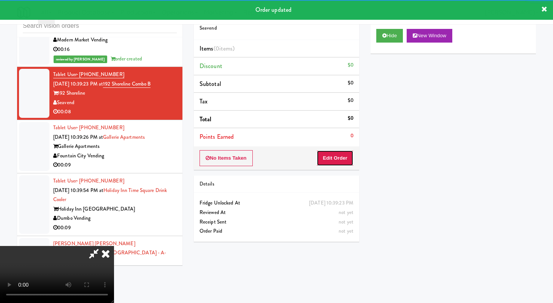
click at [340, 155] on button "Edit Order" at bounding box center [335, 158] width 37 height 16
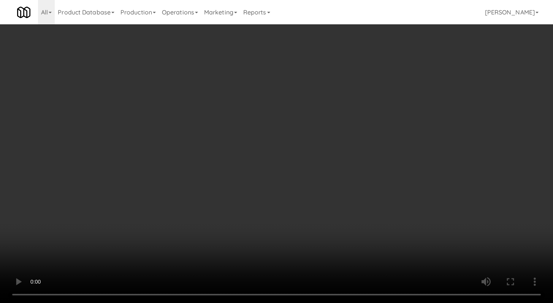
scroll to position [1788, 0]
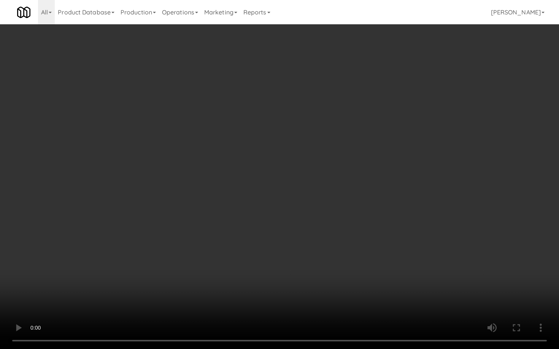
click at [312, 258] on video at bounding box center [279, 174] width 559 height 349
click at [358, 182] on video at bounding box center [279, 174] width 559 height 349
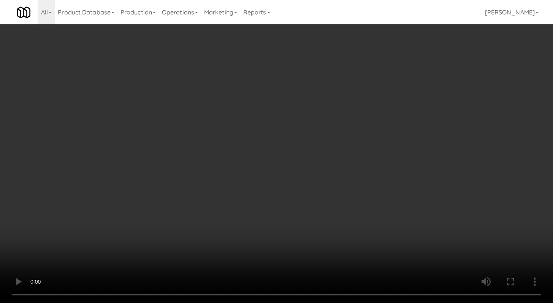
scroll to position [1797, 0]
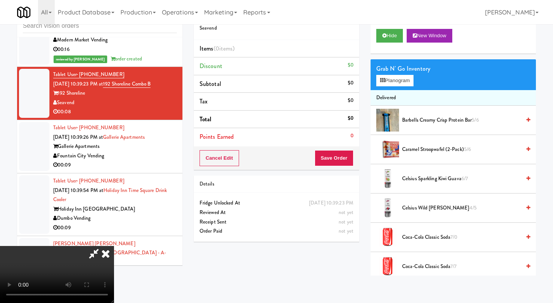
click at [405, 45] on div "Hide New Window" at bounding box center [453, 38] width 165 height 30
click at [391, 39] on button "Hide" at bounding box center [389, 36] width 27 height 14
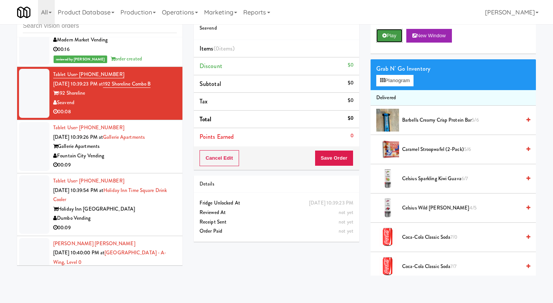
click at [391, 40] on button "Play" at bounding box center [389, 36] width 26 height 14
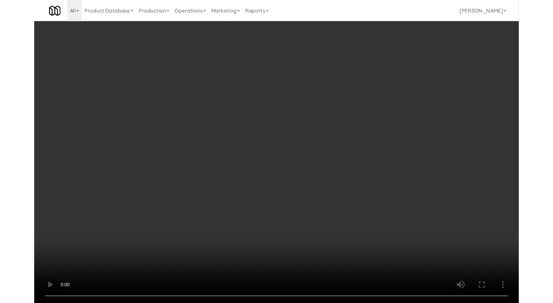
scroll to position [1788, 0]
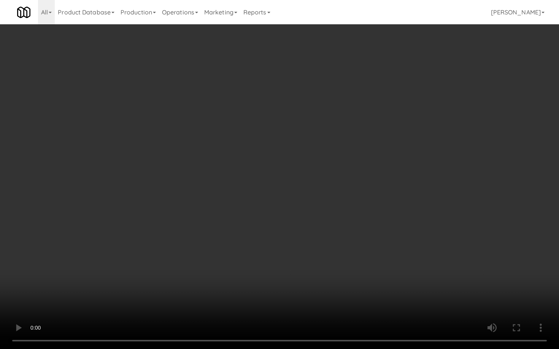
click at [285, 264] on video at bounding box center [279, 174] width 559 height 349
click at [289, 258] on video at bounding box center [279, 174] width 559 height 349
click at [349, 283] on video at bounding box center [279, 174] width 559 height 349
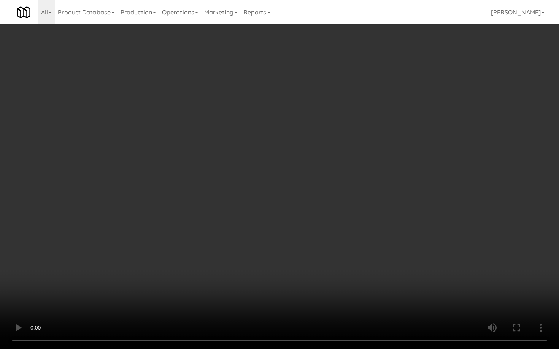
click at [349, 283] on video at bounding box center [279, 174] width 559 height 349
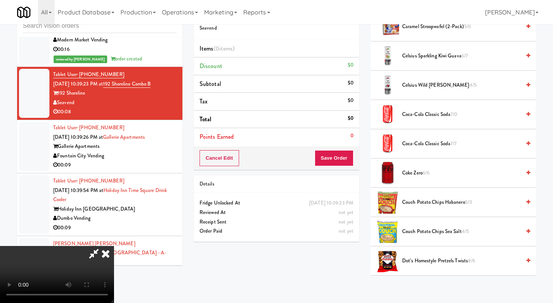
scroll to position [0, 0]
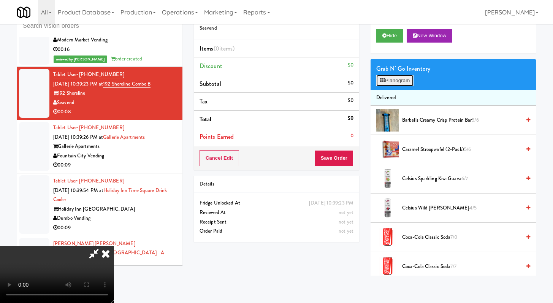
click at [405, 81] on button "Planogram" at bounding box center [394, 80] width 37 height 11
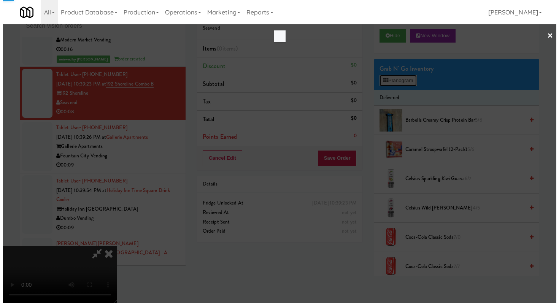
scroll to position [1788, 0]
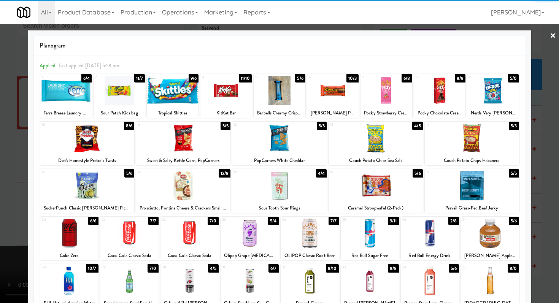
click at [177, 89] on div at bounding box center [172, 90] width 51 height 29
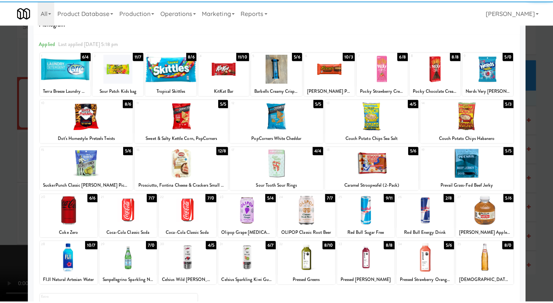
scroll to position [24, 0]
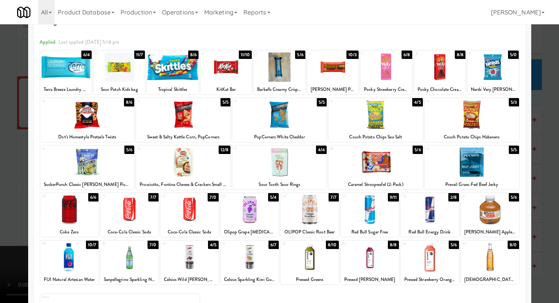
click at [321, 209] on div at bounding box center [309, 209] width 58 height 29
click at [0, 205] on div at bounding box center [279, 151] width 559 height 303
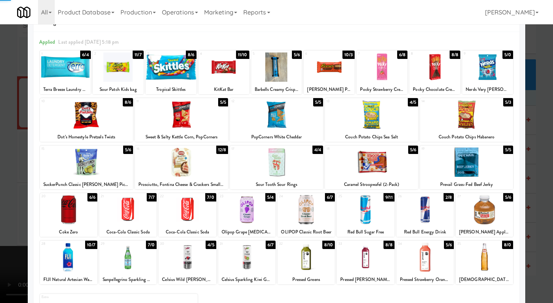
scroll to position [1797, 0]
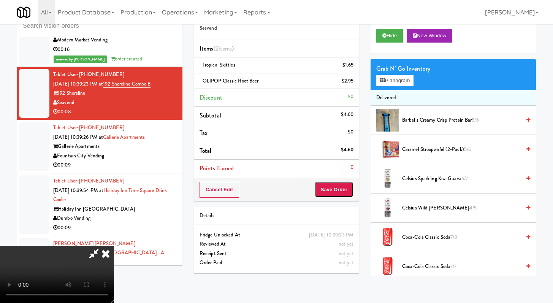
click at [344, 188] on button "Save Order" at bounding box center [334, 190] width 39 height 16
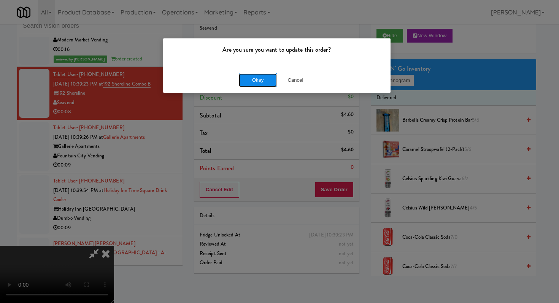
click at [261, 76] on button "Okay" at bounding box center [258, 80] width 38 height 14
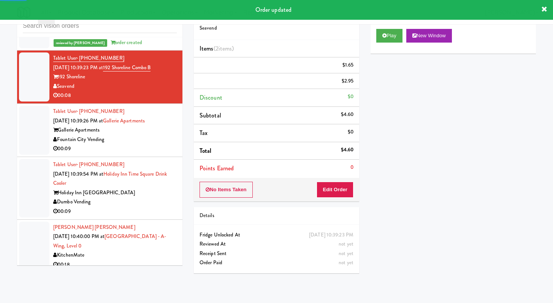
scroll to position [1818, 0]
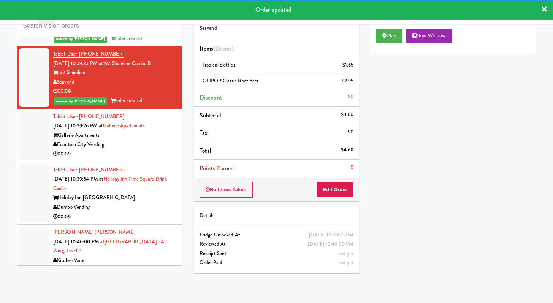
click at [137, 159] on div "00:09" at bounding box center [115, 154] width 124 height 10
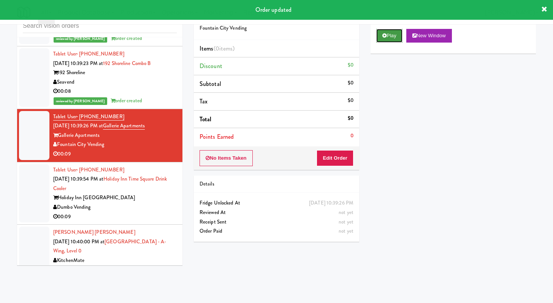
click at [393, 41] on button "Play" at bounding box center [389, 36] width 26 height 14
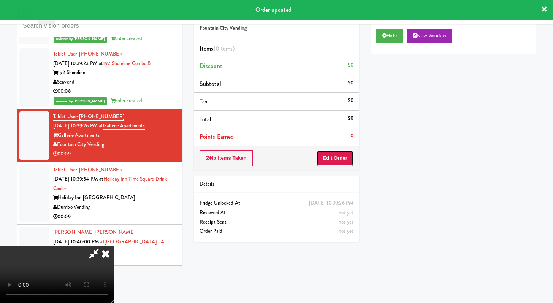
click at [339, 150] on button "Edit Order" at bounding box center [335, 158] width 37 height 16
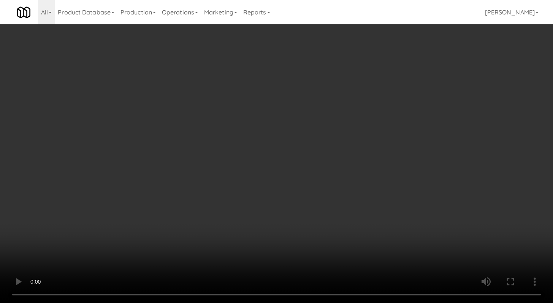
scroll to position [1808, 0]
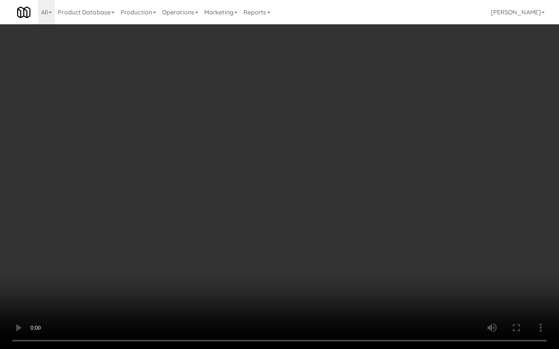
click at [296, 279] on video at bounding box center [279, 174] width 559 height 349
click at [311, 275] on video at bounding box center [279, 174] width 559 height 349
click at [311, 274] on video at bounding box center [279, 174] width 559 height 349
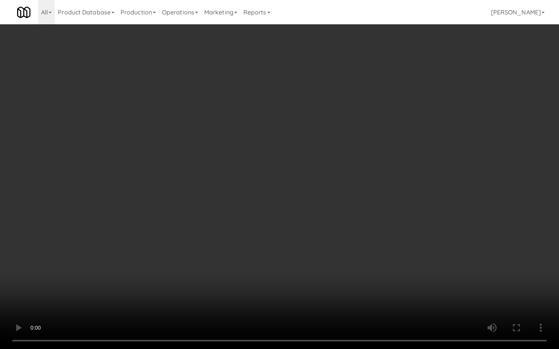
click at [311, 274] on video at bounding box center [279, 174] width 559 height 349
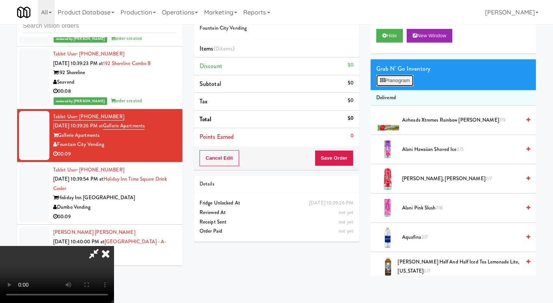
click at [392, 83] on button "Planogram" at bounding box center [394, 80] width 37 height 11
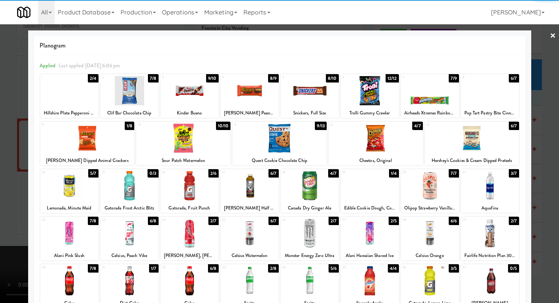
click at [482, 192] on div at bounding box center [490, 185] width 58 height 29
click at [369, 93] on div at bounding box center [369, 90] width 58 height 29
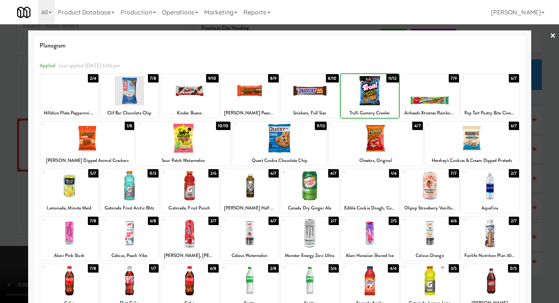
click at [0, 145] on div at bounding box center [279, 151] width 559 height 303
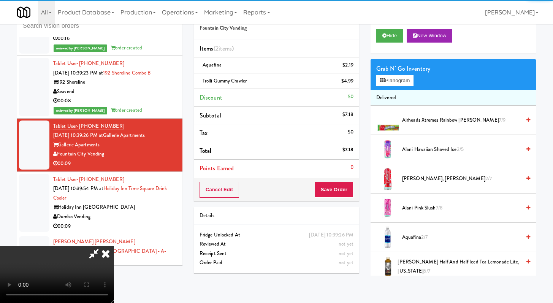
scroll to position [1818, 0]
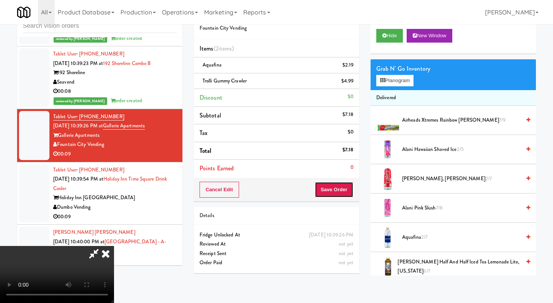
click at [348, 190] on button "Save Order" at bounding box center [334, 190] width 39 height 16
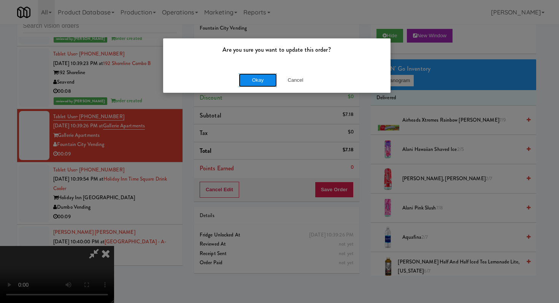
click at [266, 78] on button "Okay" at bounding box center [258, 80] width 38 height 14
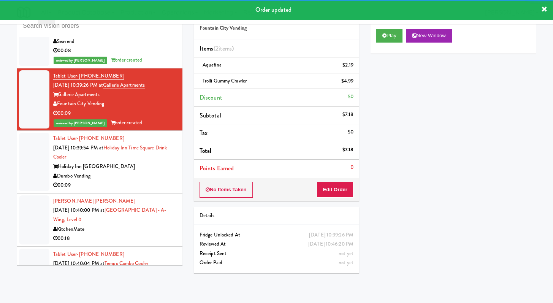
scroll to position [1864, 0]
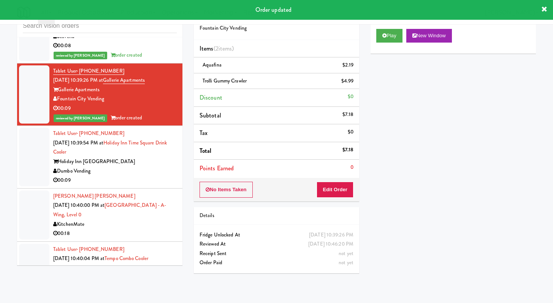
click at [137, 185] on div "00:09" at bounding box center [115, 181] width 124 height 10
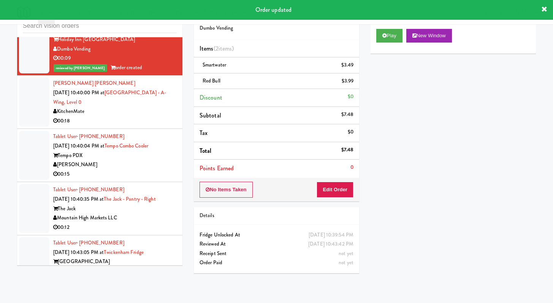
scroll to position [1986, 0]
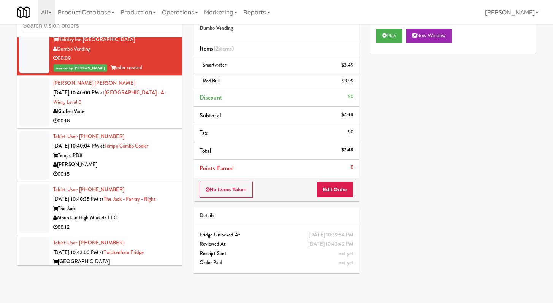
click at [133, 129] on li "[PERSON_NAME] [PERSON_NAME] [DATE] 10:40:00 PM at [GEOGRAPHIC_DATA] - A-Wing, L…" at bounding box center [99, 102] width 165 height 53
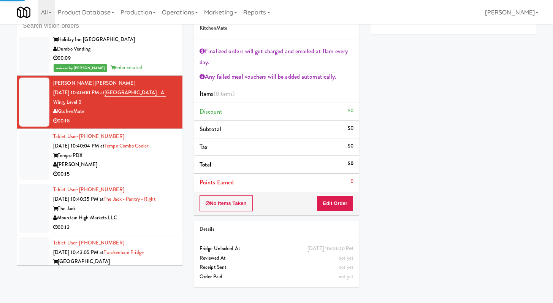
click at [151, 179] on div "00:15" at bounding box center [115, 174] width 124 height 10
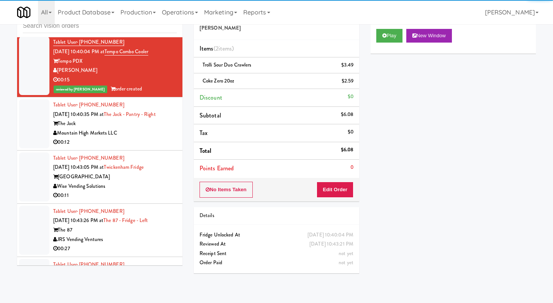
scroll to position [2279, 0]
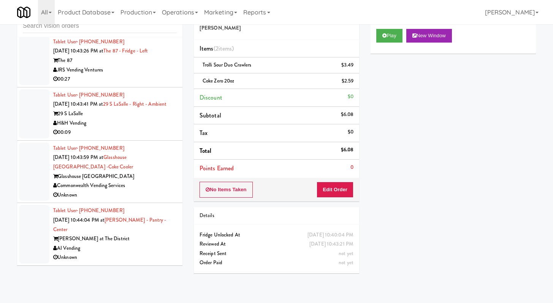
click at [147, 200] on div "Unknown" at bounding box center [115, 195] width 124 height 10
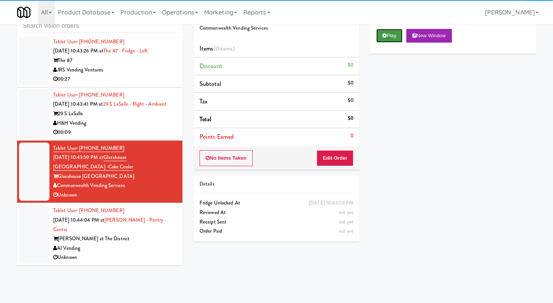
click at [390, 35] on button "Play" at bounding box center [389, 36] width 26 height 14
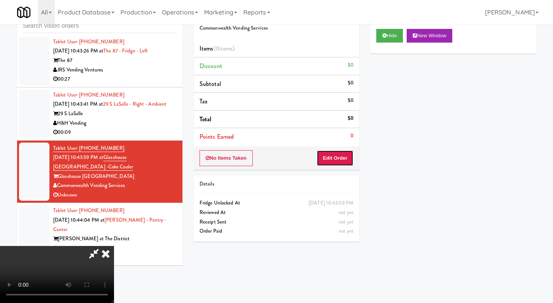
click at [343, 158] on button "Edit Order" at bounding box center [335, 158] width 37 height 16
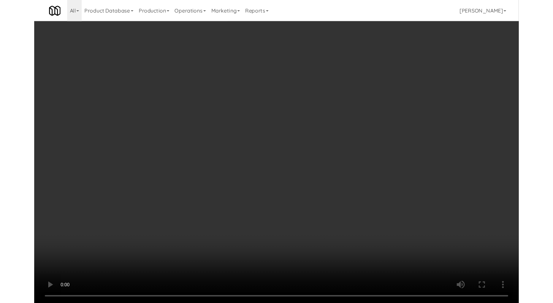
scroll to position [2270, 0]
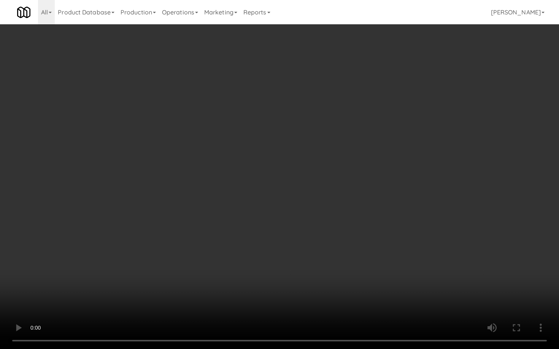
click at [314, 240] on video at bounding box center [279, 174] width 559 height 349
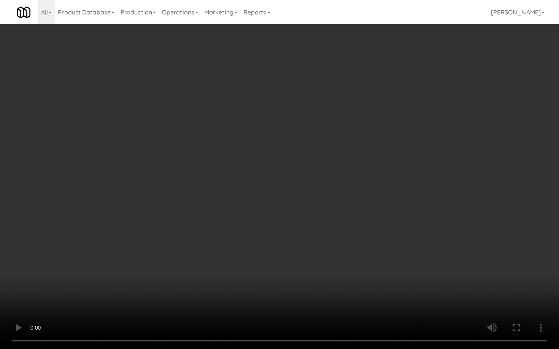
click at [314, 240] on video at bounding box center [279, 174] width 559 height 349
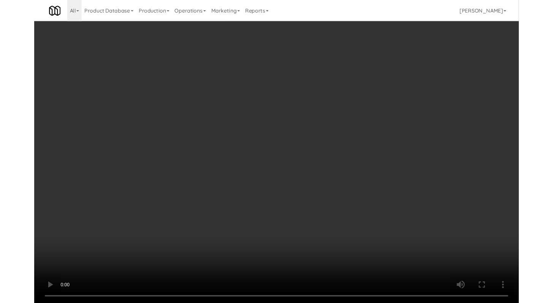
scroll to position [2279, 0]
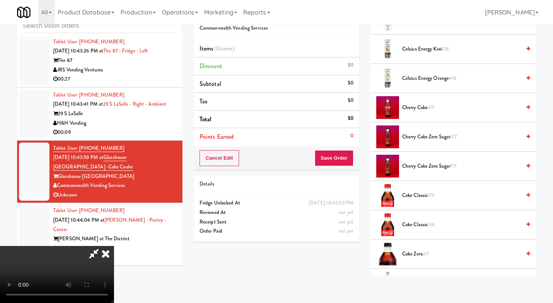
click at [412, 253] on span "Coke Zero 2/7" at bounding box center [461, 254] width 119 height 10
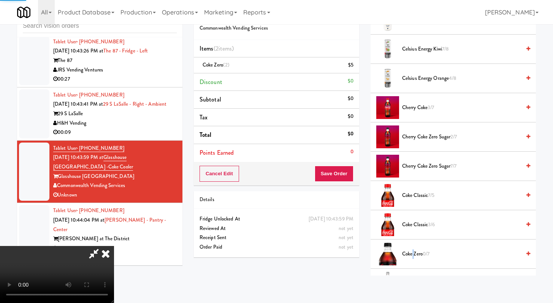
scroll to position [338, 0]
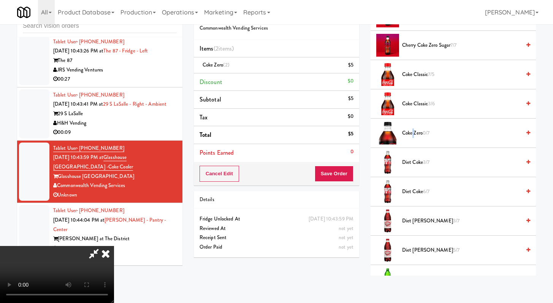
click at [416, 165] on span "Diet Coke 3/7" at bounding box center [461, 163] width 119 height 10
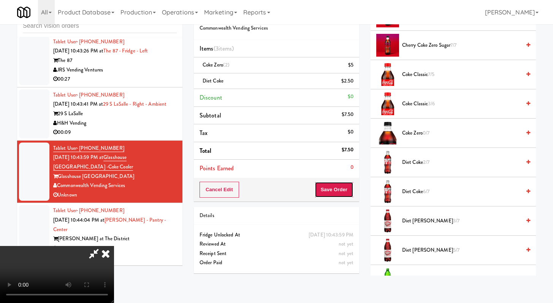
click at [343, 189] on button "Save Order" at bounding box center [334, 190] width 39 height 16
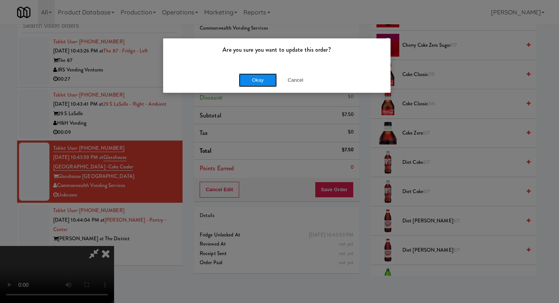
click at [254, 75] on button "Okay" at bounding box center [258, 80] width 38 height 14
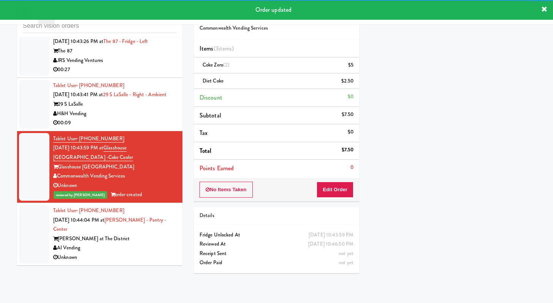
scroll to position [2289, 0]
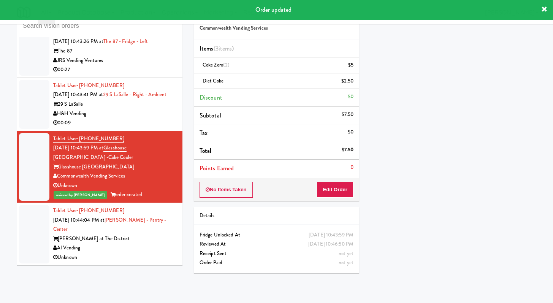
click at [151, 252] on div "AI Vending" at bounding box center [115, 248] width 124 height 10
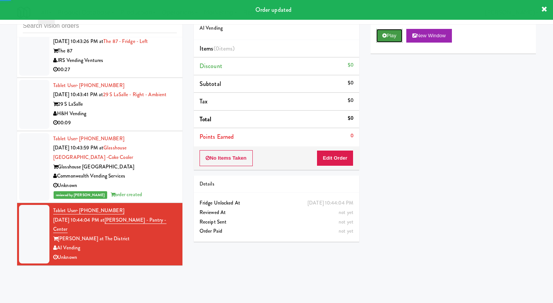
click at [391, 31] on button "Play" at bounding box center [389, 36] width 26 height 14
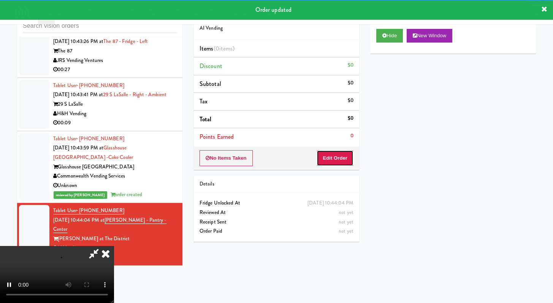
click at [327, 161] on button "Edit Order" at bounding box center [335, 158] width 37 height 16
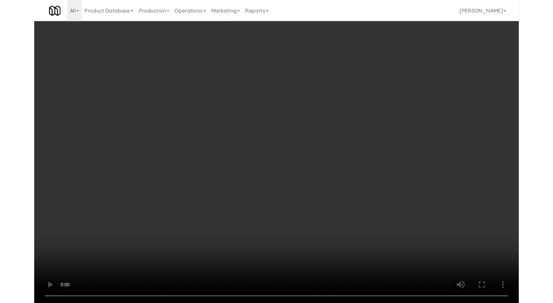
scroll to position [2279, 0]
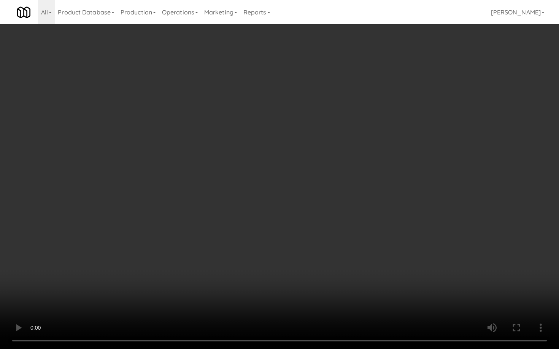
click at [307, 247] on video at bounding box center [279, 174] width 559 height 349
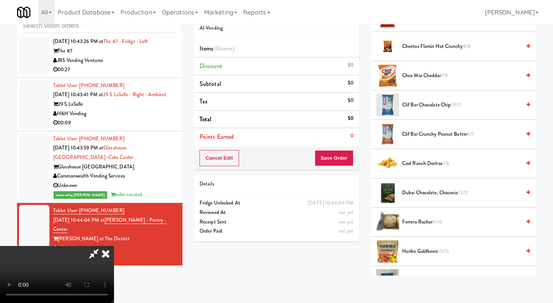
scroll to position [138, 0]
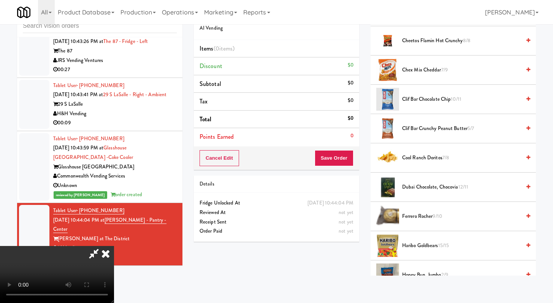
click at [423, 243] on span "Haribo Goldbears 15/15" at bounding box center [461, 246] width 119 height 10
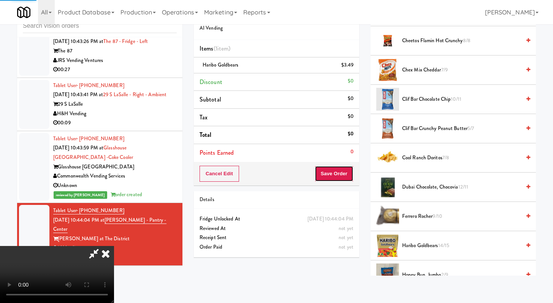
click at [340, 174] on button "Save Order" at bounding box center [334, 174] width 39 height 16
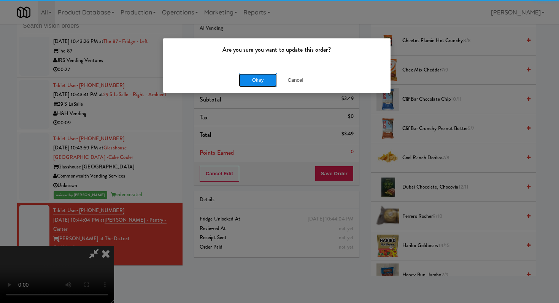
click at [261, 74] on button "Okay" at bounding box center [258, 80] width 38 height 14
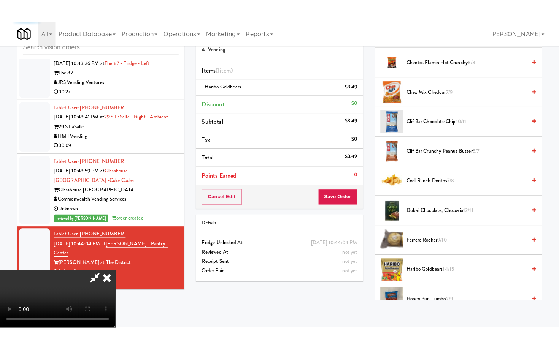
scroll to position [32, 0]
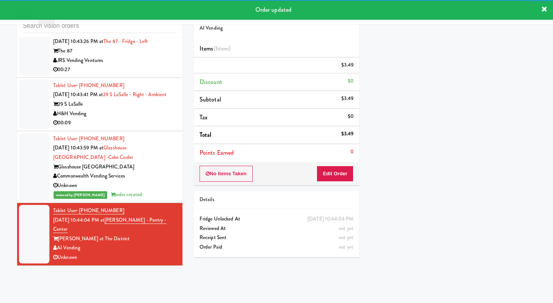
click at [141, 128] on div "00:09" at bounding box center [115, 123] width 124 height 10
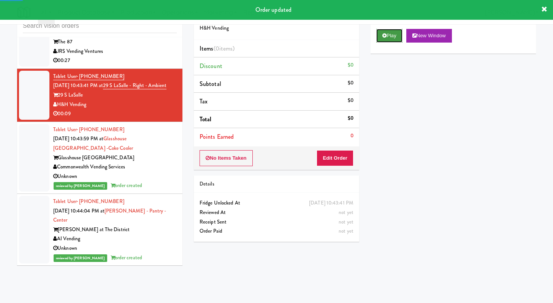
click at [393, 35] on button "Play" at bounding box center [389, 36] width 26 height 14
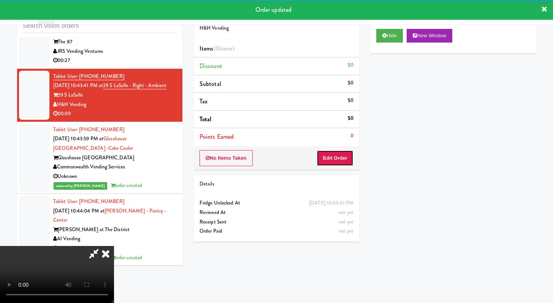
click at [350, 154] on button "Edit Order" at bounding box center [335, 158] width 37 height 16
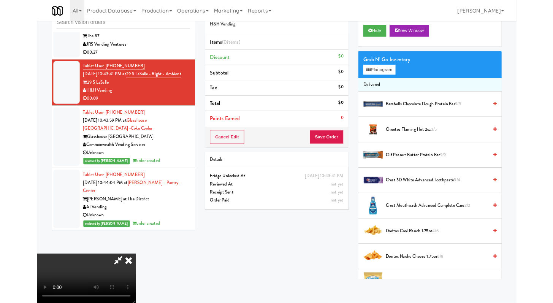
scroll to position [2279, 0]
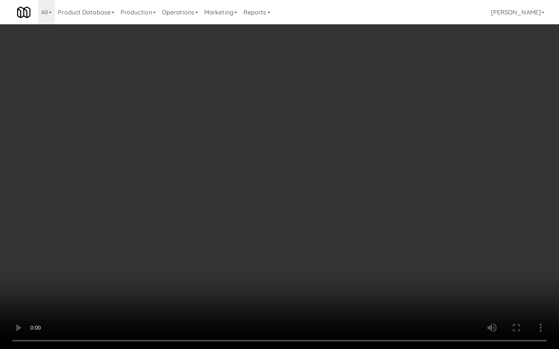
click at [221, 245] on video at bounding box center [279, 174] width 559 height 349
click at [221, 244] on video at bounding box center [279, 174] width 559 height 349
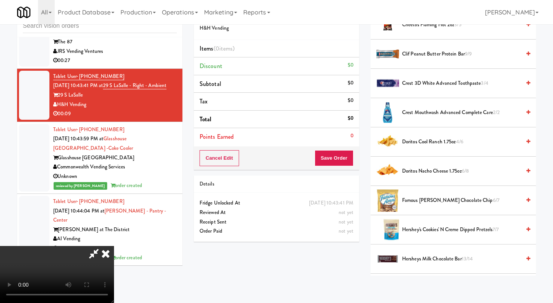
scroll to position [123, 0]
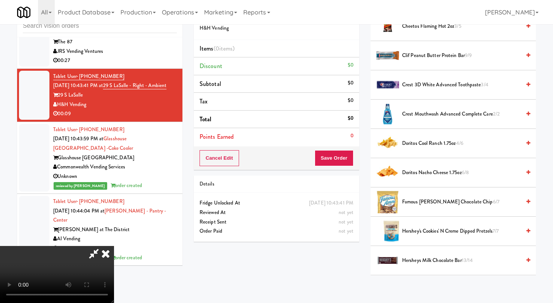
click at [436, 79] on li "Crest 3D White Advanced Toothpaste 3/4" at bounding box center [453, 84] width 165 height 29
click at [434, 85] on span "Crest 3D White Advanced Toothpaste 3/4" at bounding box center [461, 85] width 119 height 10
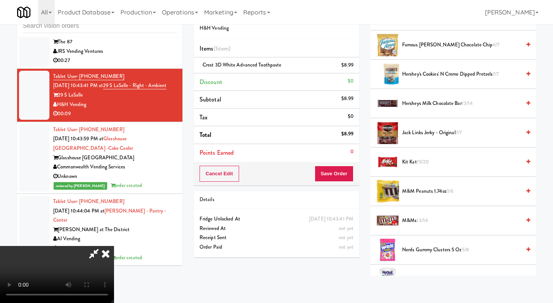
scroll to position [285, 0]
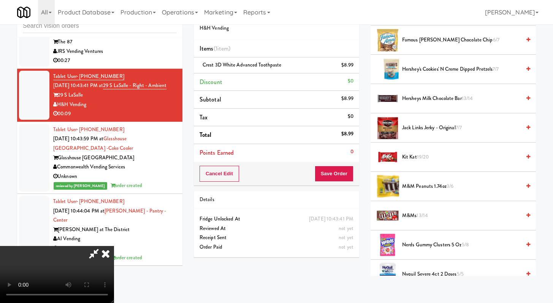
click at [415, 246] on span "Nerds Gummy Clusters 5 oz 5/8" at bounding box center [461, 245] width 119 height 10
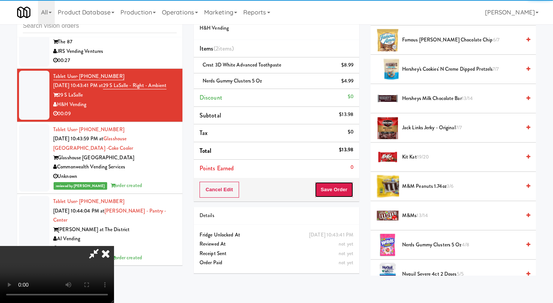
click at [351, 193] on button "Save Order" at bounding box center [334, 190] width 39 height 16
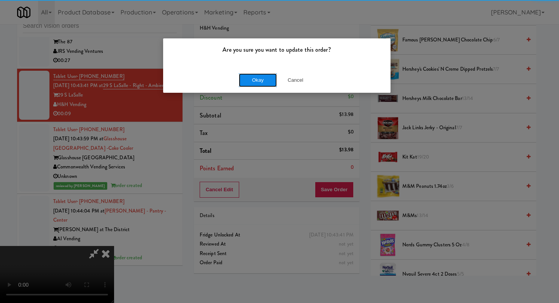
click at [255, 78] on button "Okay" at bounding box center [258, 80] width 38 height 14
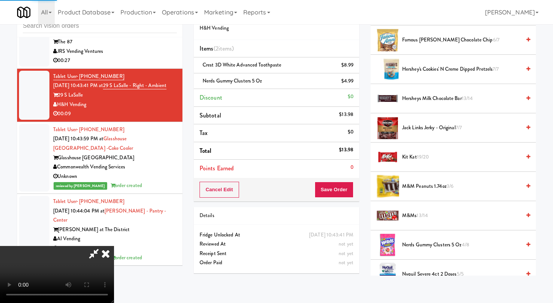
scroll to position [32, 0]
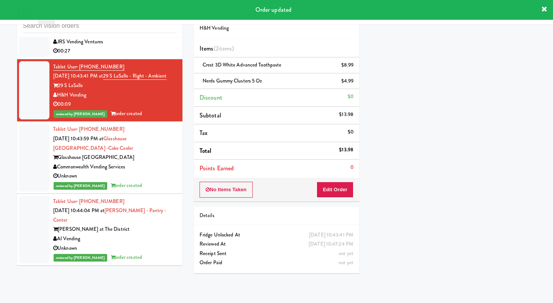
click at [144, 56] on div "00:27" at bounding box center [115, 51] width 124 height 10
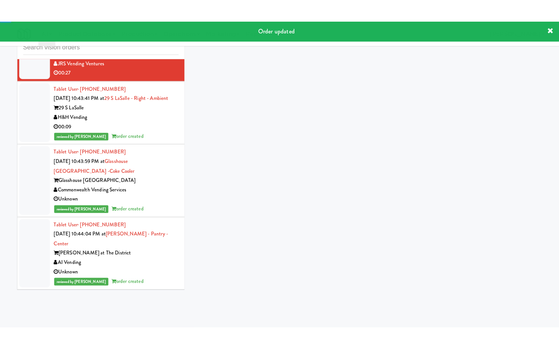
scroll to position [2187, 0]
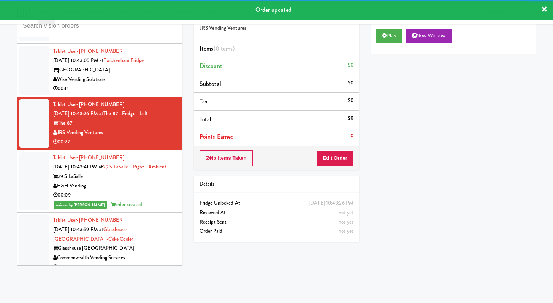
click at [372, 35] on div "Play New Window" at bounding box center [453, 38] width 165 height 30
click at [381, 35] on button "Play" at bounding box center [389, 36] width 26 height 14
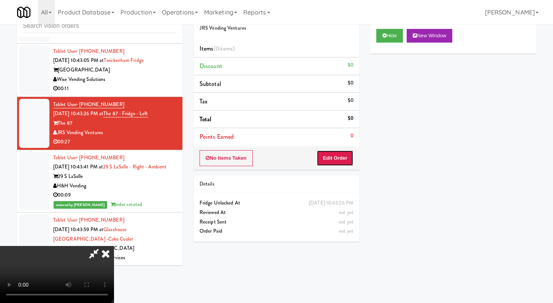
click at [341, 157] on button "Edit Order" at bounding box center [335, 158] width 37 height 16
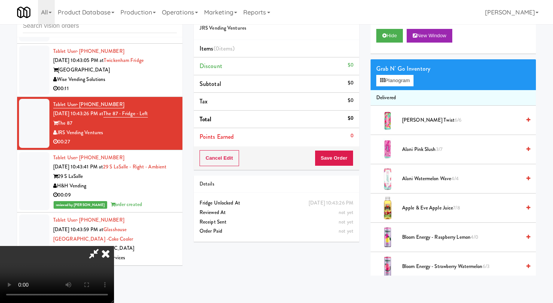
scroll to position [2177, 0]
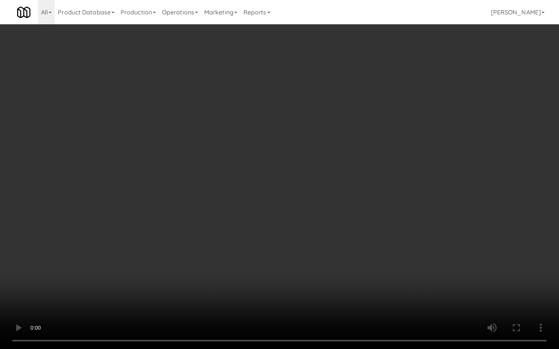
click at [248, 224] on video at bounding box center [279, 174] width 559 height 349
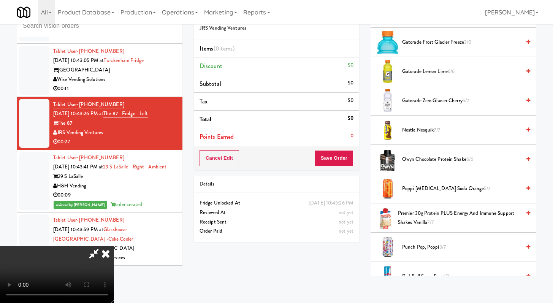
scroll to position [763, 0]
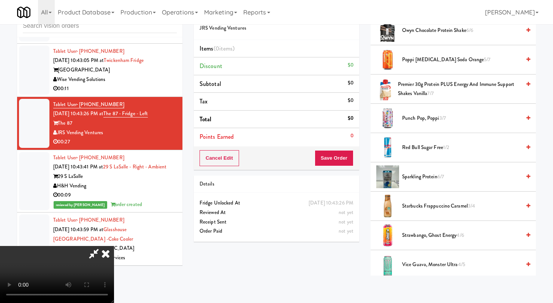
click at [433, 88] on span "Premier 30g Protein PLUS Energy and Immune Support Shakes Vanilla 7/7" at bounding box center [459, 89] width 123 height 19
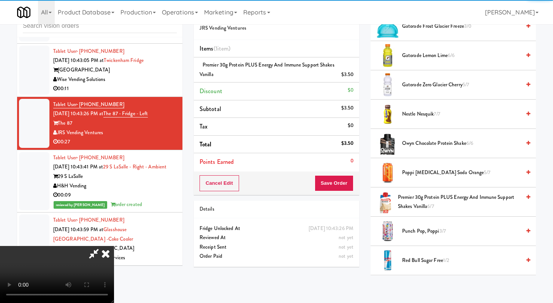
scroll to position [855, 0]
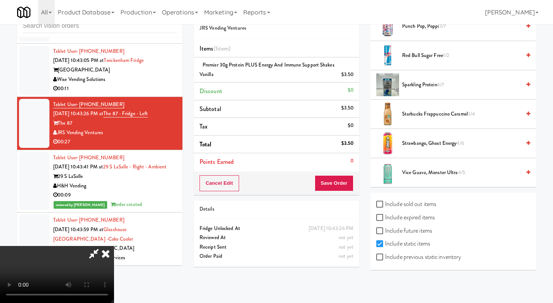
click at [382, 261] on label "Include previous static inventory" at bounding box center [418, 256] width 85 height 11
click at [382, 260] on input "Include previous static inventory" at bounding box center [380, 257] width 9 height 6
checkbox input "true"
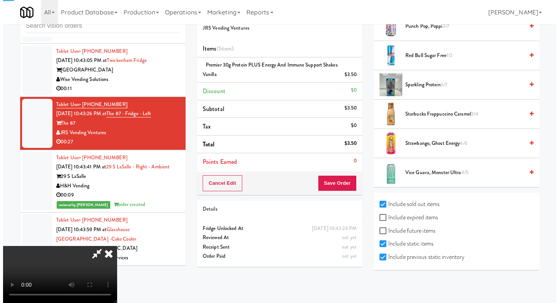
scroll to position [0, 0]
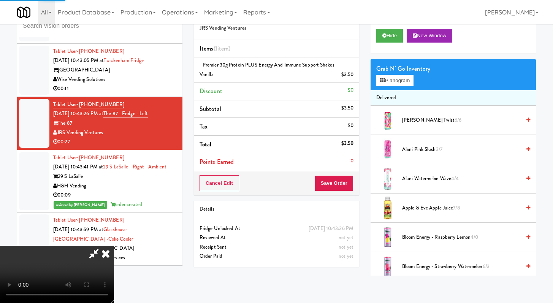
click at [396, 70] on div "Grab N' Go Inventory" at bounding box center [453, 68] width 154 height 11
click at [396, 85] on button "Planogram" at bounding box center [394, 80] width 37 height 11
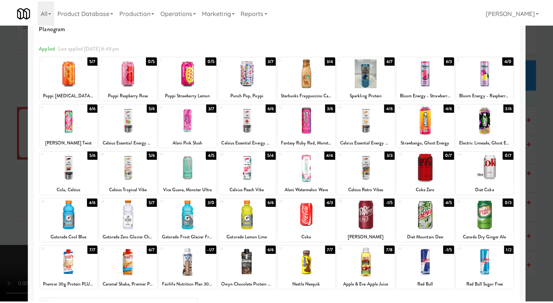
scroll to position [23, 0]
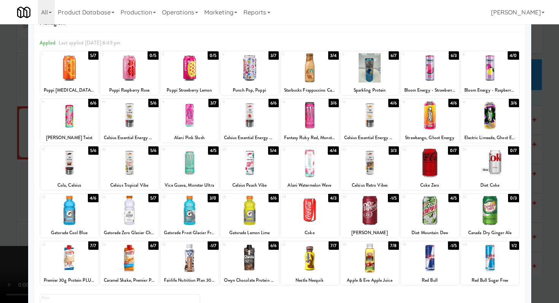
click at [178, 210] on div at bounding box center [189, 210] width 58 height 29
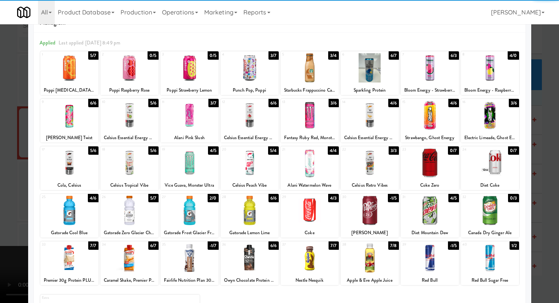
click at [0, 189] on div at bounding box center [279, 151] width 559 height 303
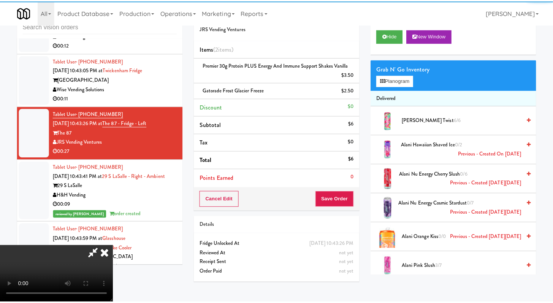
scroll to position [2187, 0]
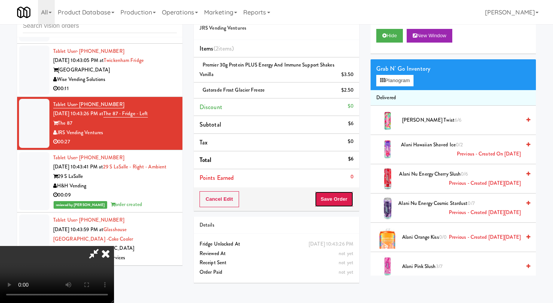
click at [346, 199] on button "Save Order" at bounding box center [334, 199] width 39 height 16
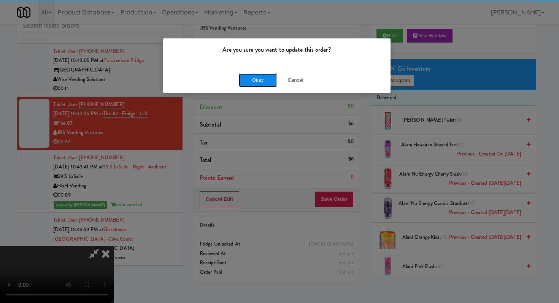
click at [263, 79] on button "Okay" at bounding box center [258, 80] width 38 height 14
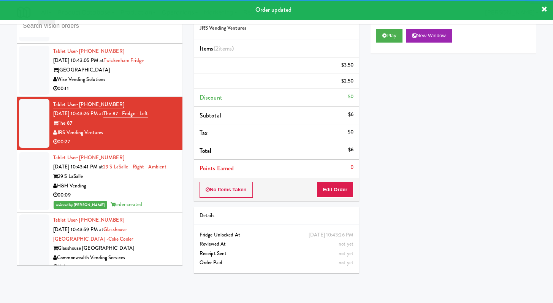
click at [130, 93] on div "00:11" at bounding box center [115, 89] width 124 height 10
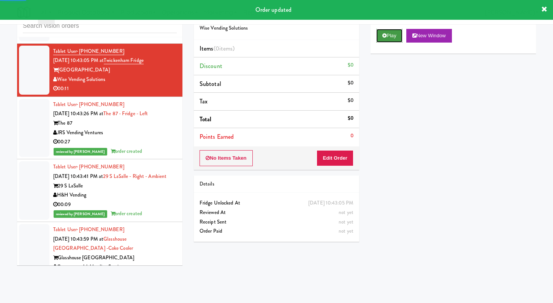
click at [399, 37] on button "Play" at bounding box center [389, 36] width 26 height 14
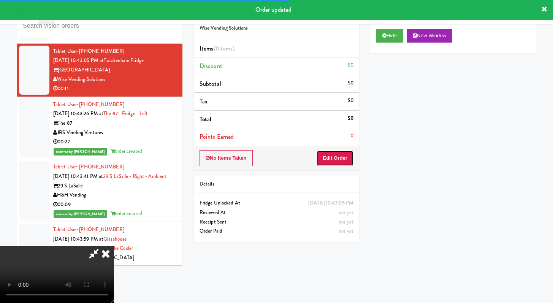
click at [331, 163] on button "Edit Order" at bounding box center [335, 158] width 37 height 16
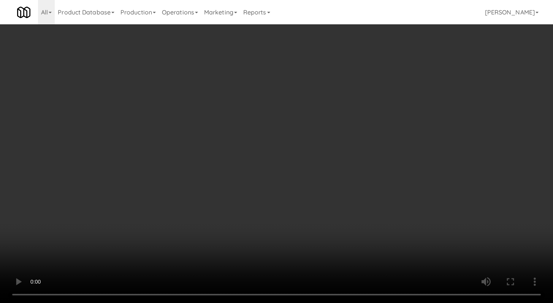
scroll to position [2177, 0]
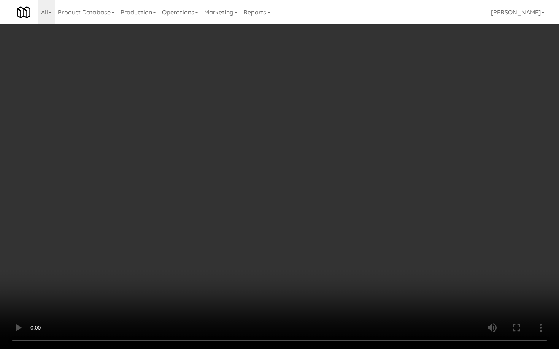
click at [314, 259] on video at bounding box center [279, 174] width 559 height 349
click at [318, 257] on video at bounding box center [279, 174] width 559 height 349
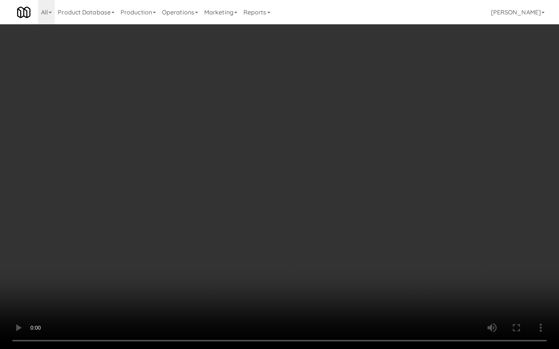
click at [318, 257] on video at bounding box center [279, 174] width 559 height 349
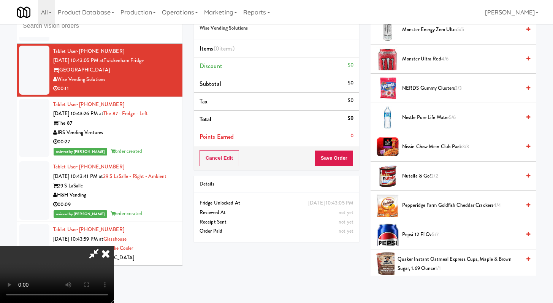
scroll to position [637, 0]
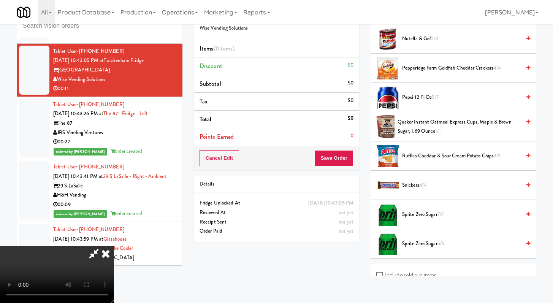
click at [419, 68] on span "Pepperidge Farm Goldfish Cheddar Crackers 4/4" at bounding box center [461, 68] width 119 height 10
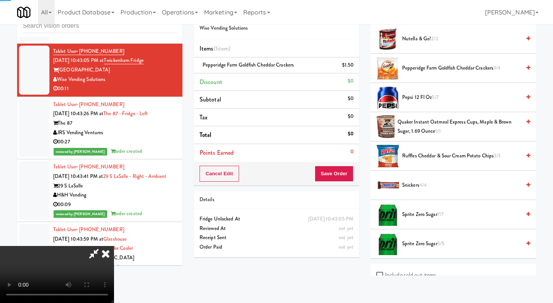
click at [114, 246] on video at bounding box center [57, 274] width 114 height 57
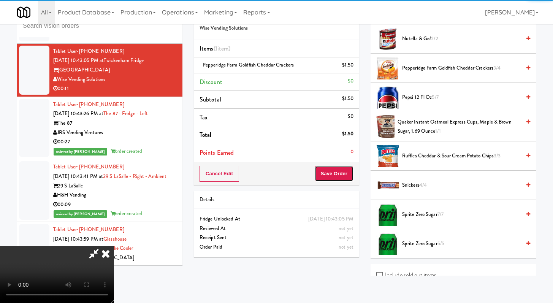
click at [332, 174] on button "Save Order" at bounding box center [334, 174] width 39 height 16
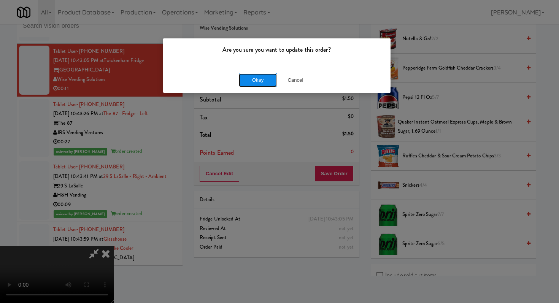
click at [266, 82] on button "Okay" at bounding box center [258, 80] width 38 height 14
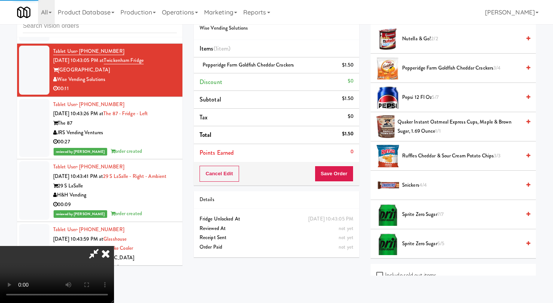
scroll to position [32, 0]
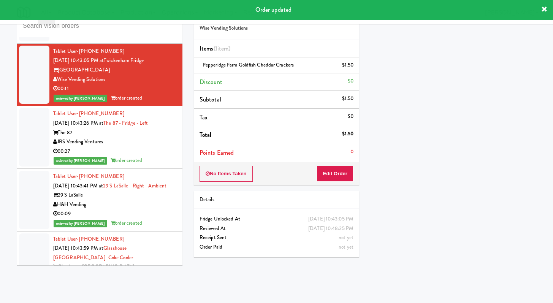
click at [149, 44] on li "Tablet User · (480) 363-2834 [DATE] 10:40:35 PM at The Jack - Pantry - Right Th…" at bounding box center [99, 16] width 165 height 53
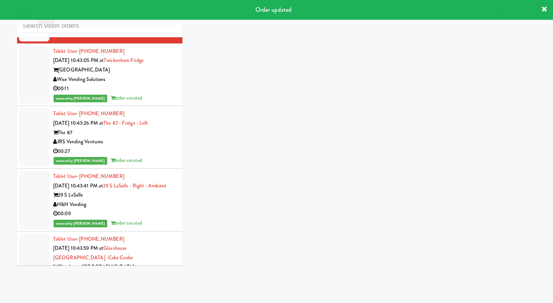
scroll to position [2064, 0]
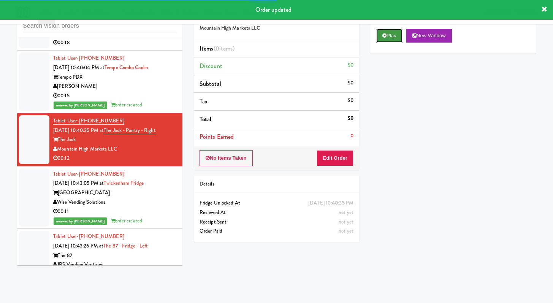
click at [396, 38] on button "Play" at bounding box center [389, 36] width 26 height 14
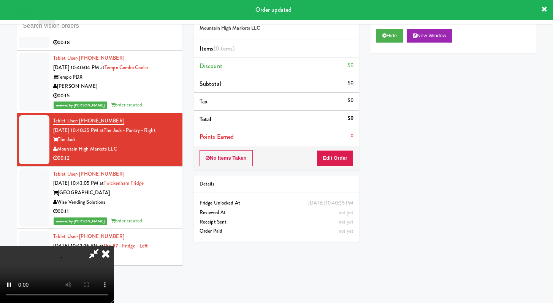
click at [352, 143] on li "Points Earned 0" at bounding box center [276, 136] width 165 height 17
click at [347, 152] on button "Edit Order" at bounding box center [335, 158] width 37 height 16
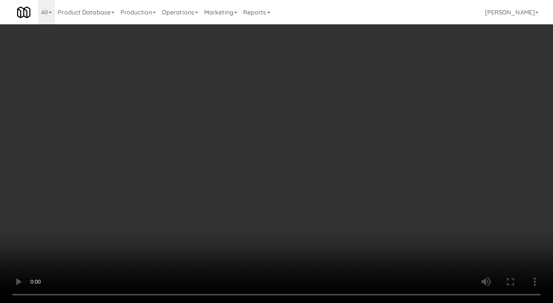
scroll to position [2054, 0]
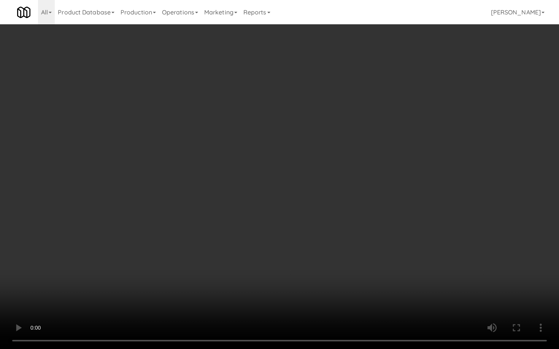
click at [304, 273] on video at bounding box center [279, 174] width 559 height 349
click at [238, 278] on video at bounding box center [279, 174] width 559 height 349
click at [261, 261] on video at bounding box center [279, 174] width 559 height 349
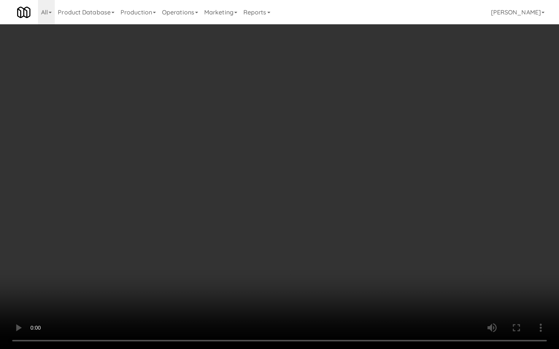
click at [261, 261] on video at bounding box center [279, 174] width 559 height 349
click at [281, 250] on video at bounding box center [279, 174] width 559 height 349
click at [304, 245] on video at bounding box center [279, 174] width 559 height 349
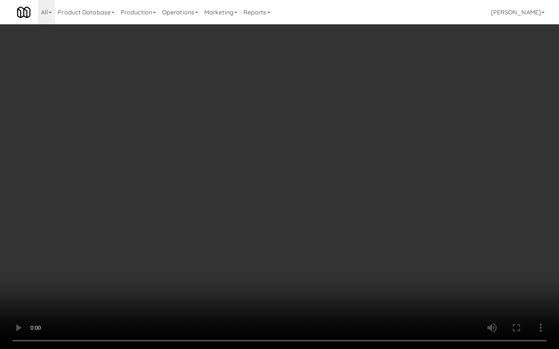
click at [304, 245] on video at bounding box center [279, 174] width 559 height 349
click at [303, 245] on video at bounding box center [279, 174] width 559 height 349
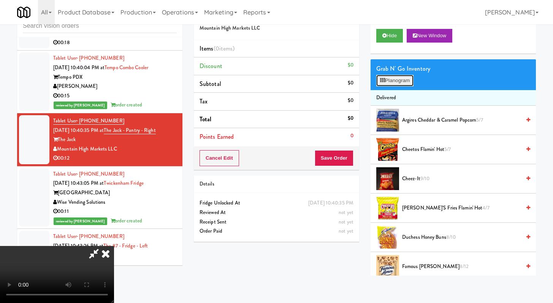
click at [395, 79] on button "Planogram" at bounding box center [394, 80] width 37 height 11
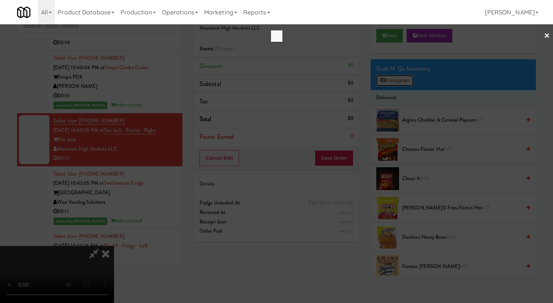
scroll to position [2054, 0]
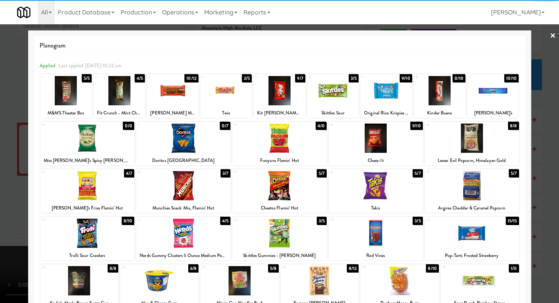
drag, startPoint x: 210, startPoint y: 184, endPoint x: 214, endPoint y: 184, distance: 4.2
click at [210, 184] on div at bounding box center [183, 185] width 94 height 29
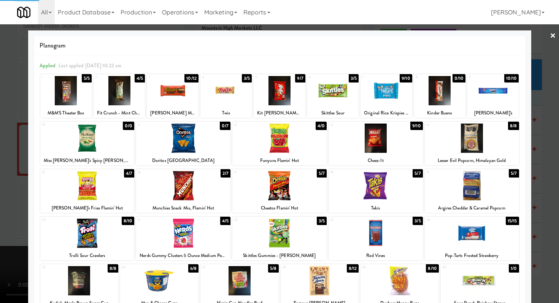
click at [415, 285] on div at bounding box center [399, 280] width 78 height 29
click at [0, 73] on div at bounding box center [279, 151] width 559 height 303
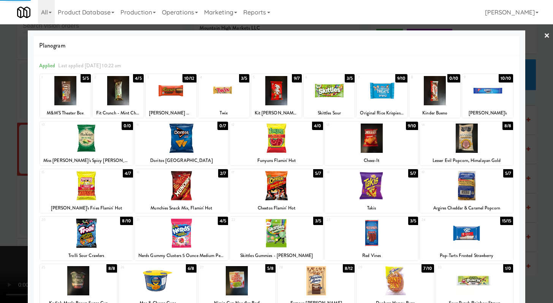
scroll to position [2064, 0]
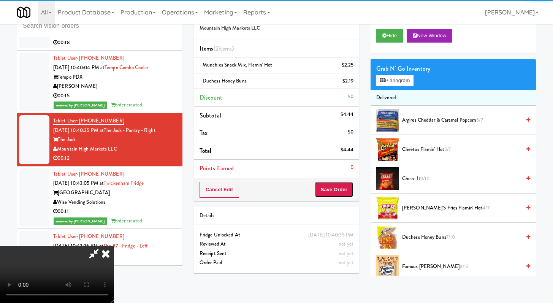
click at [347, 186] on button "Save Order" at bounding box center [334, 190] width 39 height 16
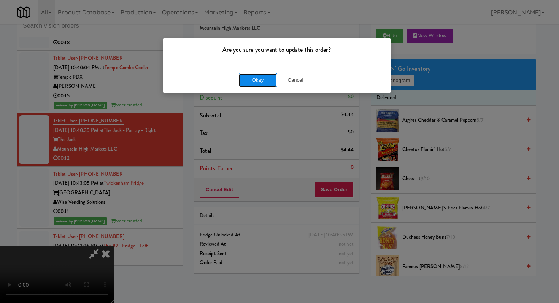
click at [266, 74] on button "Okay" at bounding box center [258, 80] width 38 height 14
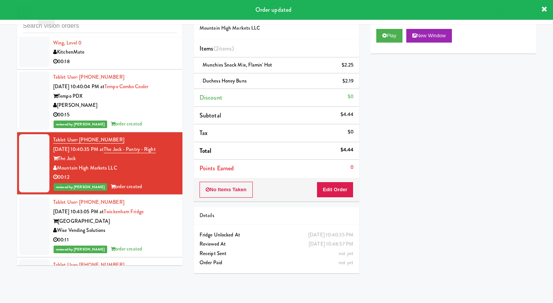
scroll to position [2041, 0]
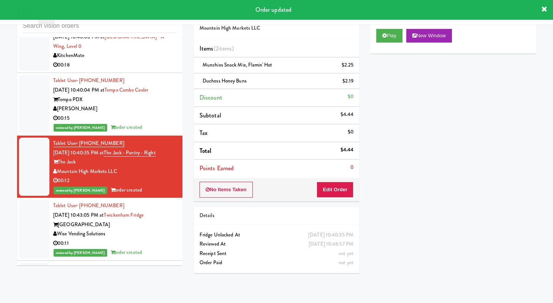
click at [138, 60] on div "KitchenMate" at bounding box center [115, 56] width 124 height 10
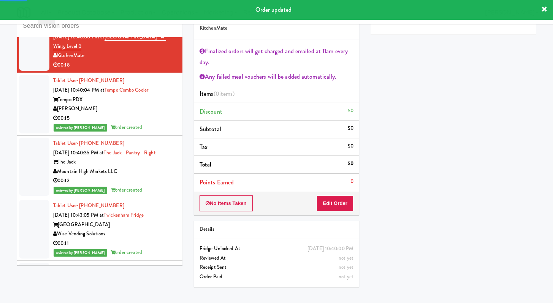
scroll to position [1909, 0]
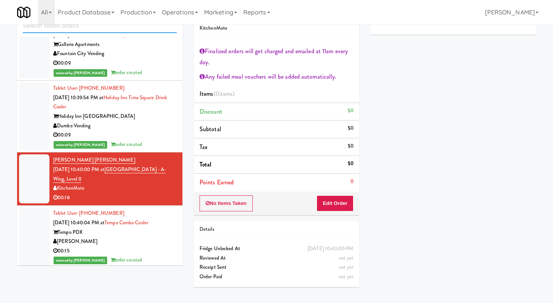
click at [133, 30] on input "text" at bounding box center [100, 26] width 154 height 14
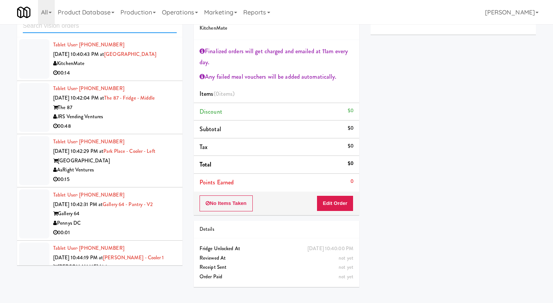
scroll to position [1037, 0]
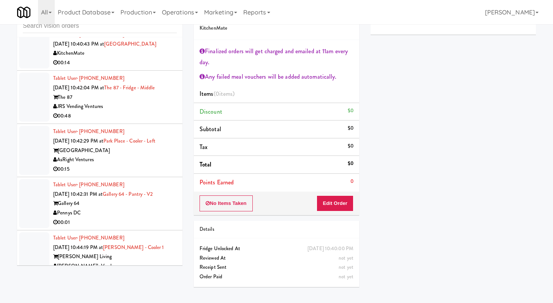
click at [149, 121] on div "00:48" at bounding box center [115, 116] width 124 height 10
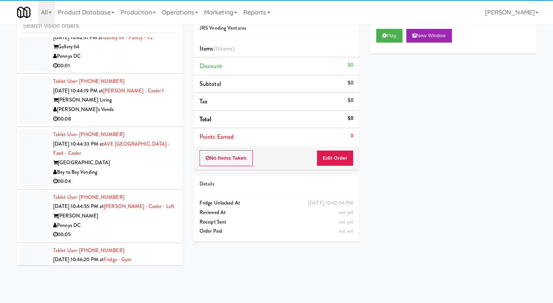
scroll to position [1194, 0]
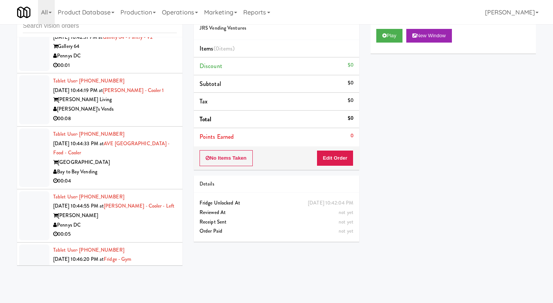
click at [152, 70] on div "00:01" at bounding box center [115, 66] width 124 height 10
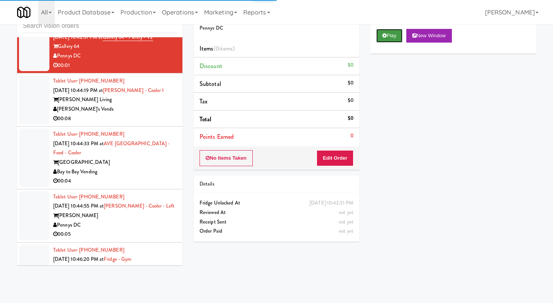
click at [379, 36] on button "Play" at bounding box center [389, 36] width 26 height 14
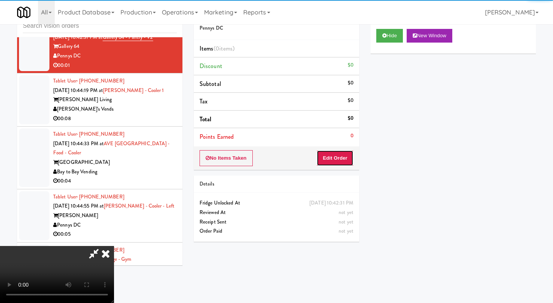
click at [333, 163] on button "Edit Order" at bounding box center [335, 158] width 37 height 16
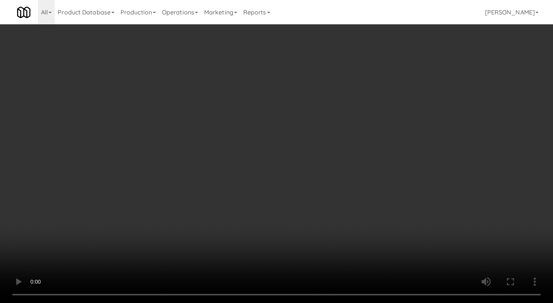
scroll to position [1184, 0]
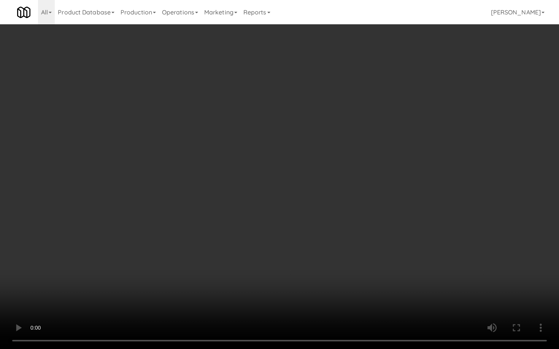
click at [207, 251] on video at bounding box center [279, 174] width 559 height 349
click at [20, 302] on video at bounding box center [279, 174] width 559 height 349
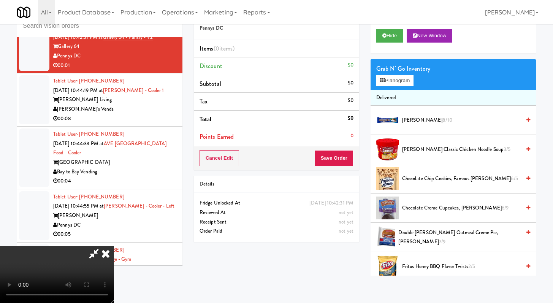
click at [114, 246] on icon at bounding box center [105, 253] width 17 height 15
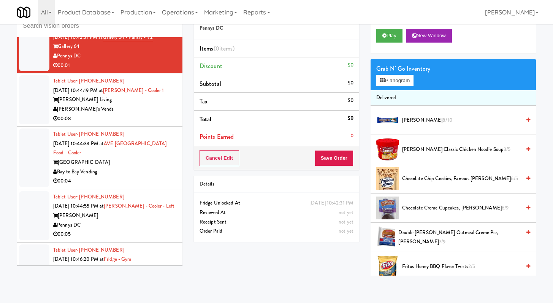
click at [148, 124] on div "00:08" at bounding box center [115, 119] width 124 height 10
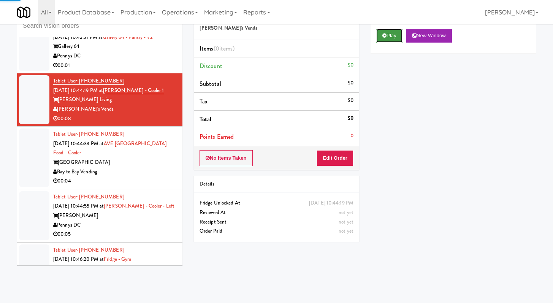
click at [392, 38] on button "Play" at bounding box center [389, 36] width 26 height 14
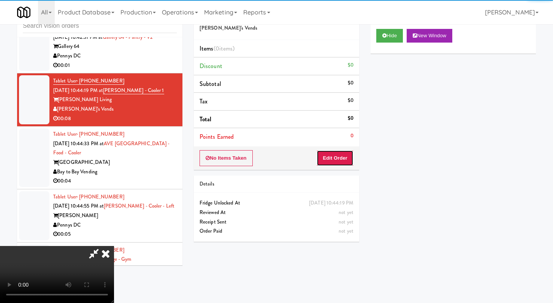
click at [329, 156] on button "Edit Order" at bounding box center [335, 158] width 37 height 16
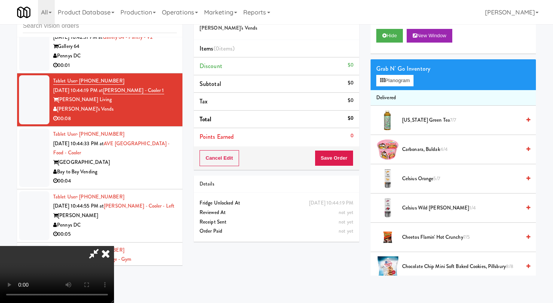
scroll to position [1184, 0]
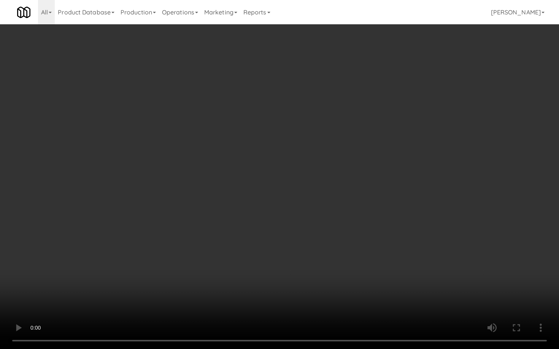
click at [373, 262] on video at bounding box center [279, 174] width 559 height 349
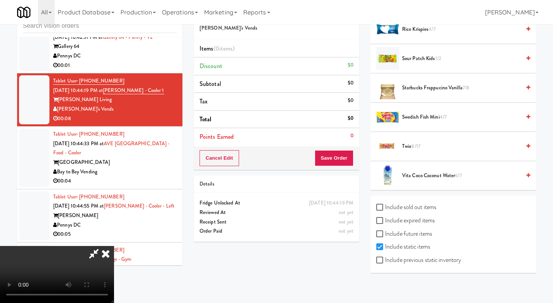
scroll to position [913, 0]
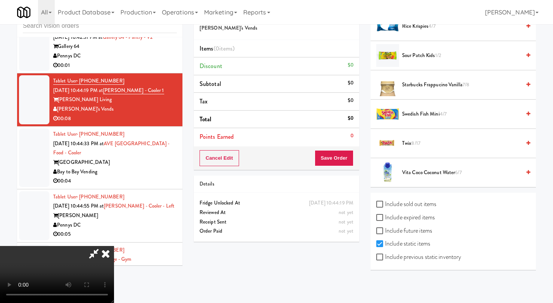
click at [379, 261] on label "Include previous static inventory" at bounding box center [418, 256] width 85 height 11
click at [379, 260] on input "Include previous static inventory" at bounding box center [380, 257] width 9 height 6
checkbox input "true"
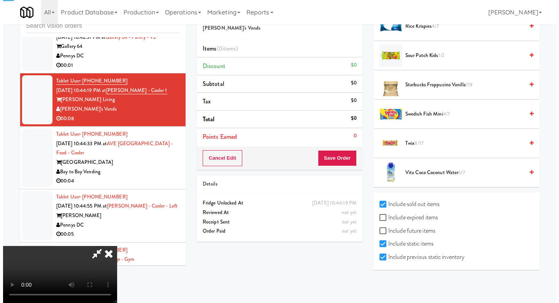
scroll to position [0, 0]
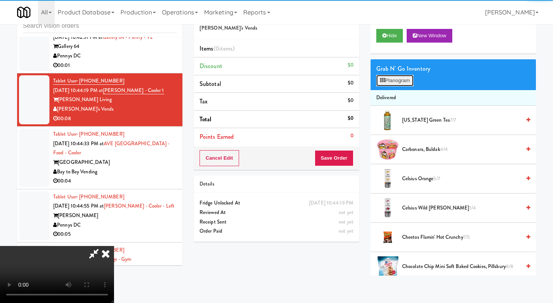
click at [397, 78] on button "Planogram" at bounding box center [394, 80] width 37 height 11
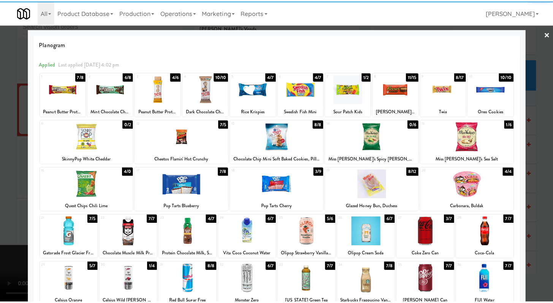
scroll to position [3, 0]
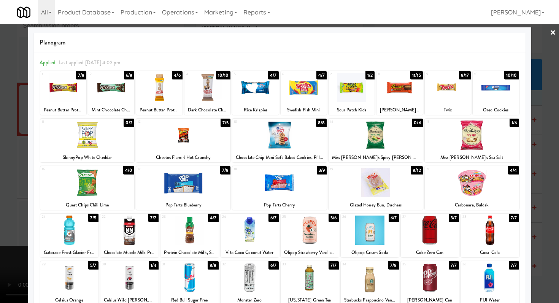
click at [0, 187] on div at bounding box center [279, 151] width 559 height 303
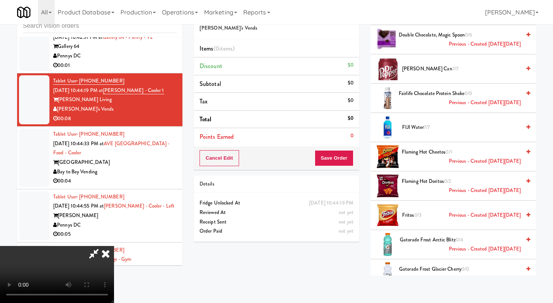
scroll to position [976, 0]
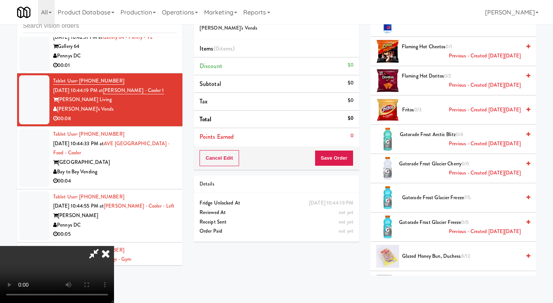
click at [444, 160] on span "Gatorade Frost Glacier Cherry 0/0 Previous - Created [DATE][DATE]" at bounding box center [460, 168] width 122 height 19
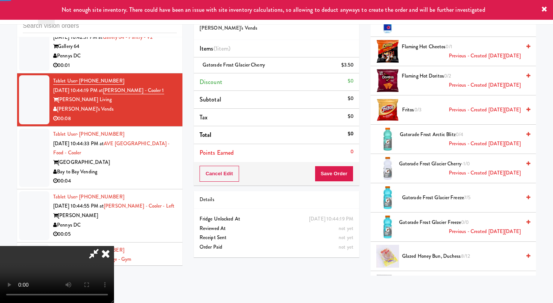
click at [355, 166] on div "Cancel Edit Save Order" at bounding box center [276, 174] width 165 height 24
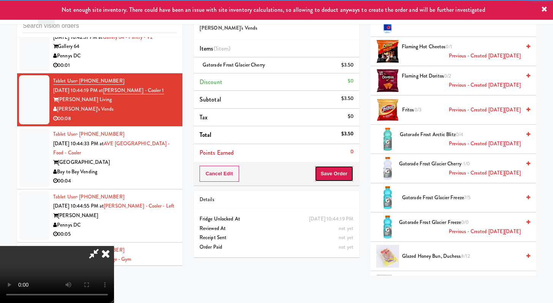
click at [348, 171] on button "Save Order" at bounding box center [334, 174] width 39 height 16
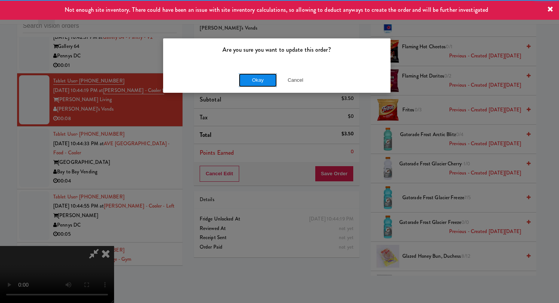
click at [253, 78] on button "Okay" at bounding box center [258, 80] width 38 height 14
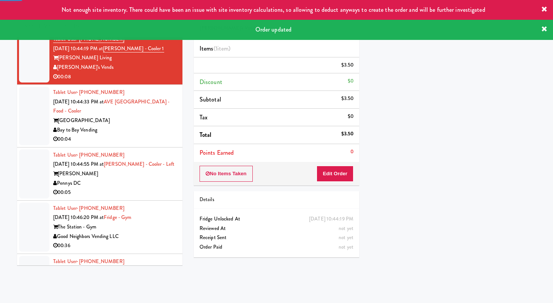
scroll to position [1238, 0]
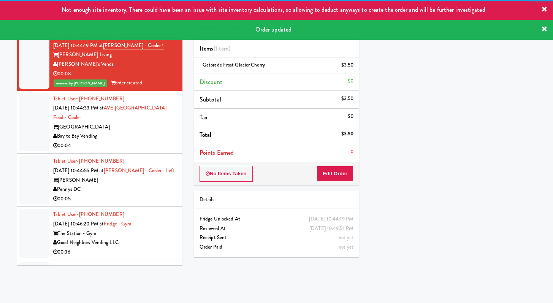
click at [136, 141] on div "Bay to Bay Vending" at bounding box center [115, 136] width 124 height 10
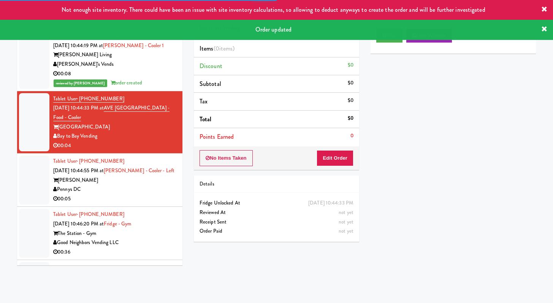
click at [381, 40] on div "Order updated" at bounding box center [276, 30] width 553 height 20
click at [383, 43] on div "Play New Window" at bounding box center [453, 38] width 165 height 30
click at [391, 41] on button "Play" at bounding box center [389, 36] width 26 height 14
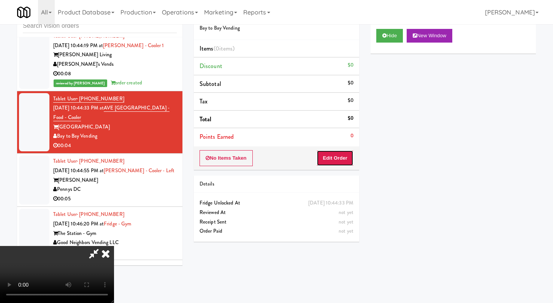
click at [334, 164] on button "Edit Order" at bounding box center [335, 158] width 37 height 16
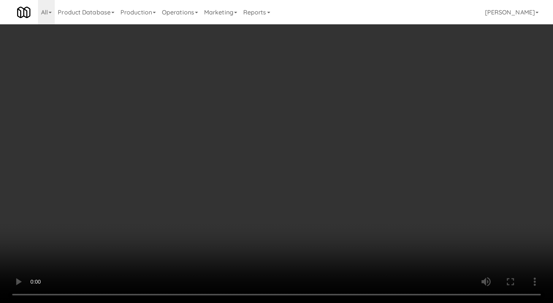
scroll to position [1229, 0]
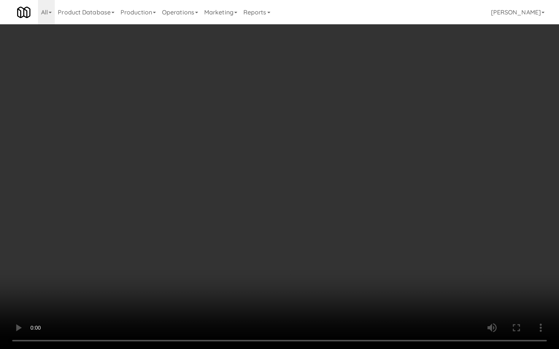
click at [305, 244] on video at bounding box center [279, 174] width 559 height 349
click at [306, 241] on video at bounding box center [279, 174] width 559 height 349
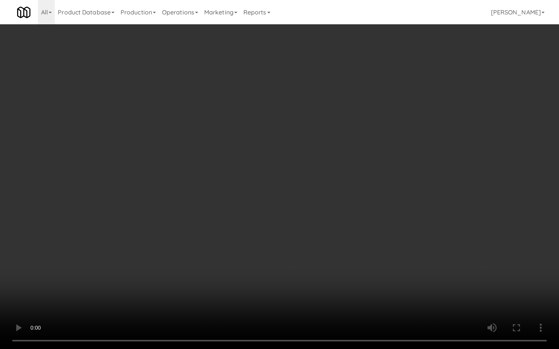
click at [306, 241] on video at bounding box center [279, 174] width 559 height 349
click at [316, 234] on video at bounding box center [279, 174] width 559 height 349
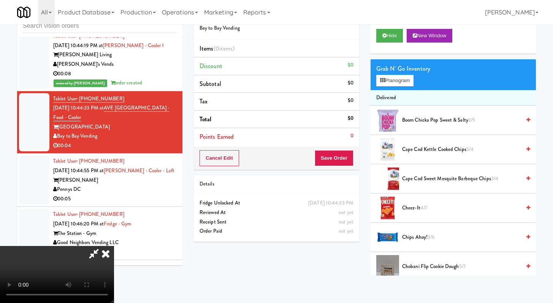
scroll to position [114, 0]
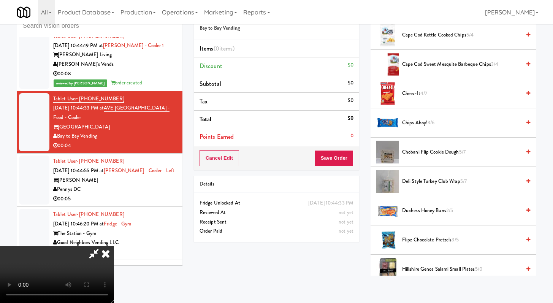
click at [426, 123] on span "Chips Ahoy! 3/6" at bounding box center [461, 123] width 119 height 10
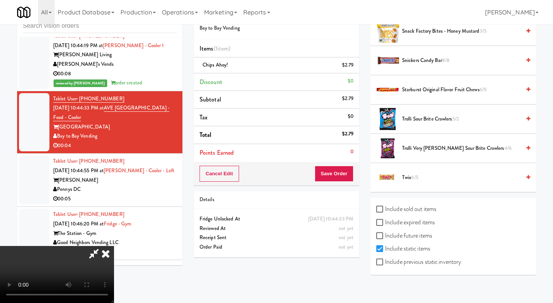
scroll to position [825, 0]
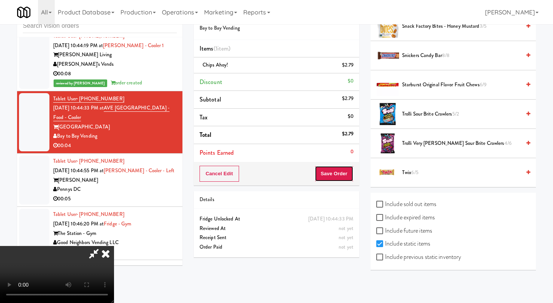
click at [348, 176] on button "Save Order" at bounding box center [334, 174] width 39 height 16
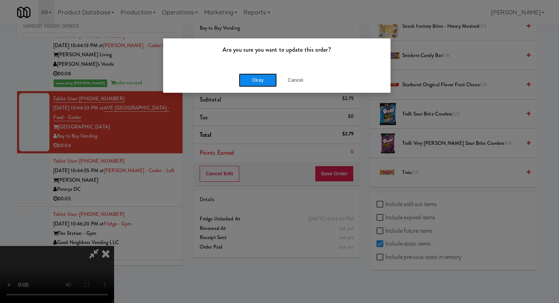
click at [255, 83] on button "Okay" at bounding box center [258, 80] width 38 height 14
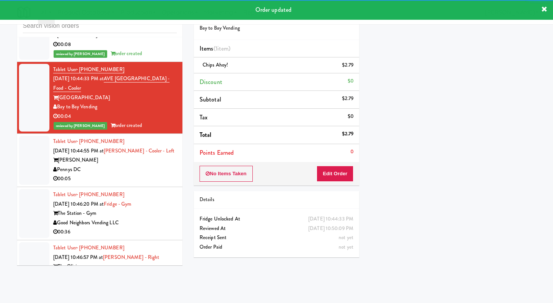
scroll to position [1276, 0]
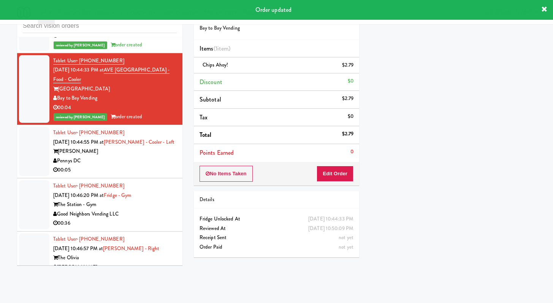
click at [145, 198] on li "Tablet User · (917) 242-7614 [DATE] 10:46:20 PM at [GEOGRAPHIC_DATA] - Gym Good…" at bounding box center [99, 204] width 165 height 53
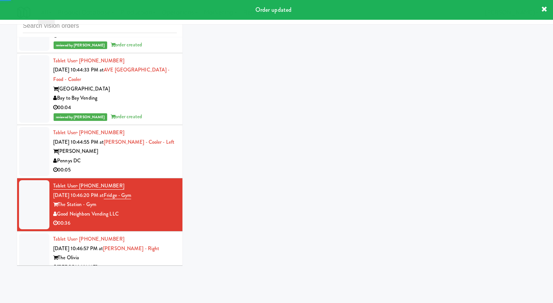
click at [150, 175] on div "00:05" at bounding box center [115, 170] width 124 height 10
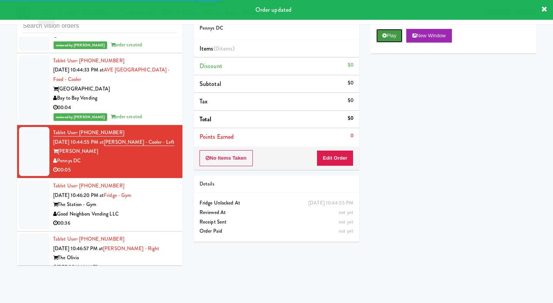
click at [383, 38] on icon at bounding box center [384, 35] width 4 height 5
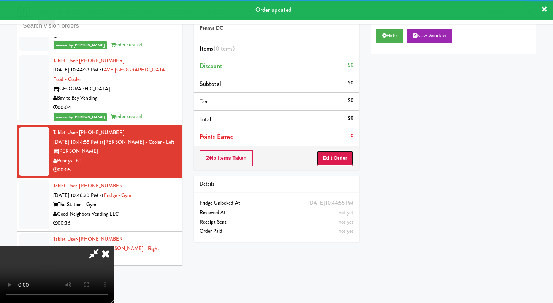
click at [341, 154] on button "Edit Order" at bounding box center [335, 158] width 37 height 16
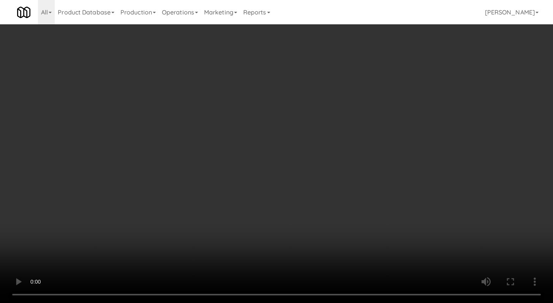
scroll to position [1267, 0]
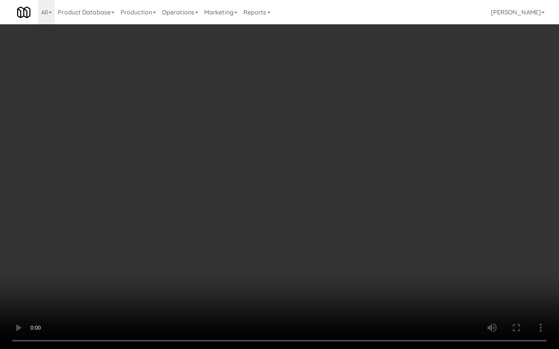
click at [303, 288] on video at bounding box center [279, 174] width 559 height 349
click at [303, 286] on video at bounding box center [279, 174] width 559 height 349
click at [304, 284] on video at bounding box center [279, 174] width 559 height 349
click at [304, 283] on video at bounding box center [279, 174] width 559 height 349
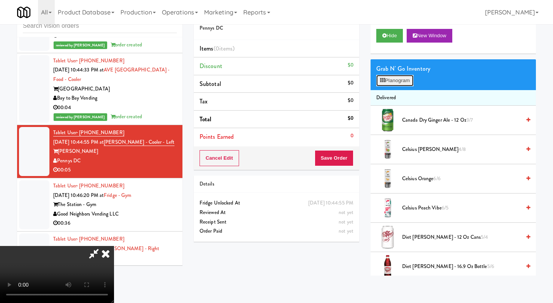
click at [404, 77] on button "Planogram" at bounding box center [394, 80] width 37 height 11
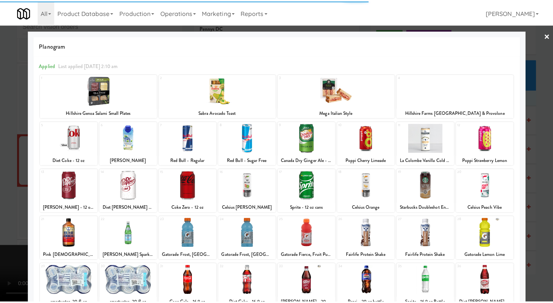
scroll to position [70, 0]
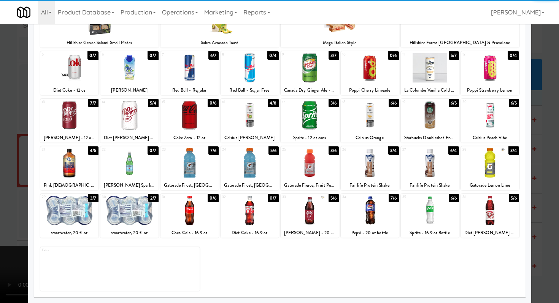
click at [63, 217] on div at bounding box center [69, 210] width 58 height 29
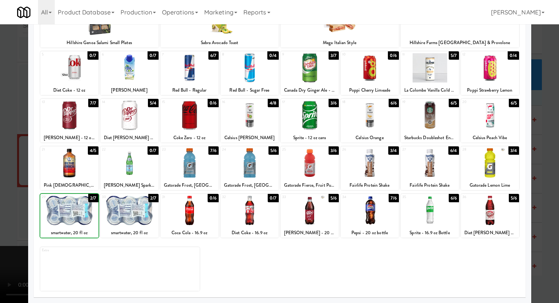
click at [64, 217] on div at bounding box center [69, 210] width 58 height 29
click at [0, 196] on div at bounding box center [279, 151] width 559 height 303
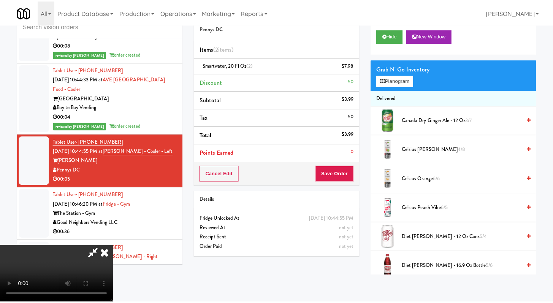
scroll to position [1276, 0]
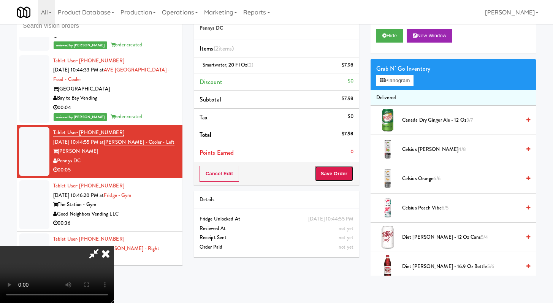
click at [346, 177] on button "Save Order" at bounding box center [334, 174] width 39 height 16
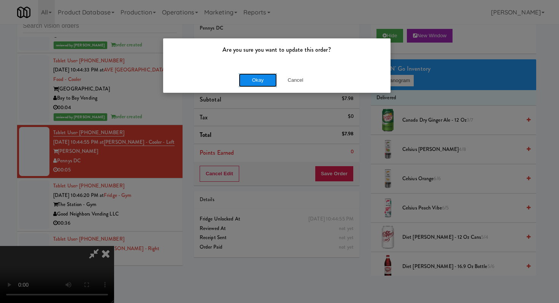
click at [259, 77] on button "Okay" at bounding box center [258, 80] width 38 height 14
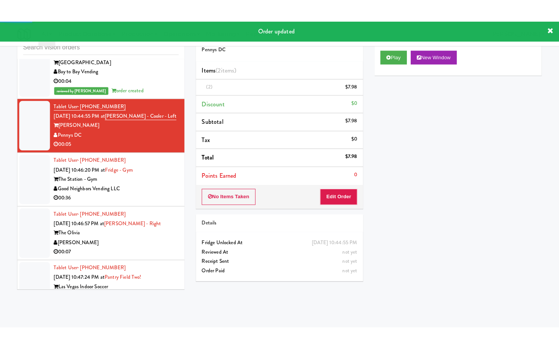
scroll to position [1353, 0]
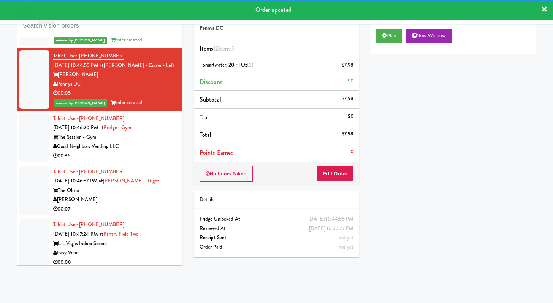
click at [141, 161] on div "00:36" at bounding box center [115, 156] width 124 height 10
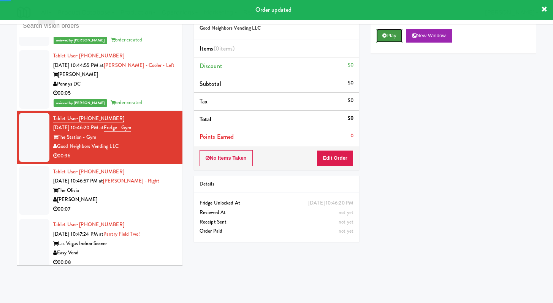
click at [389, 41] on button "Play" at bounding box center [389, 36] width 26 height 14
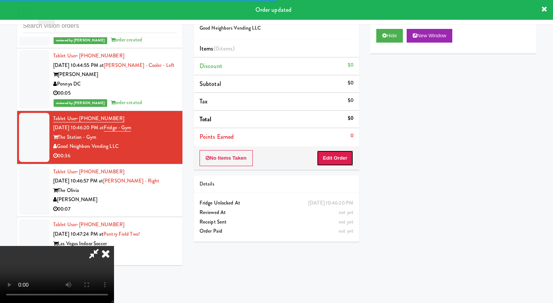
click at [337, 158] on button "Edit Order" at bounding box center [335, 158] width 37 height 16
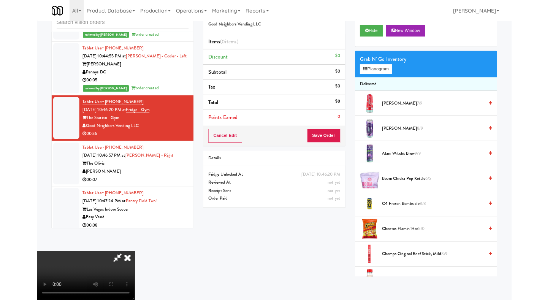
scroll to position [1344, 0]
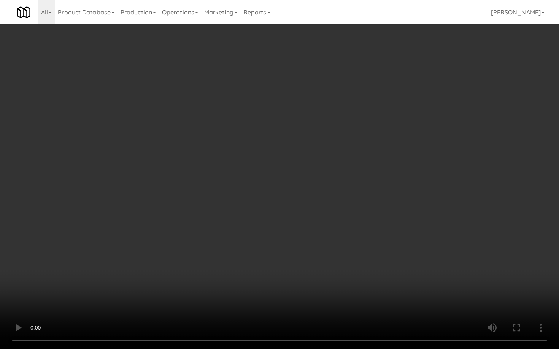
click at [440, 268] on video at bounding box center [279, 174] width 559 height 349
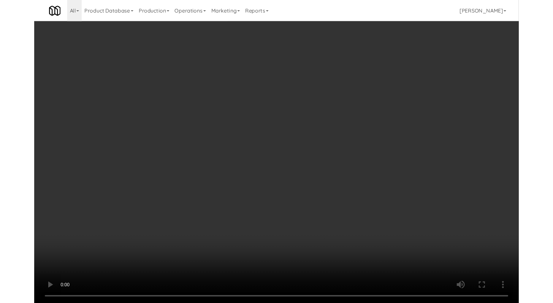
scroll to position [1353, 0]
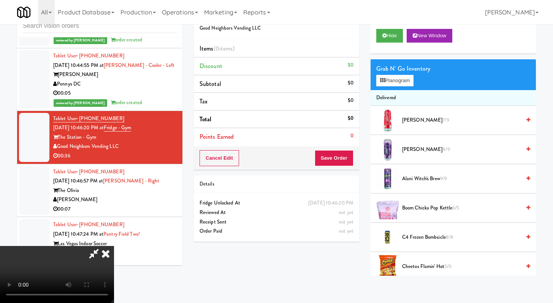
click at [415, 151] on span "[PERSON_NAME] 8/9" at bounding box center [461, 150] width 119 height 10
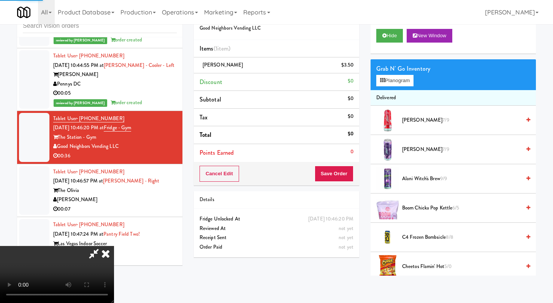
click at [114, 246] on video at bounding box center [57, 274] width 114 height 57
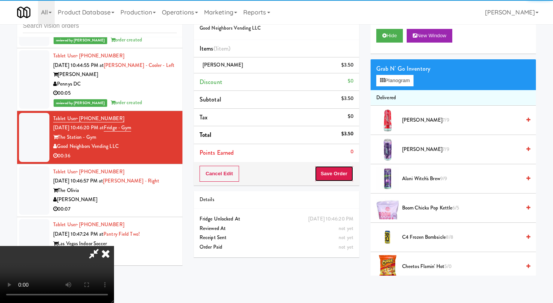
click at [340, 174] on button "Save Order" at bounding box center [334, 174] width 39 height 16
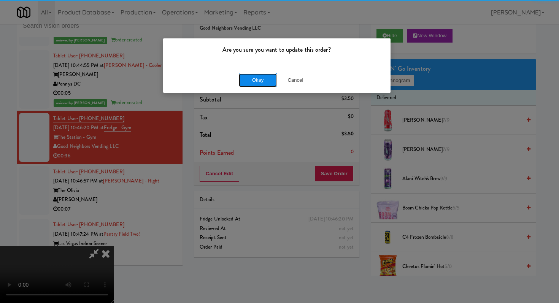
click at [267, 78] on button "Okay" at bounding box center [258, 80] width 38 height 14
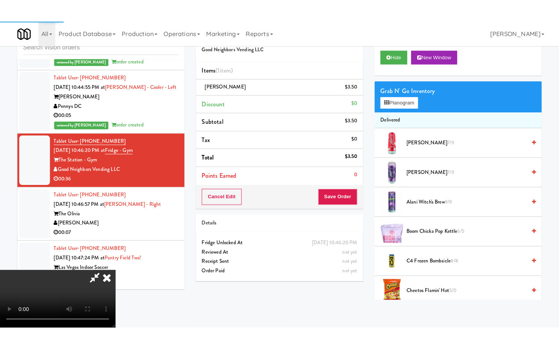
scroll to position [1456, 0]
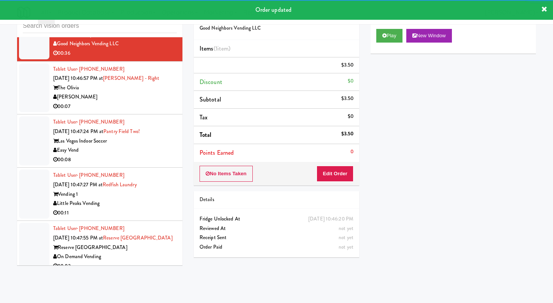
click at [146, 111] on div "00:07" at bounding box center [115, 107] width 124 height 10
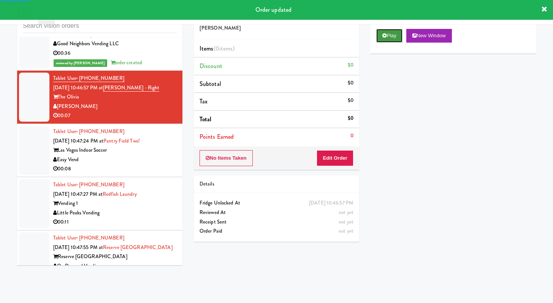
click at [385, 36] on icon at bounding box center [384, 35] width 4 height 5
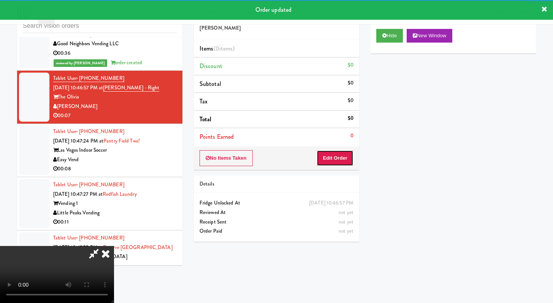
click at [344, 159] on button "Edit Order" at bounding box center [335, 158] width 37 height 16
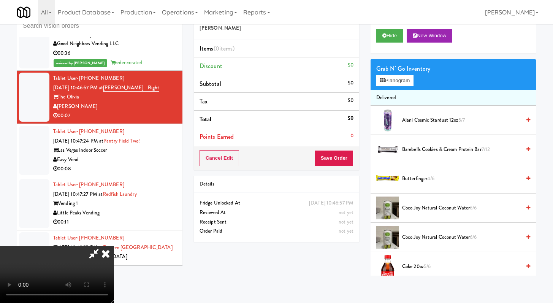
scroll to position [1447, 0]
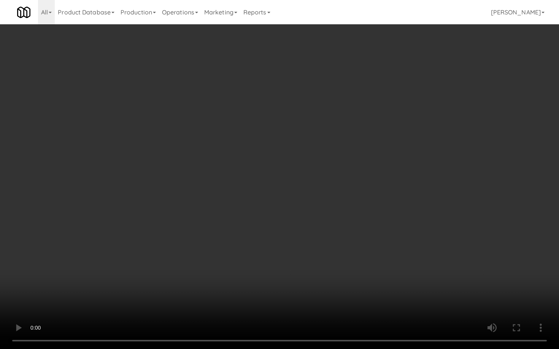
click at [336, 253] on video at bounding box center [279, 174] width 559 height 349
click at [335, 253] on video at bounding box center [279, 174] width 559 height 349
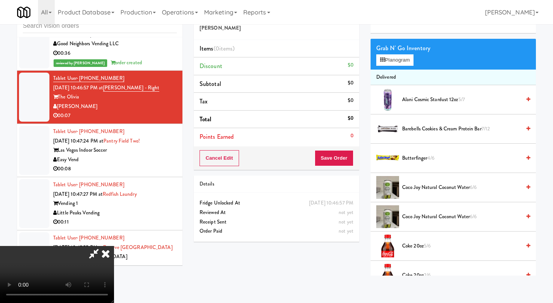
scroll to position [24, 0]
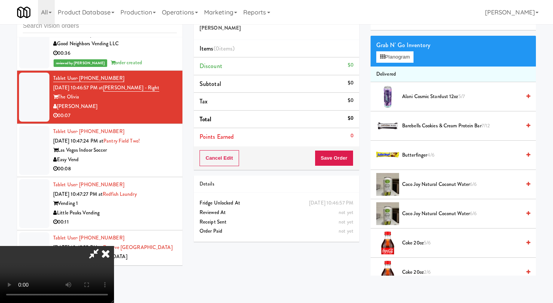
click at [411, 245] on span "Coke 20oz 5/6" at bounding box center [461, 243] width 119 height 10
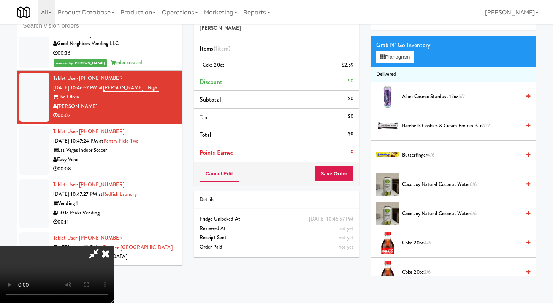
click at [411, 245] on span "Coke 20oz 4/6" at bounding box center [461, 243] width 119 height 10
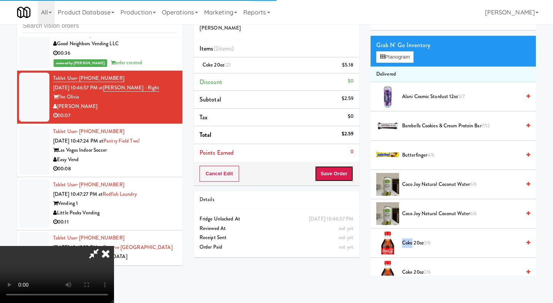
click at [341, 177] on button "Save Order" at bounding box center [334, 174] width 39 height 16
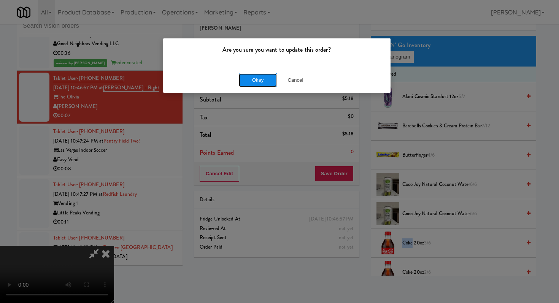
click at [257, 82] on button "Okay" at bounding box center [258, 80] width 38 height 14
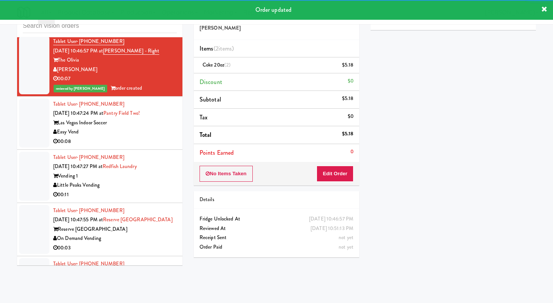
scroll to position [1539, 0]
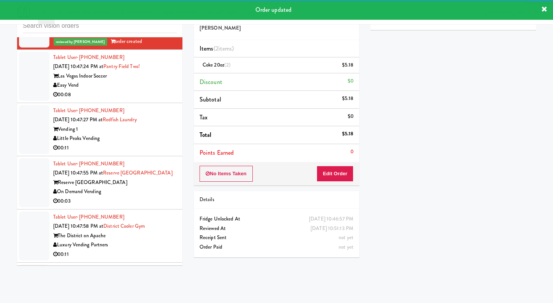
click at [146, 90] on div "Easy Vend" at bounding box center [115, 86] width 124 height 10
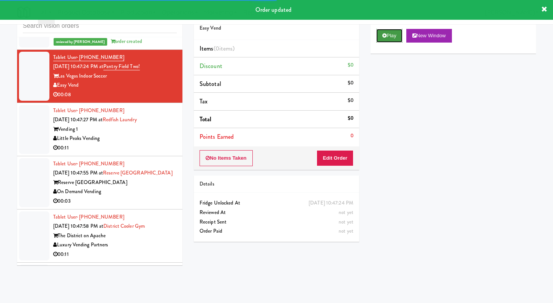
click at [384, 39] on button "Play" at bounding box center [389, 36] width 26 height 14
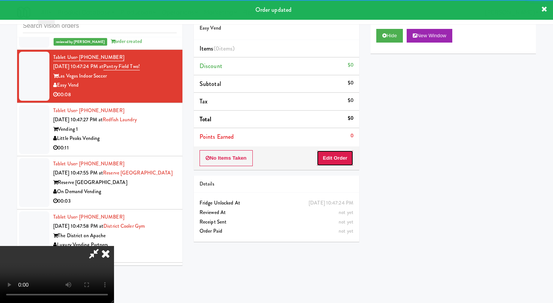
click at [343, 152] on button "Edit Order" at bounding box center [335, 158] width 37 height 16
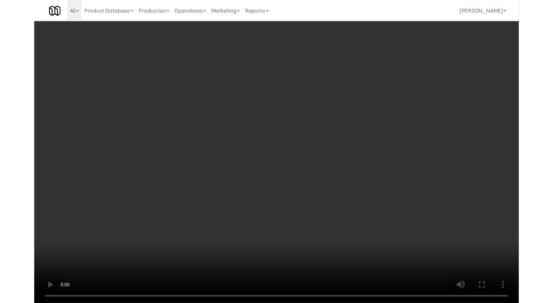
scroll to position [1530, 0]
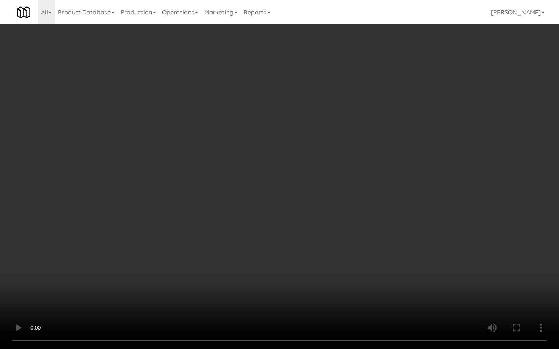
click at [295, 259] on video at bounding box center [279, 174] width 559 height 349
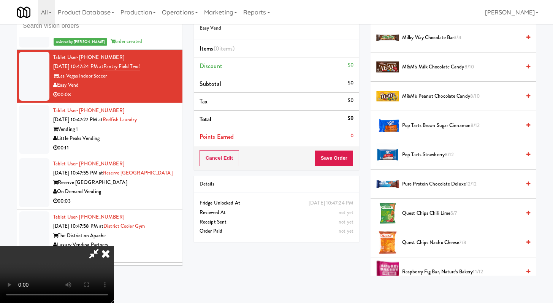
scroll to position [767, 0]
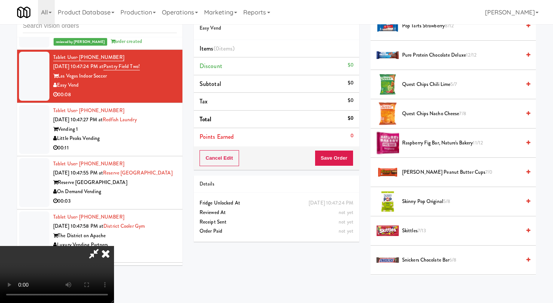
click at [437, 153] on li "Raspberry Fig Bar, Nature's Bakery 11/12" at bounding box center [453, 142] width 165 height 29
click at [437, 144] on span "Raspberry Fig Bar, Nature's Bakery 11/12" at bounding box center [461, 143] width 119 height 10
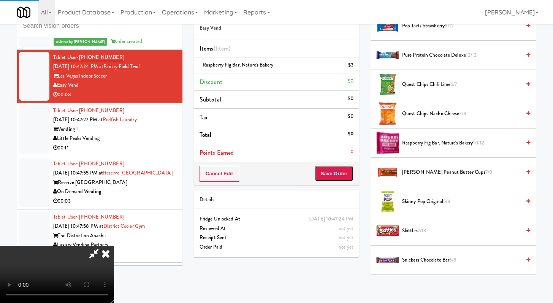
click at [341, 168] on button "Save Order" at bounding box center [334, 174] width 39 height 16
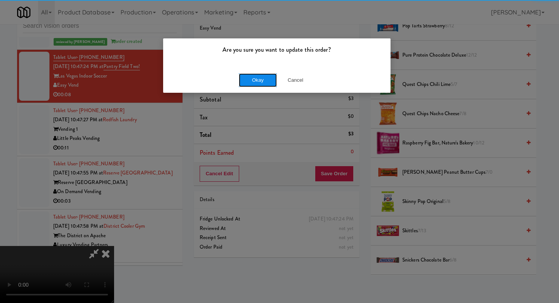
click at [255, 74] on button "Okay" at bounding box center [258, 80] width 38 height 14
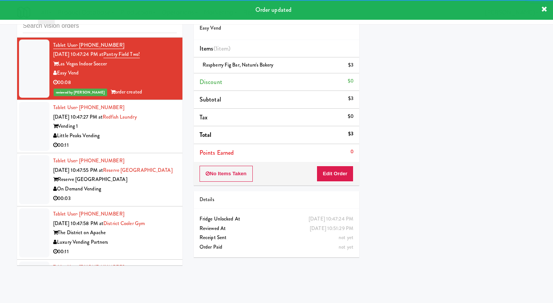
scroll to position [1560, 0]
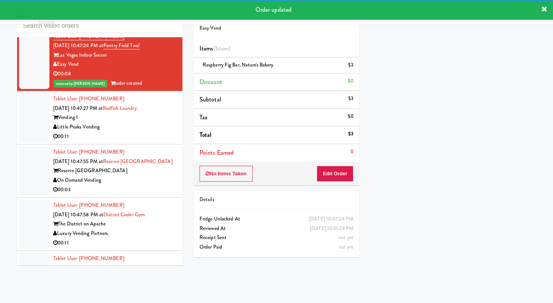
click at [146, 141] on div "00:11" at bounding box center [115, 137] width 124 height 10
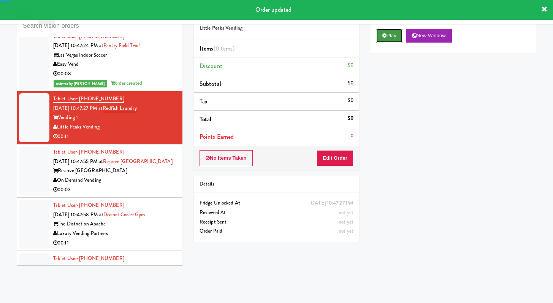
click at [385, 41] on button "Play" at bounding box center [389, 36] width 26 height 14
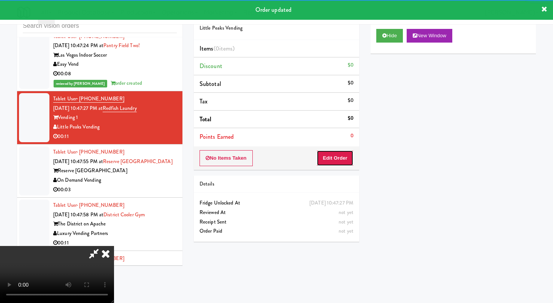
click at [351, 161] on button "Edit Order" at bounding box center [335, 158] width 37 height 16
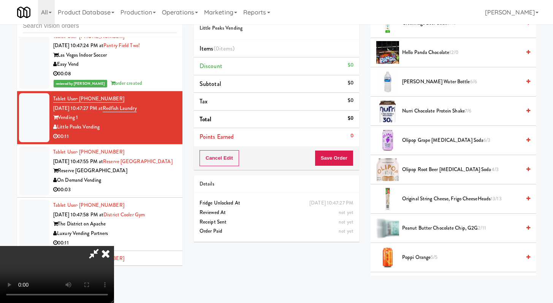
scroll to position [526, 0]
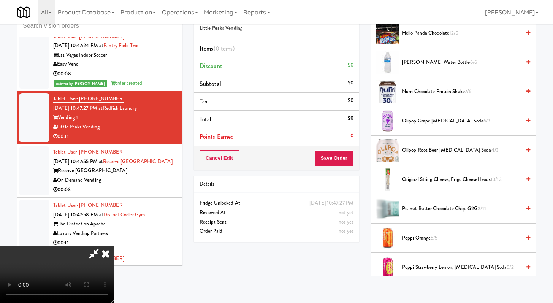
click at [426, 147] on span "Olipop Root Beer [MEDICAL_DATA] Soda 4/3" at bounding box center [461, 151] width 119 height 10
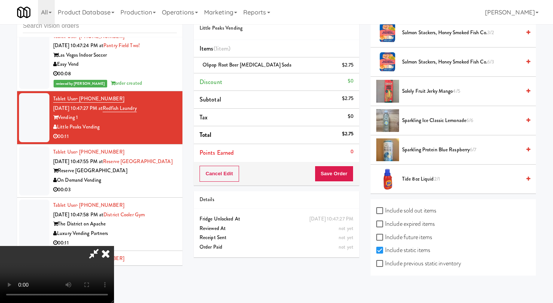
scroll to position [825, 0]
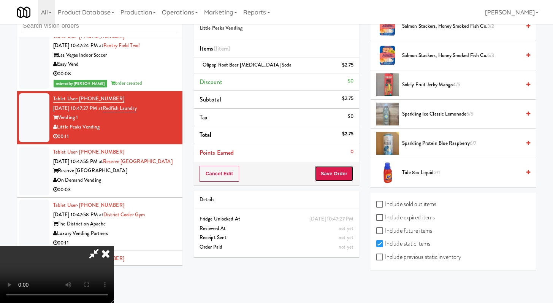
click at [338, 175] on button "Save Order" at bounding box center [334, 174] width 39 height 16
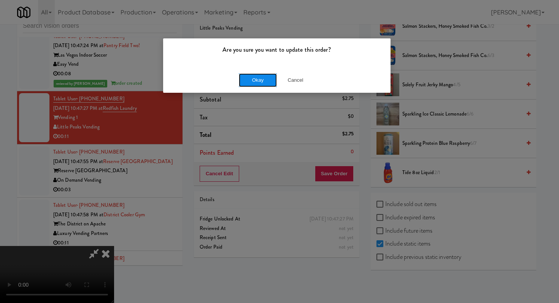
click at [258, 81] on button "Okay" at bounding box center [258, 80] width 38 height 14
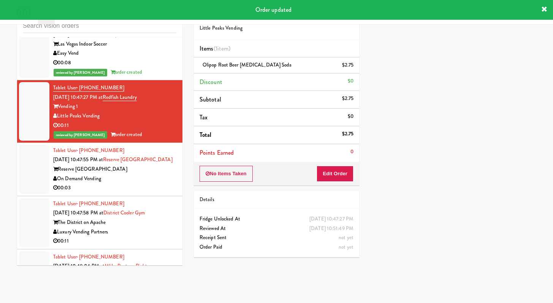
scroll to position [1581, 0]
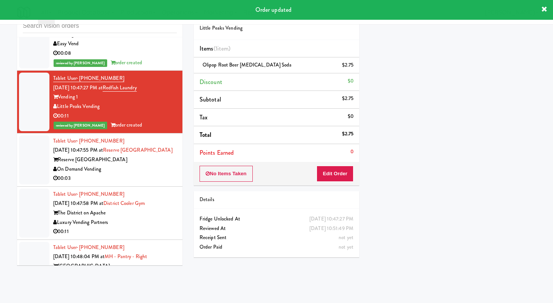
click at [129, 183] on div "00:03" at bounding box center [115, 179] width 124 height 10
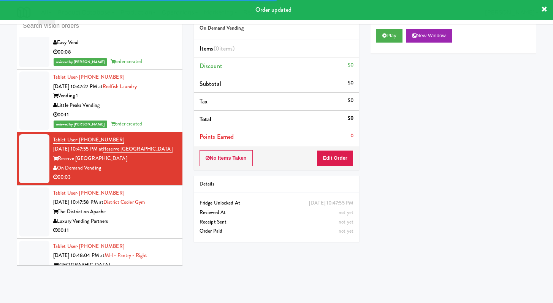
scroll to position [1582, 0]
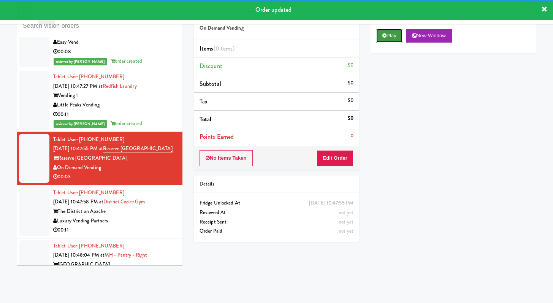
click at [380, 30] on button "Play" at bounding box center [389, 36] width 26 height 14
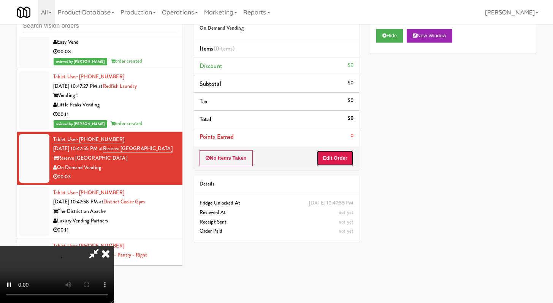
click at [339, 164] on button "Edit Order" at bounding box center [335, 158] width 37 height 16
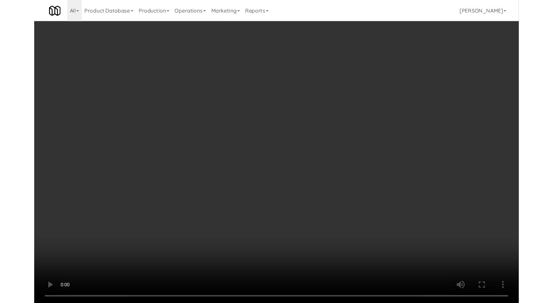
scroll to position [1573, 0]
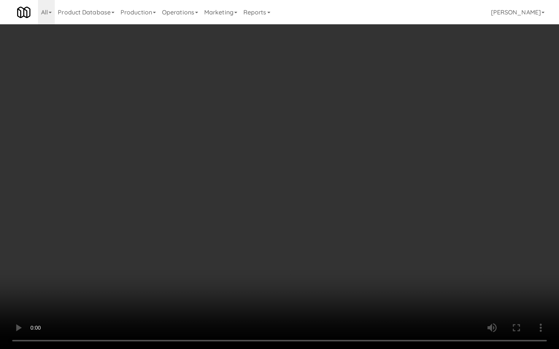
click at [315, 255] on video at bounding box center [279, 174] width 559 height 349
click at [315, 252] on video at bounding box center [279, 174] width 559 height 349
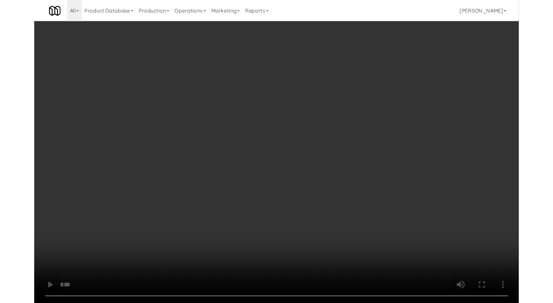
scroll to position [1582, 0]
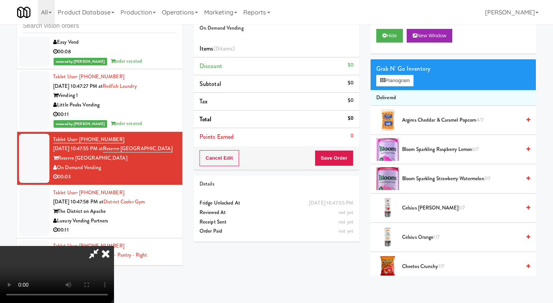
click at [417, 123] on span "Argires Cheddar & Caramel Popcorn 4/7" at bounding box center [461, 121] width 119 height 10
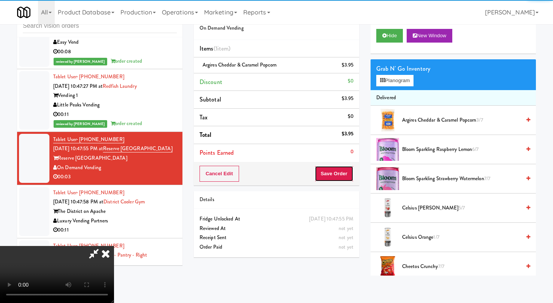
click at [349, 176] on button "Save Order" at bounding box center [334, 174] width 39 height 16
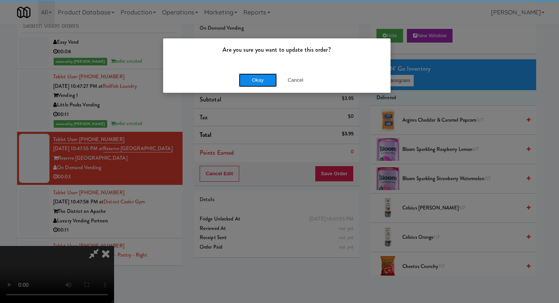
click at [260, 81] on button "Okay" at bounding box center [258, 80] width 38 height 14
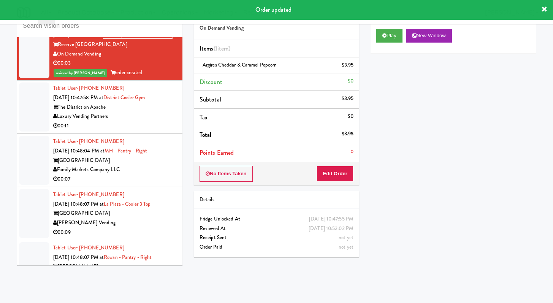
scroll to position [1713, 0]
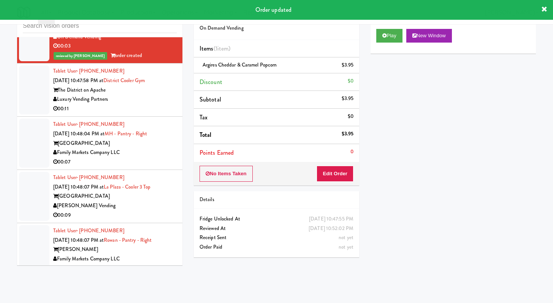
click at [151, 114] on div "00:11" at bounding box center [115, 109] width 124 height 10
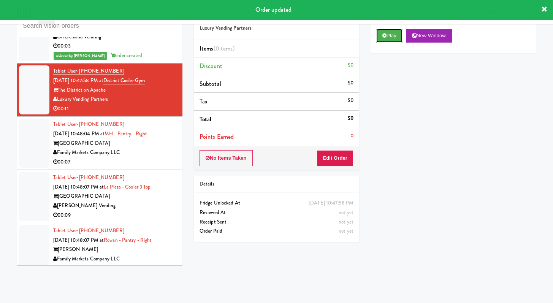
click at [393, 37] on button "Play" at bounding box center [389, 36] width 26 height 14
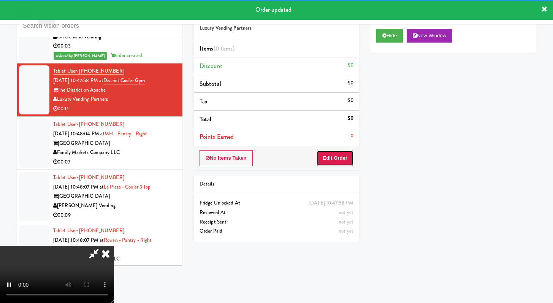
click at [340, 163] on button "Edit Order" at bounding box center [335, 158] width 37 height 16
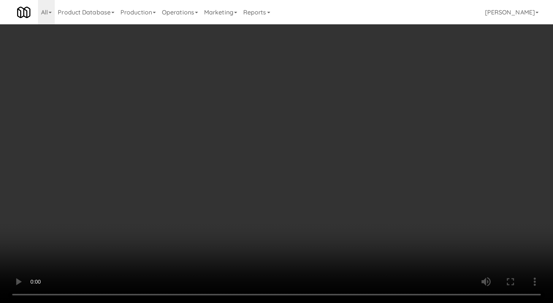
scroll to position [1704, 0]
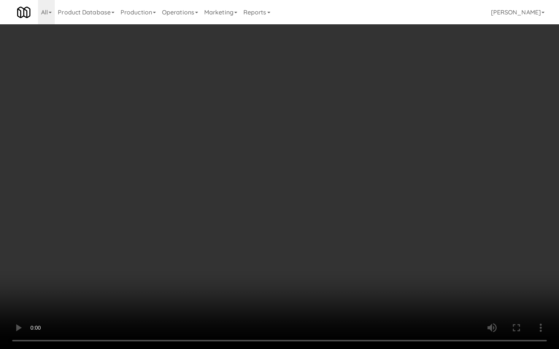
click at [307, 256] on video at bounding box center [279, 174] width 559 height 349
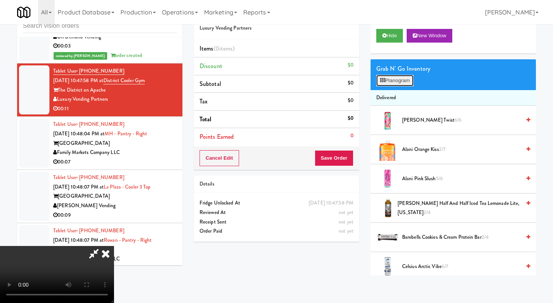
click at [390, 84] on button "Planogram" at bounding box center [394, 80] width 37 height 11
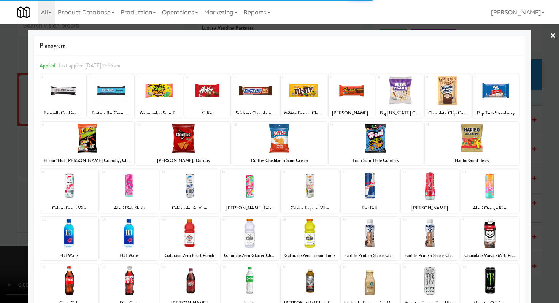
click at [321, 182] on div at bounding box center [309, 185] width 58 height 29
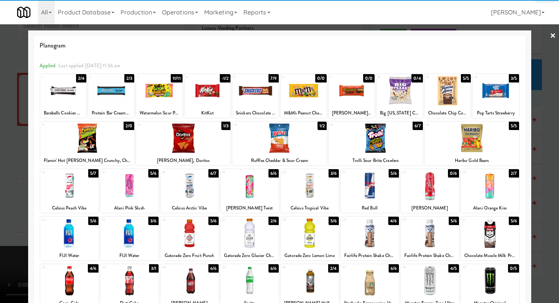
click at [530, 182] on div at bounding box center [279, 151] width 559 height 303
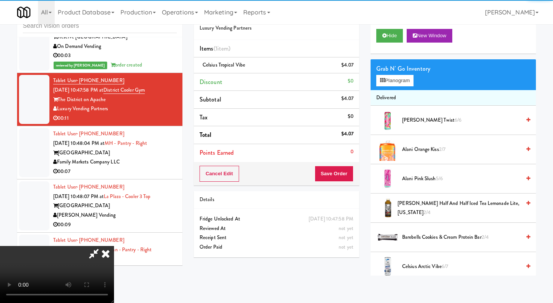
scroll to position [1713, 0]
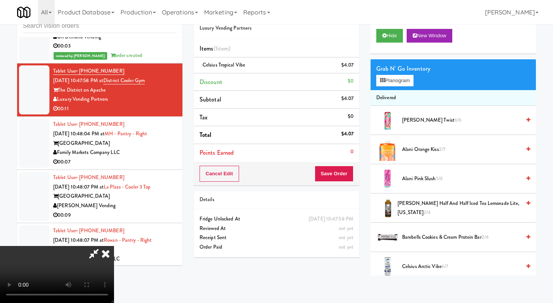
click at [357, 179] on div "Cancel Edit Save Order" at bounding box center [276, 174] width 165 height 24
click at [352, 177] on div "Cancel Edit Save Order" at bounding box center [276, 174] width 165 height 24
click at [350, 176] on button "Save Order" at bounding box center [334, 174] width 39 height 16
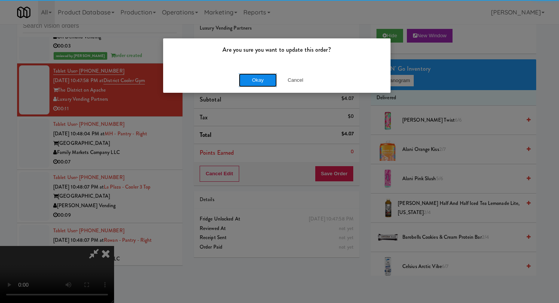
click at [269, 79] on button "Okay" at bounding box center [258, 80] width 38 height 14
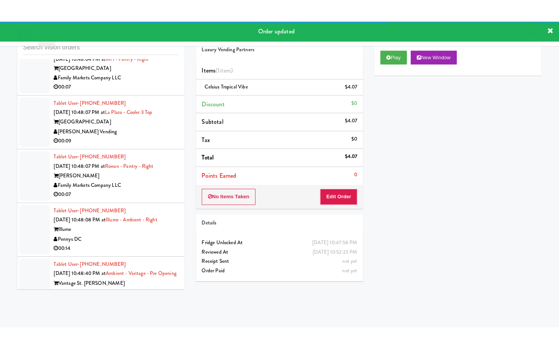
scroll to position [1725, 0]
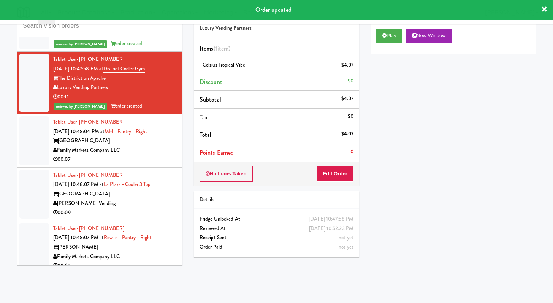
click at [149, 155] on div "Family Markets Company LLC" at bounding box center [115, 151] width 124 height 10
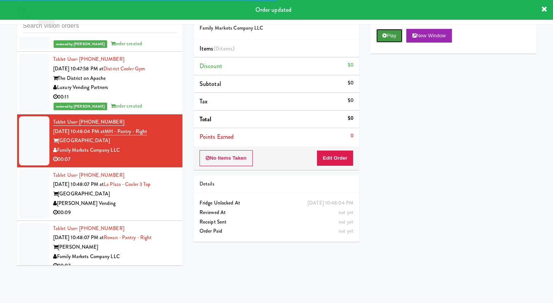
click at [395, 38] on button "Play" at bounding box center [389, 36] width 26 height 14
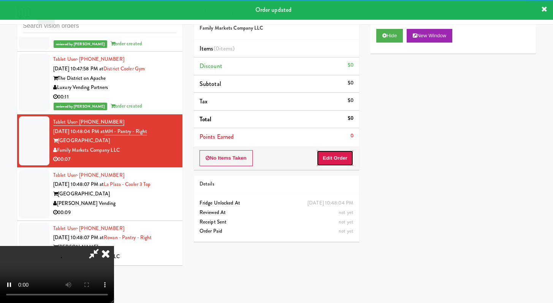
click at [342, 159] on button "Edit Order" at bounding box center [335, 158] width 37 height 16
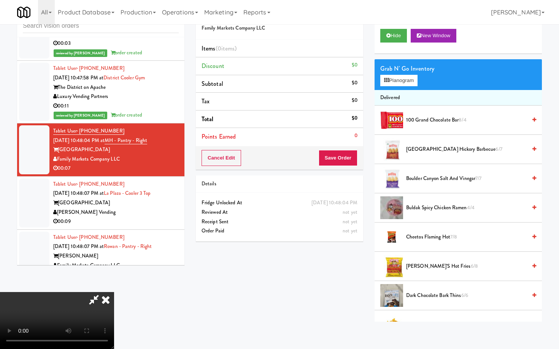
scroll to position [1725, 0]
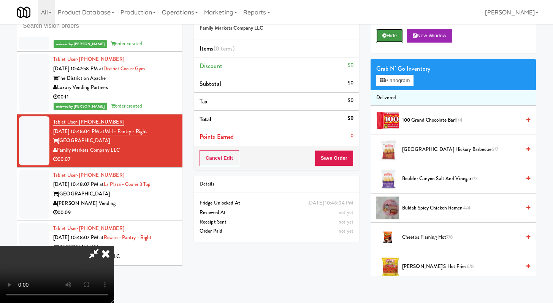
click at [393, 33] on button "Hide" at bounding box center [389, 36] width 27 height 14
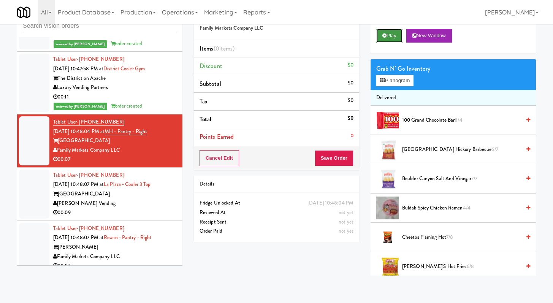
click at [393, 33] on button "Play" at bounding box center [389, 36] width 26 height 14
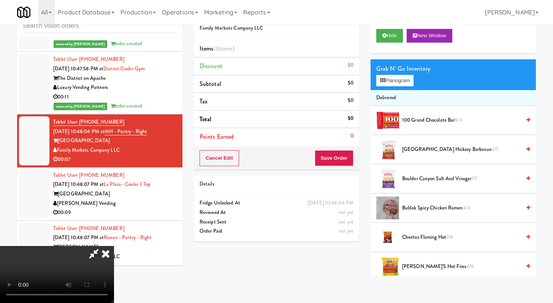
scroll to position [1716, 0]
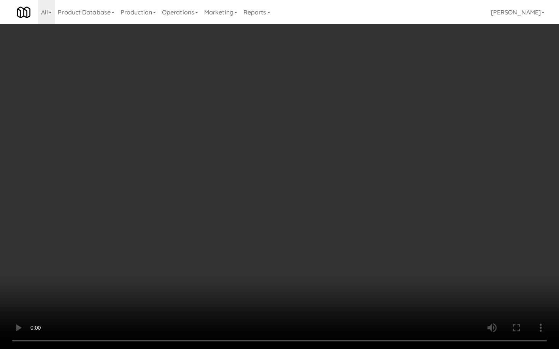
click at [453, 269] on video at bounding box center [279, 174] width 559 height 349
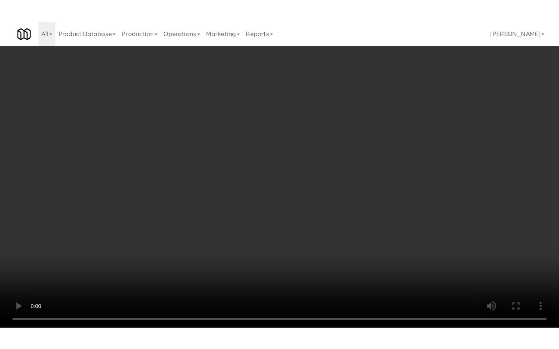
scroll to position [1725, 0]
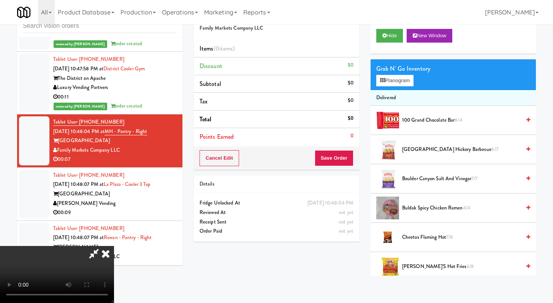
click at [114, 246] on video at bounding box center [57, 274] width 114 height 57
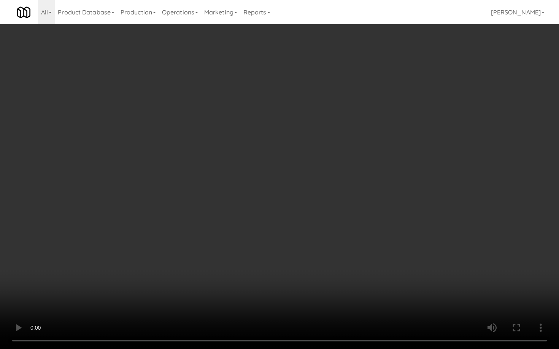
click at [337, 252] on video at bounding box center [279, 174] width 559 height 349
click at [349, 244] on video at bounding box center [279, 174] width 559 height 349
click at [349, 245] on video at bounding box center [279, 174] width 559 height 349
click at [352, 242] on video at bounding box center [279, 174] width 559 height 349
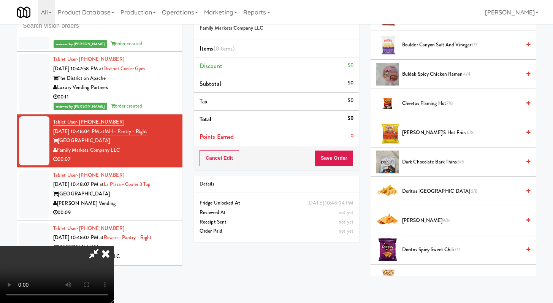
scroll to position [144, 0]
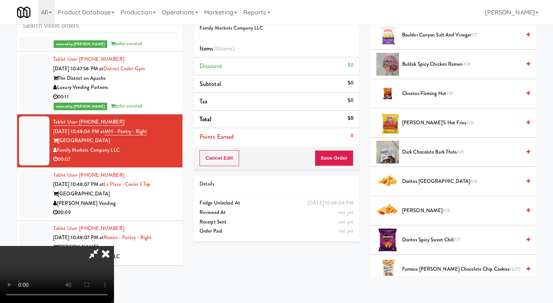
click at [432, 176] on li "Doritos Cool Ranch 6/8" at bounding box center [453, 181] width 165 height 29
click at [433, 182] on span "Doritos Cool Ranch 6/8" at bounding box center [461, 182] width 119 height 10
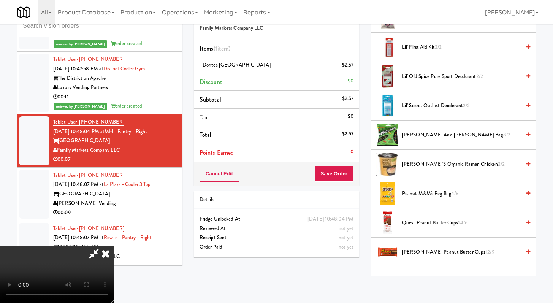
scroll to position [670, 0]
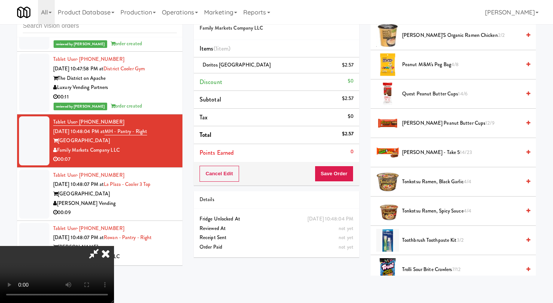
click at [409, 154] on span "[PERSON_NAME] - Take 5 14/23" at bounding box center [461, 153] width 119 height 10
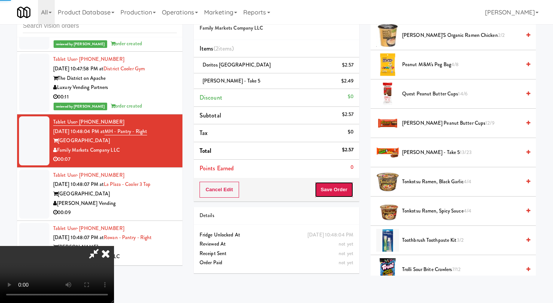
click at [348, 196] on button "Save Order" at bounding box center [334, 190] width 39 height 16
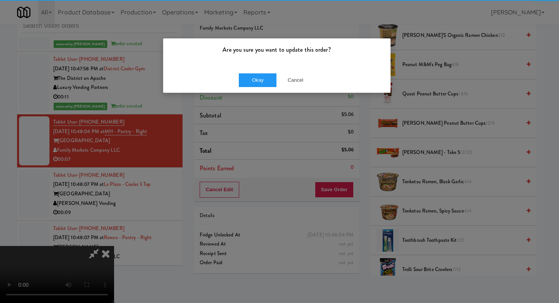
click at [260, 72] on div "Okay Cancel" at bounding box center [276, 79] width 227 height 25
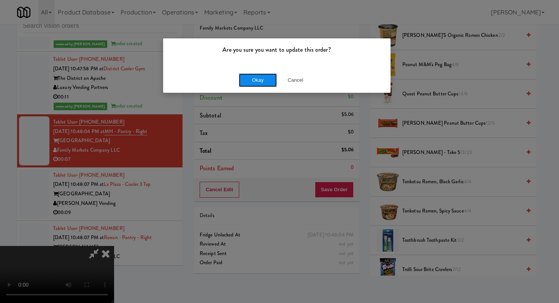
click at [260, 76] on button "Okay" at bounding box center [258, 80] width 38 height 14
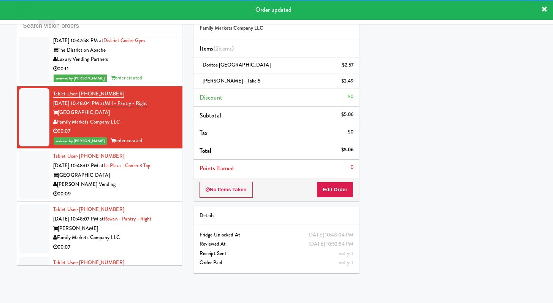
scroll to position [1768, 0]
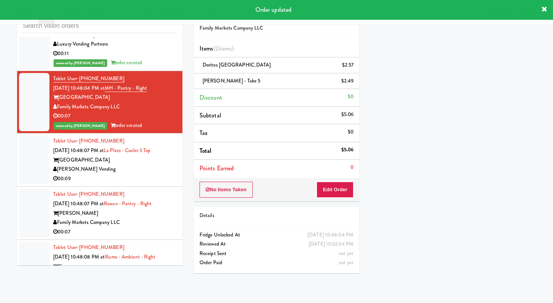
click at [154, 174] on div "[PERSON_NAME] Vending" at bounding box center [115, 170] width 124 height 10
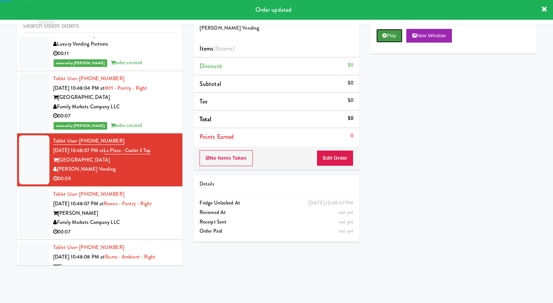
click at [381, 35] on button "Play" at bounding box center [389, 36] width 26 height 14
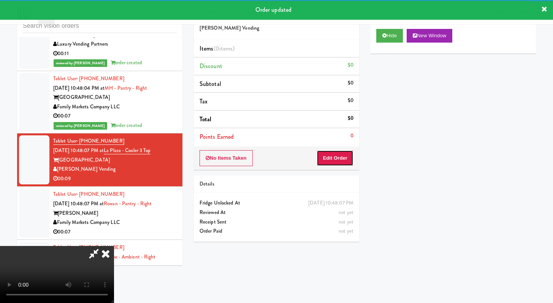
click at [339, 155] on button "Edit Order" at bounding box center [335, 158] width 37 height 16
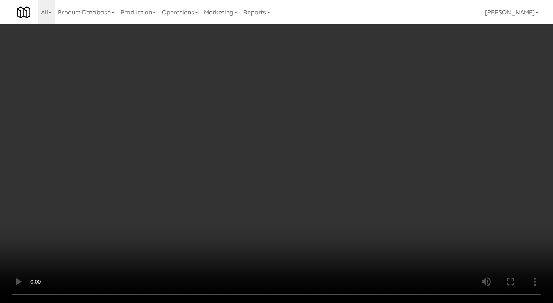
scroll to position [1759, 0]
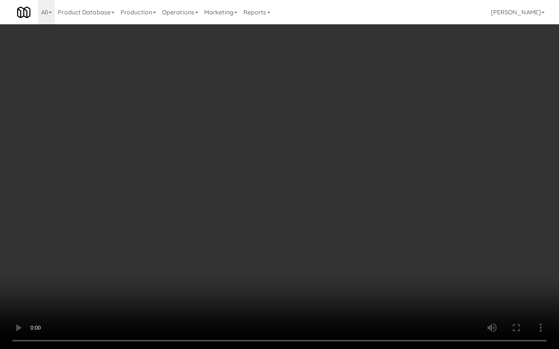
click at [298, 238] on video at bounding box center [279, 174] width 559 height 349
click at [298, 237] on video at bounding box center [279, 174] width 559 height 349
click at [432, 249] on video at bounding box center [279, 174] width 559 height 349
click at [432, 247] on video at bounding box center [279, 174] width 559 height 349
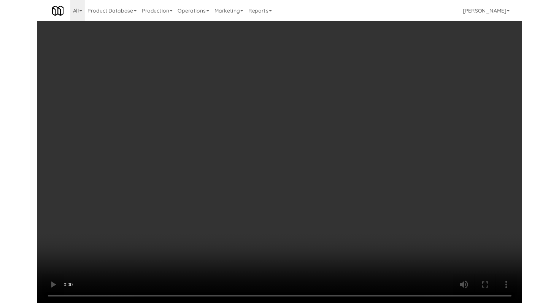
scroll to position [1768, 0]
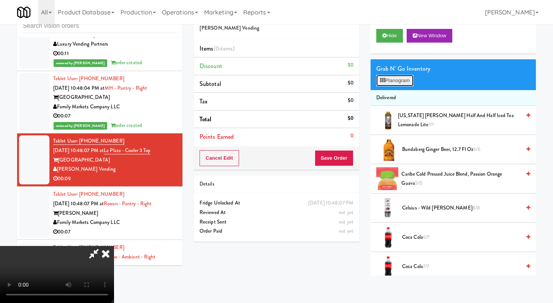
click at [391, 79] on button "Planogram" at bounding box center [394, 80] width 37 height 11
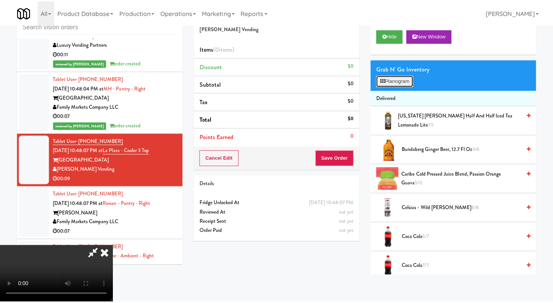
scroll to position [1759, 0]
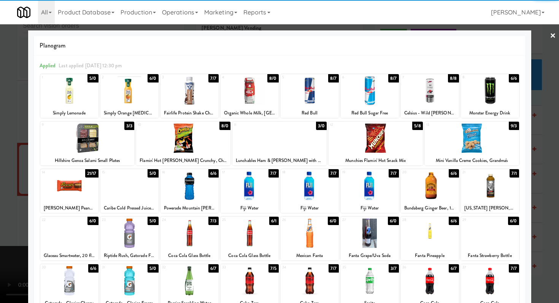
click at [244, 91] on div at bounding box center [249, 90] width 58 height 29
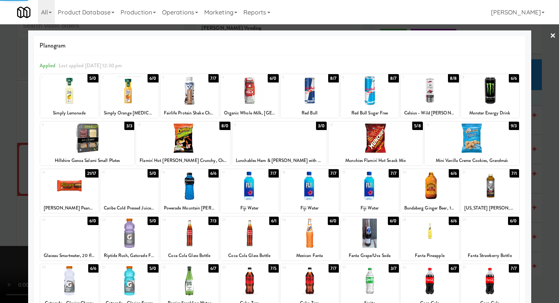
click at [0, 117] on div at bounding box center [279, 151] width 559 height 303
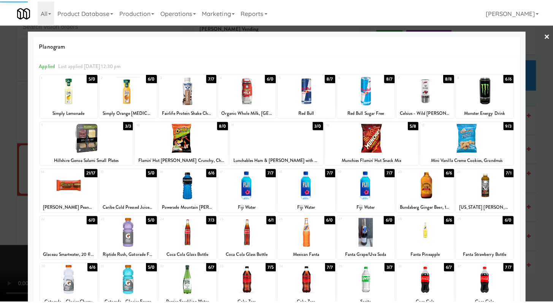
scroll to position [1768, 0]
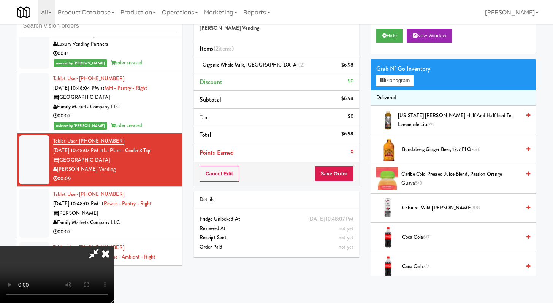
click at [354, 179] on div "Cancel Edit Save Order" at bounding box center [276, 174] width 165 height 24
click at [348, 172] on button "Save Order" at bounding box center [334, 174] width 39 height 16
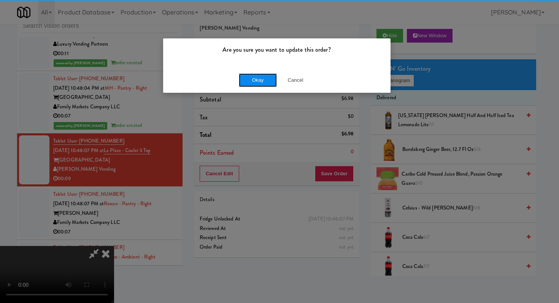
click at [272, 78] on button "Okay" at bounding box center [258, 80] width 38 height 14
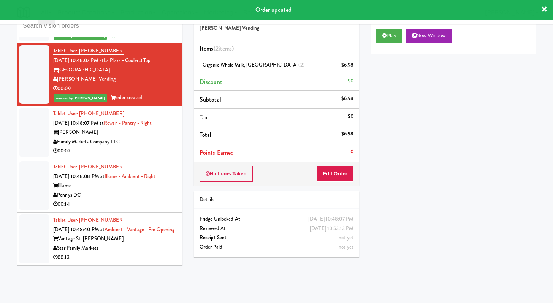
scroll to position [1888, 0]
click at [160, 146] on div "00:07" at bounding box center [115, 151] width 124 height 10
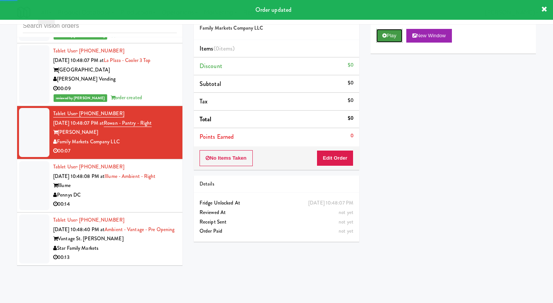
click at [389, 40] on button "Play" at bounding box center [389, 36] width 26 height 14
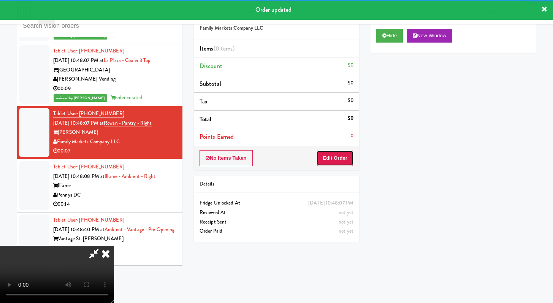
click at [345, 154] on button "Edit Order" at bounding box center [335, 158] width 37 height 16
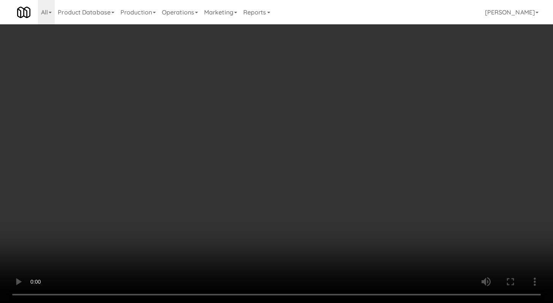
scroll to position [1878, 0]
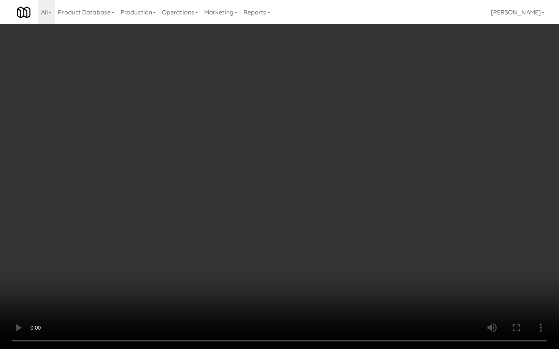
click at [306, 267] on video at bounding box center [279, 174] width 559 height 349
click at [308, 264] on video at bounding box center [279, 174] width 559 height 349
click at [310, 261] on video at bounding box center [279, 174] width 559 height 349
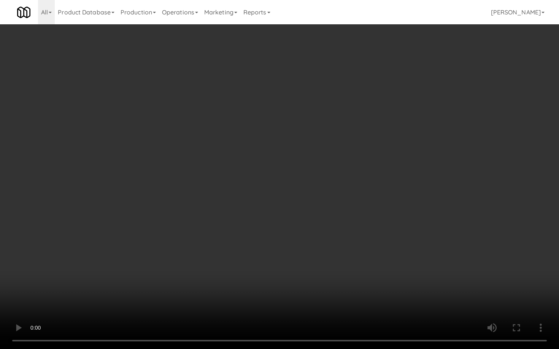
click at [310, 261] on video at bounding box center [279, 174] width 559 height 349
click at [314, 258] on video at bounding box center [279, 174] width 559 height 349
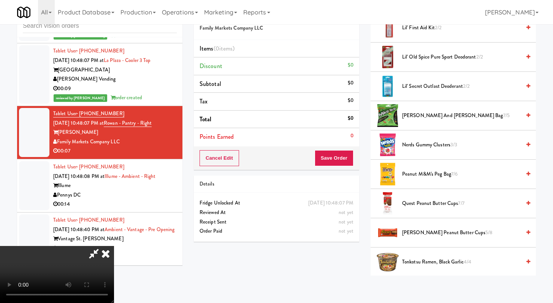
scroll to position [689, 0]
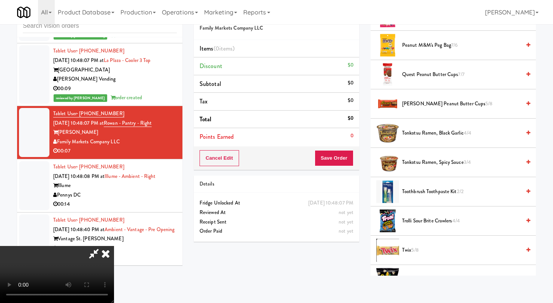
click at [435, 134] on span "Tonkotsu Ramen, Black Garlic 4/4" at bounding box center [461, 133] width 119 height 10
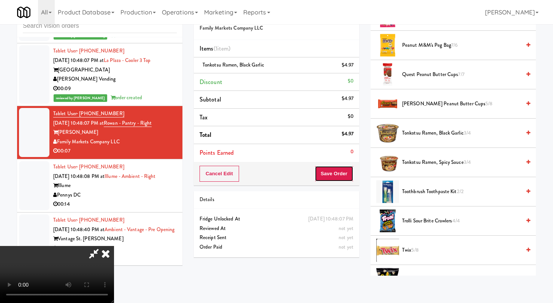
click at [336, 172] on button "Save Order" at bounding box center [334, 174] width 39 height 16
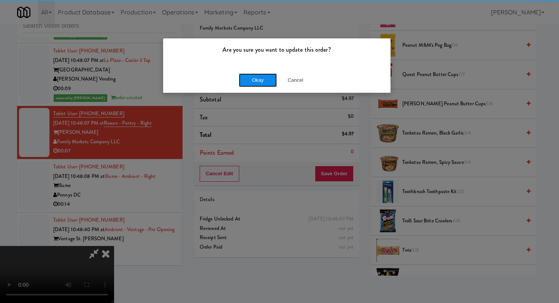
click at [260, 76] on button "Okay" at bounding box center [258, 80] width 38 height 14
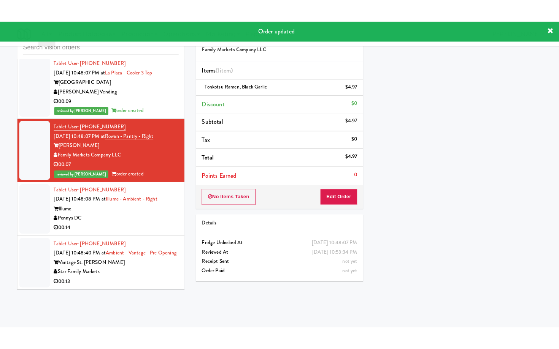
scroll to position [1897, 0]
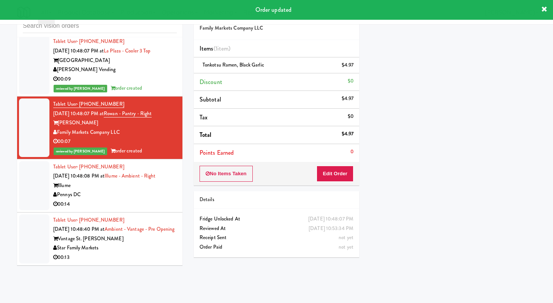
click at [152, 190] on div "Pennys DC" at bounding box center [115, 195] width 124 height 10
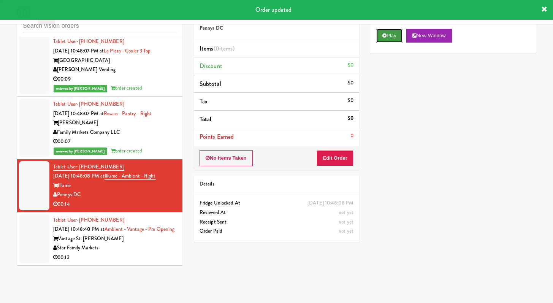
click at [388, 36] on button "Play" at bounding box center [389, 36] width 26 height 14
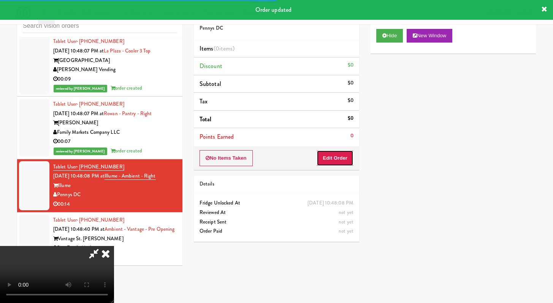
click at [348, 163] on button "Edit Order" at bounding box center [335, 158] width 37 height 16
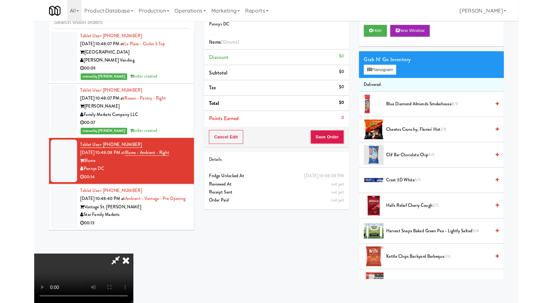
scroll to position [1888, 0]
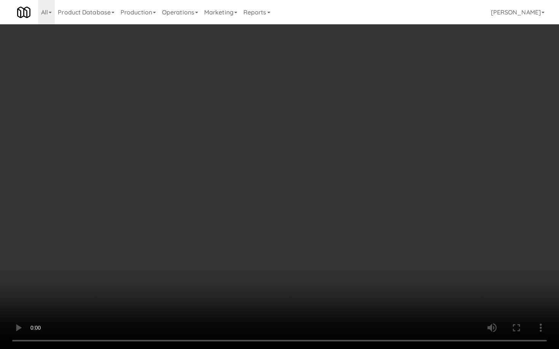
click at [313, 248] on video at bounding box center [279, 174] width 559 height 349
click at [316, 247] on video at bounding box center [279, 174] width 559 height 349
click at [317, 246] on video at bounding box center [279, 174] width 559 height 349
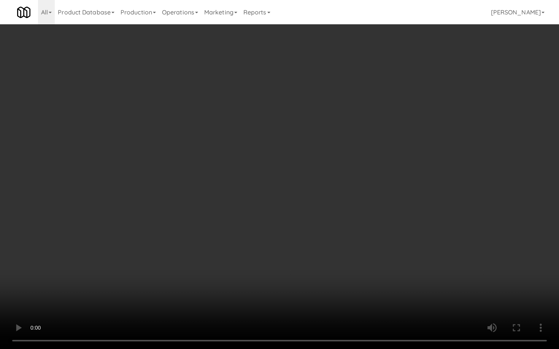
click at [317, 246] on video at bounding box center [279, 174] width 559 height 349
click at [317, 245] on video at bounding box center [279, 174] width 559 height 349
click at [320, 242] on video at bounding box center [279, 174] width 559 height 349
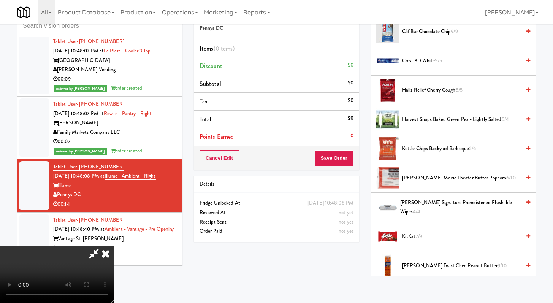
scroll to position [268, 0]
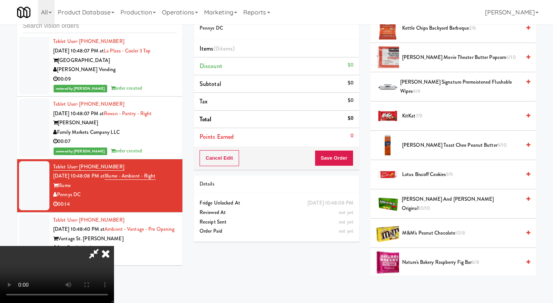
click at [421, 234] on span "M&M's Peanut Chocolate 10/8" at bounding box center [461, 233] width 119 height 10
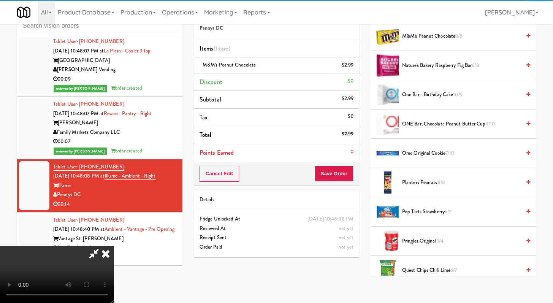
scroll to position [524, 0]
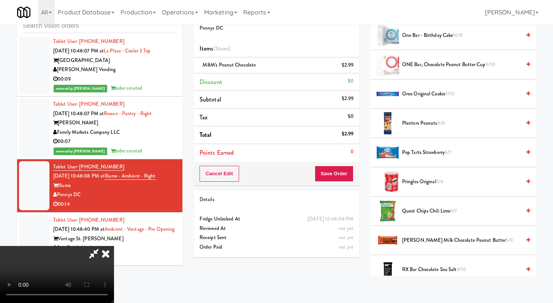
click at [424, 242] on span "[PERSON_NAME] Milk Chocolate Peanut Butter 5/9" at bounding box center [461, 241] width 119 height 10
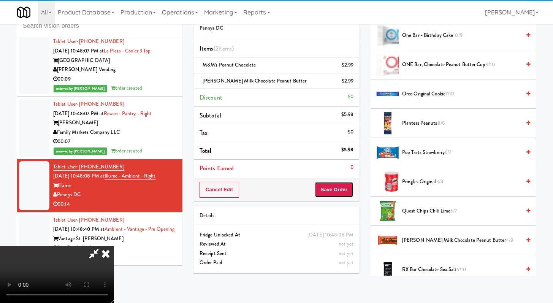
click at [347, 189] on button "Save Order" at bounding box center [334, 190] width 39 height 16
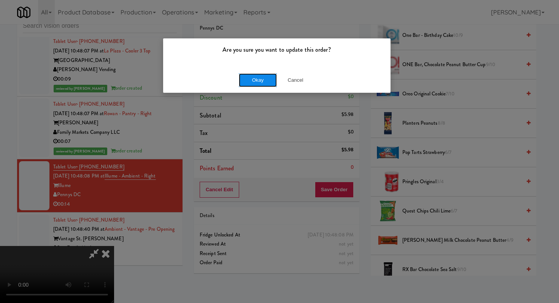
click at [268, 81] on button "Okay" at bounding box center [258, 80] width 38 height 14
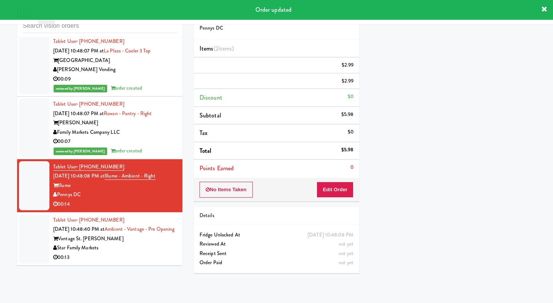
scroll to position [32, 0]
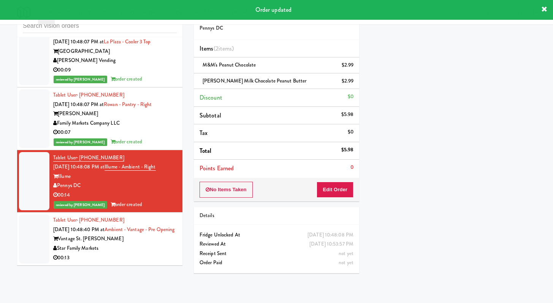
click at [143, 253] on div "Star Family Markets" at bounding box center [115, 249] width 124 height 10
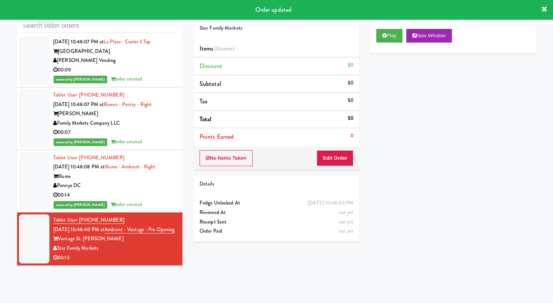
scroll to position [1906, 0]
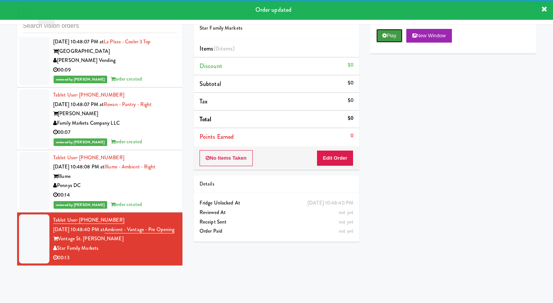
click at [381, 38] on button "Play" at bounding box center [389, 36] width 26 height 14
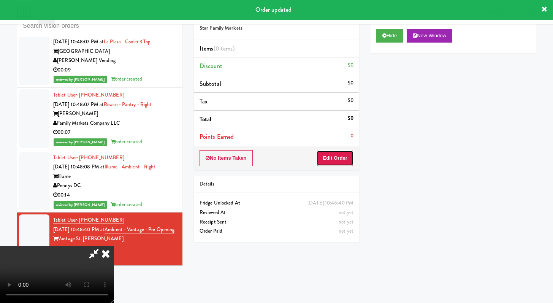
click at [343, 162] on button "Edit Order" at bounding box center [335, 158] width 37 height 16
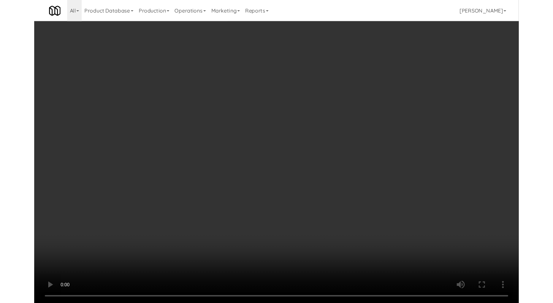
scroll to position [1897, 0]
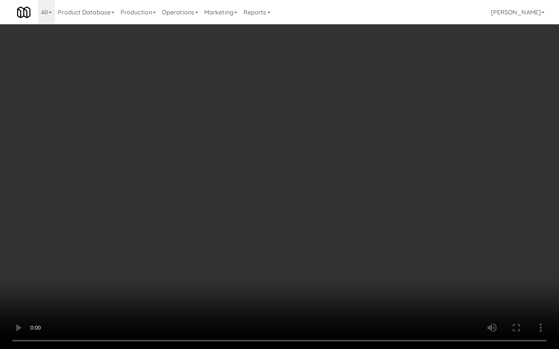
click at [293, 258] on video at bounding box center [279, 174] width 559 height 349
click at [301, 253] on video at bounding box center [279, 174] width 559 height 349
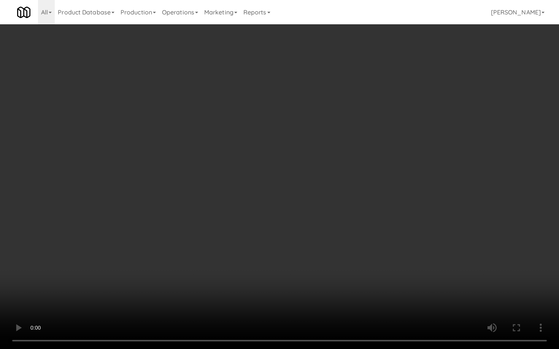
click at [301, 253] on video at bounding box center [279, 174] width 559 height 349
click at [305, 251] on video at bounding box center [279, 174] width 559 height 349
click at [305, 252] on video at bounding box center [279, 174] width 559 height 349
click at [308, 250] on video at bounding box center [279, 174] width 559 height 349
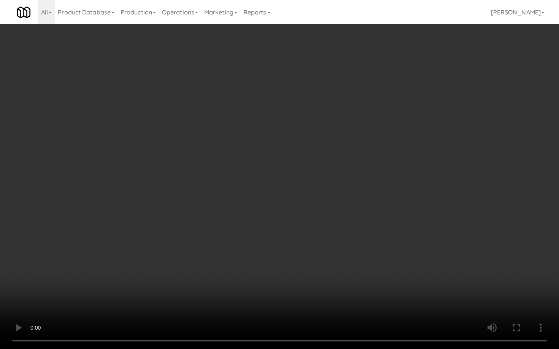
click at [460, 279] on video at bounding box center [279, 174] width 559 height 349
click at [457, 288] on video at bounding box center [279, 174] width 559 height 349
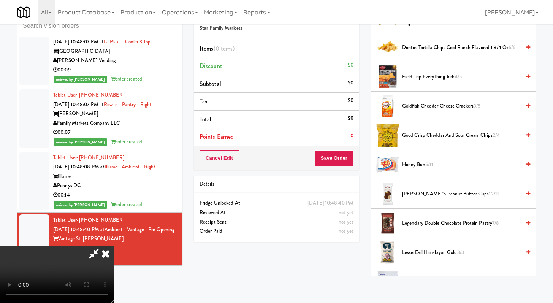
scroll to position [150, 0]
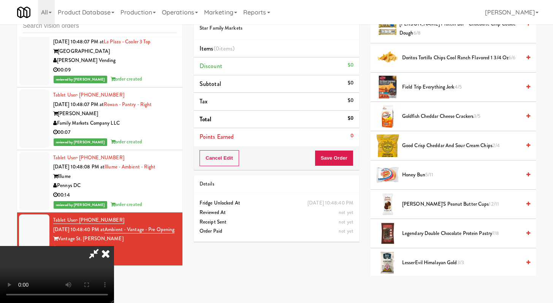
click at [424, 175] on span "Honey Bun 5/11" at bounding box center [461, 175] width 119 height 10
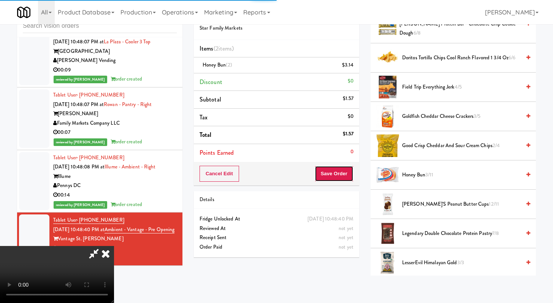
click at [352, 177] on button "Save Order" at bounding box center [334, 174] width 39 height 16
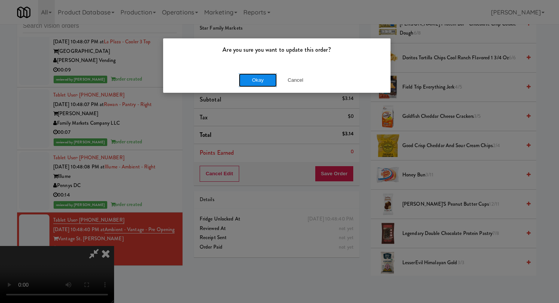
click at [254, 81] on button "Okay" at bounding box center [258, 80] width 38 height 14
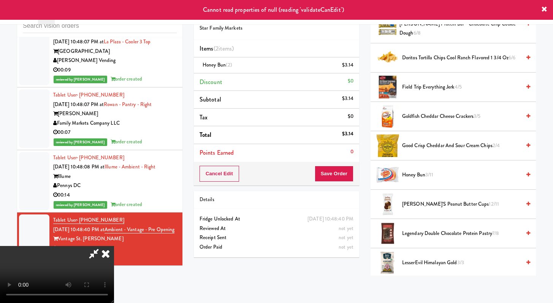
scroll to position [0, 0]
drag, startPoint x: 319, startPoint y: 33, endPoint x: 316, endPoint y: 35, distance: 3.9
click at [114, 246] on icon at bounding box center [105, 253] width 17 height 15
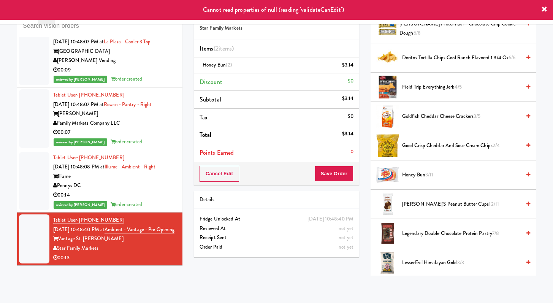
click at [135, 239] on div "Vantage St. [PERSON_NAME]" at bounding box center [115, 239] width 124 height 10
click at [149, 190] on div "00:14" at bounding box center [115, 195] width 124 height 10
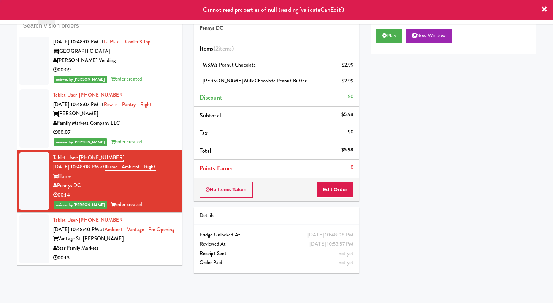
click at [143, 245] on div "Star Family Markets" at bounding box center [115, 249] width 124 height 10
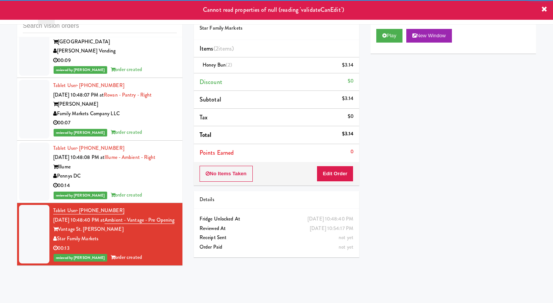
scroll to position [1916, 0]
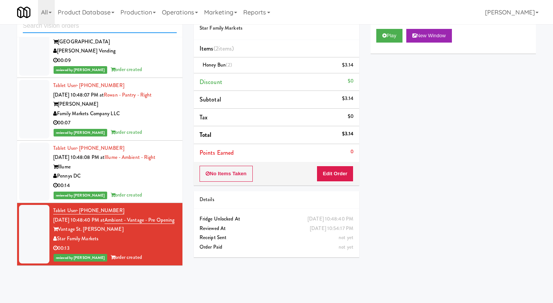
click at [96, 31] on input "text" at bounding box center [100, 26] width 154 height 14
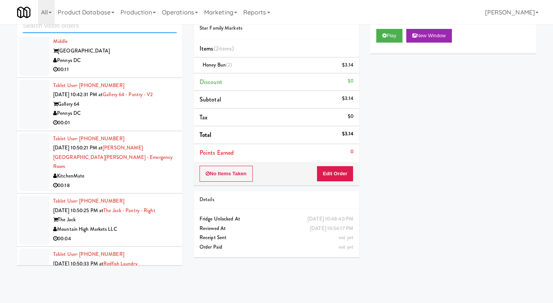
scroll to position [784, 0]
